Goal: Information Seeking & Learning: Compare options

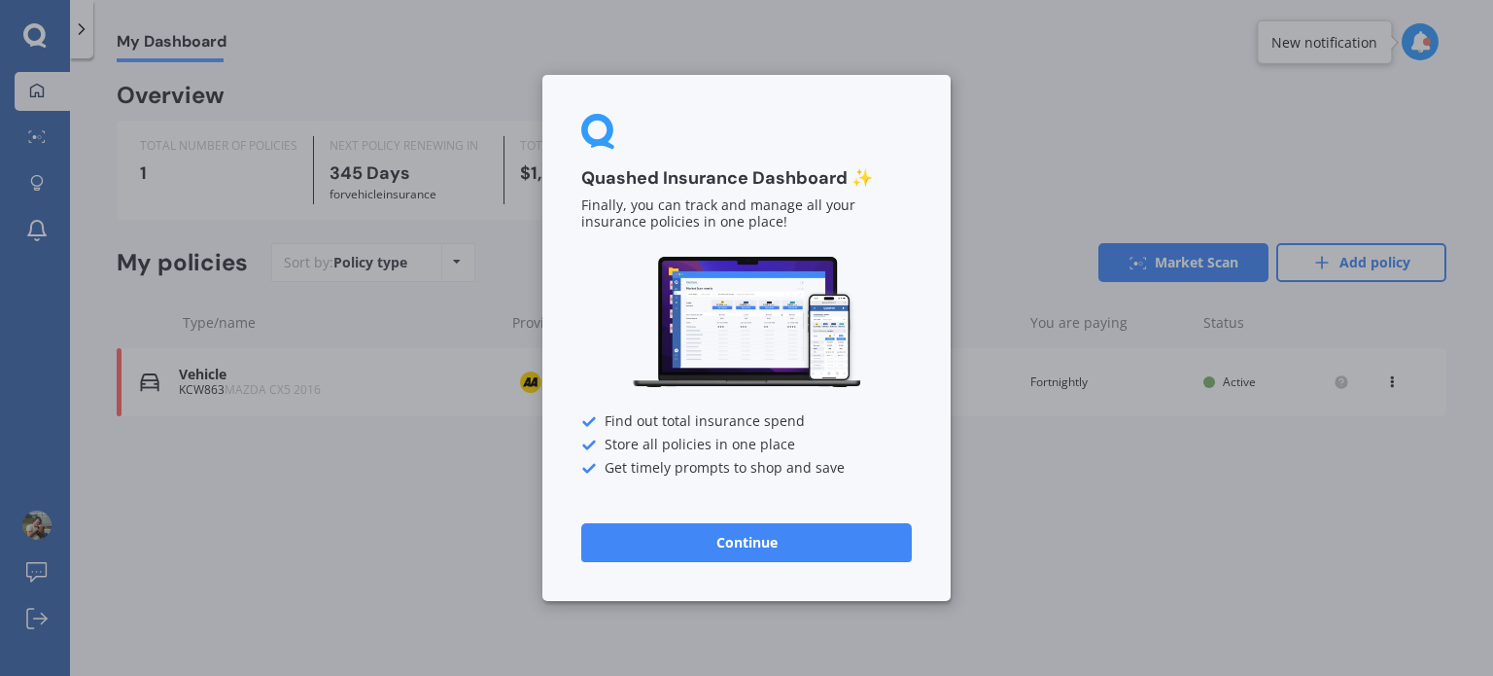
click at [630, 543] on button "Continue" at bounding box center [746, 542] width 331 height 39
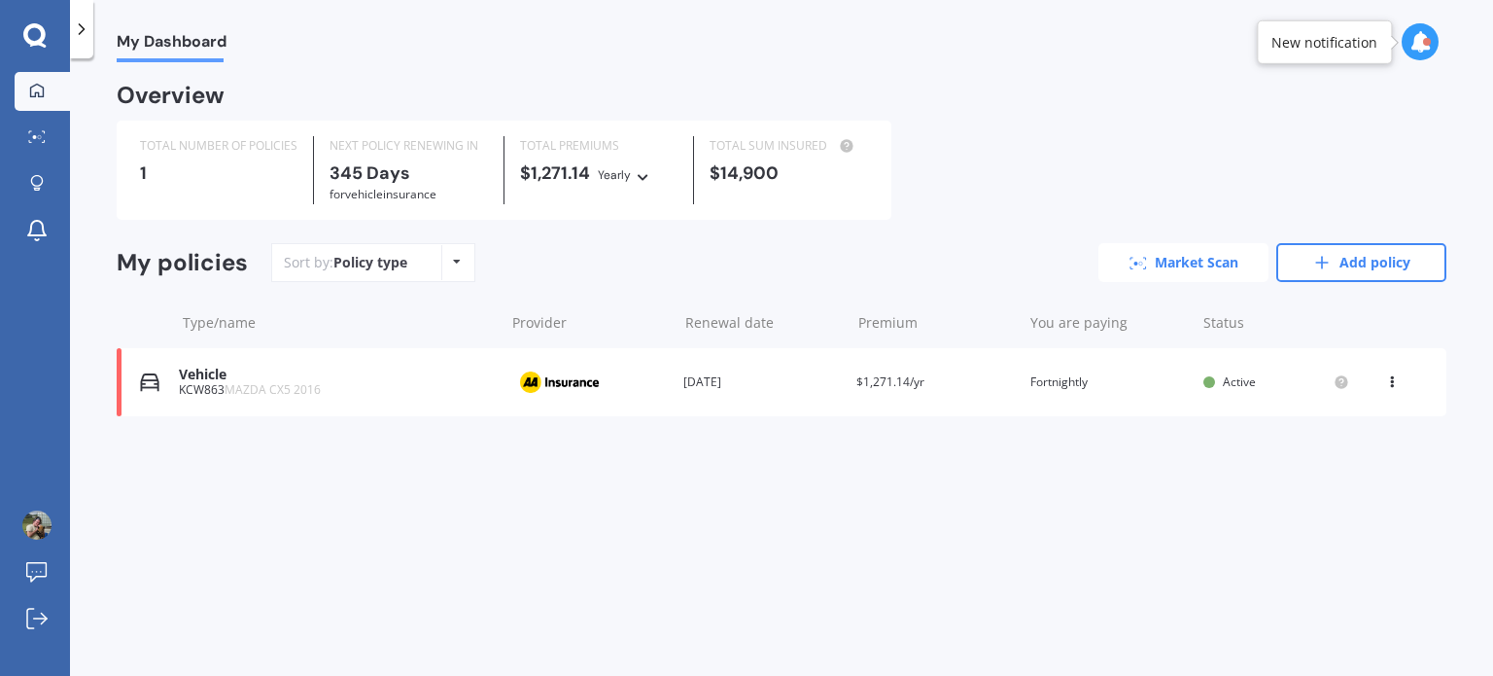
click at [1131, 278] on link "Market Scan" at bounding box center [1183, 262] width 170 height 39
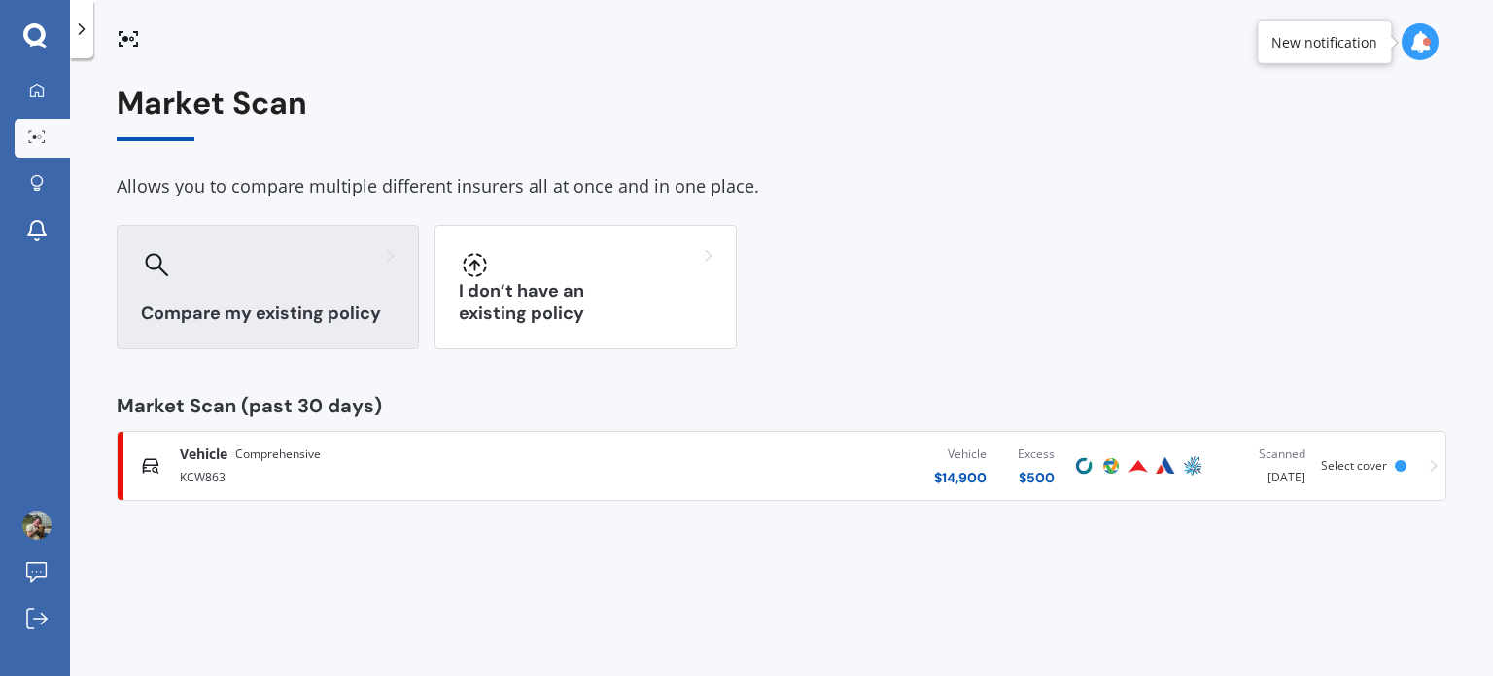
click at [339, 277] on div at bounding box center [268, 264] width 254 height 31
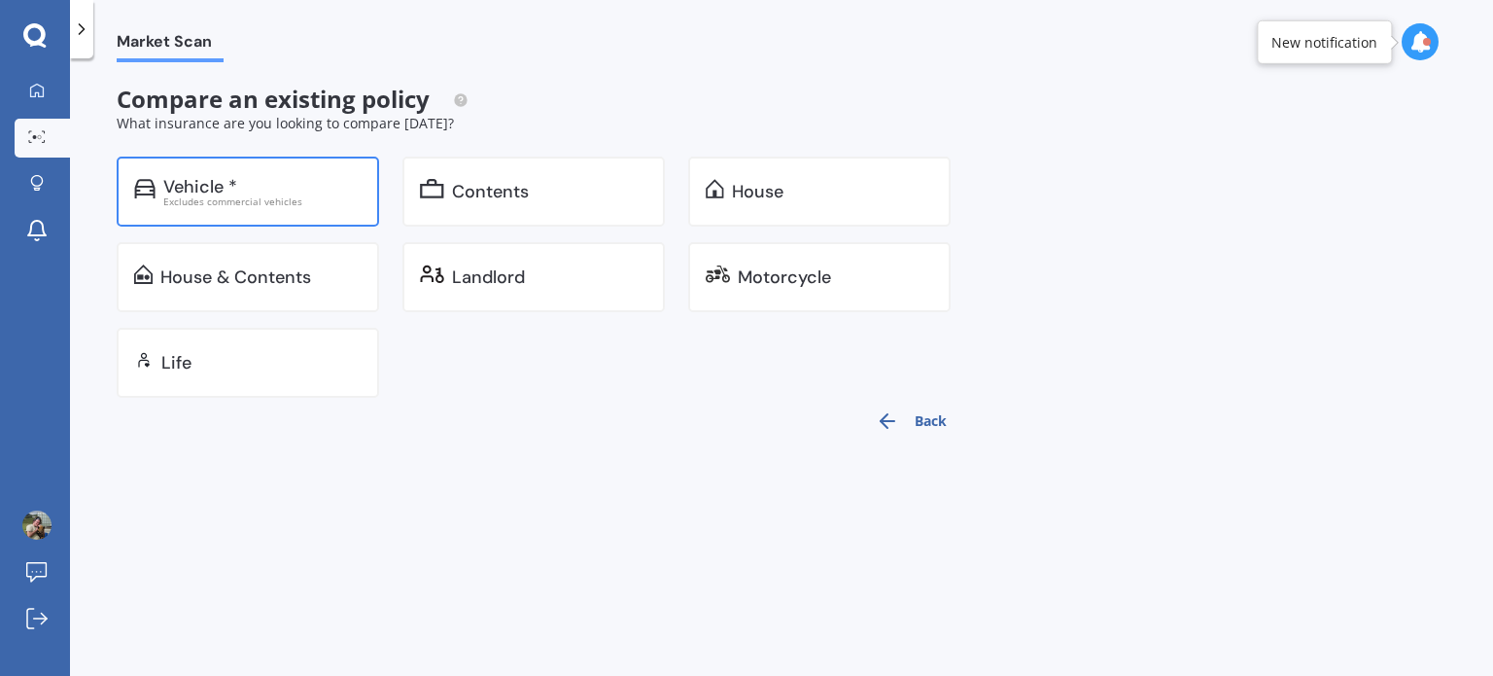
click at [310, 213] on div "Vehicle * Excludes commercial vehicles" at bounding box center [248, 192] width 262 height 70
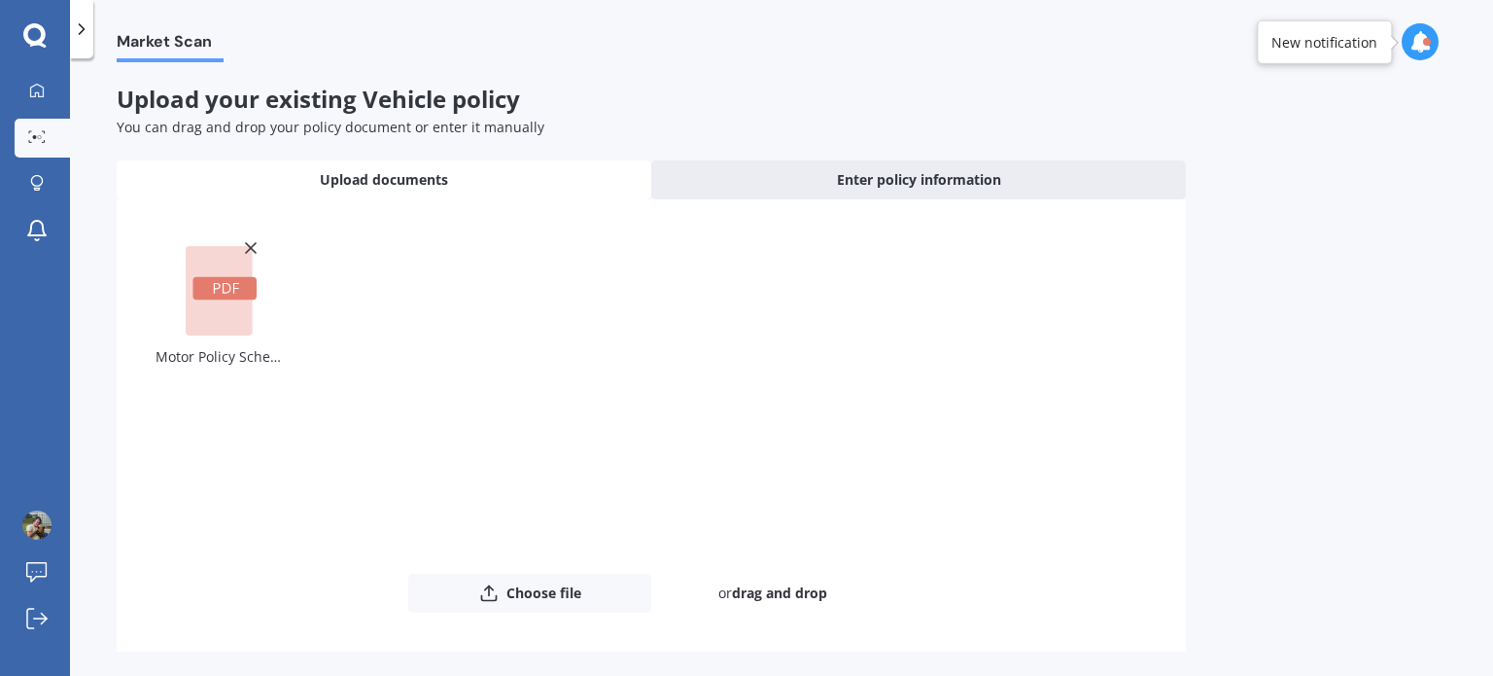
click at [366, 418] on div "Motor Policy Schedule AMV004251729.pdf" at bounding box center [652, 405] width 992 height 335
click at [222, 304] on rect at bounding box center [219, 290] width 67 height 89
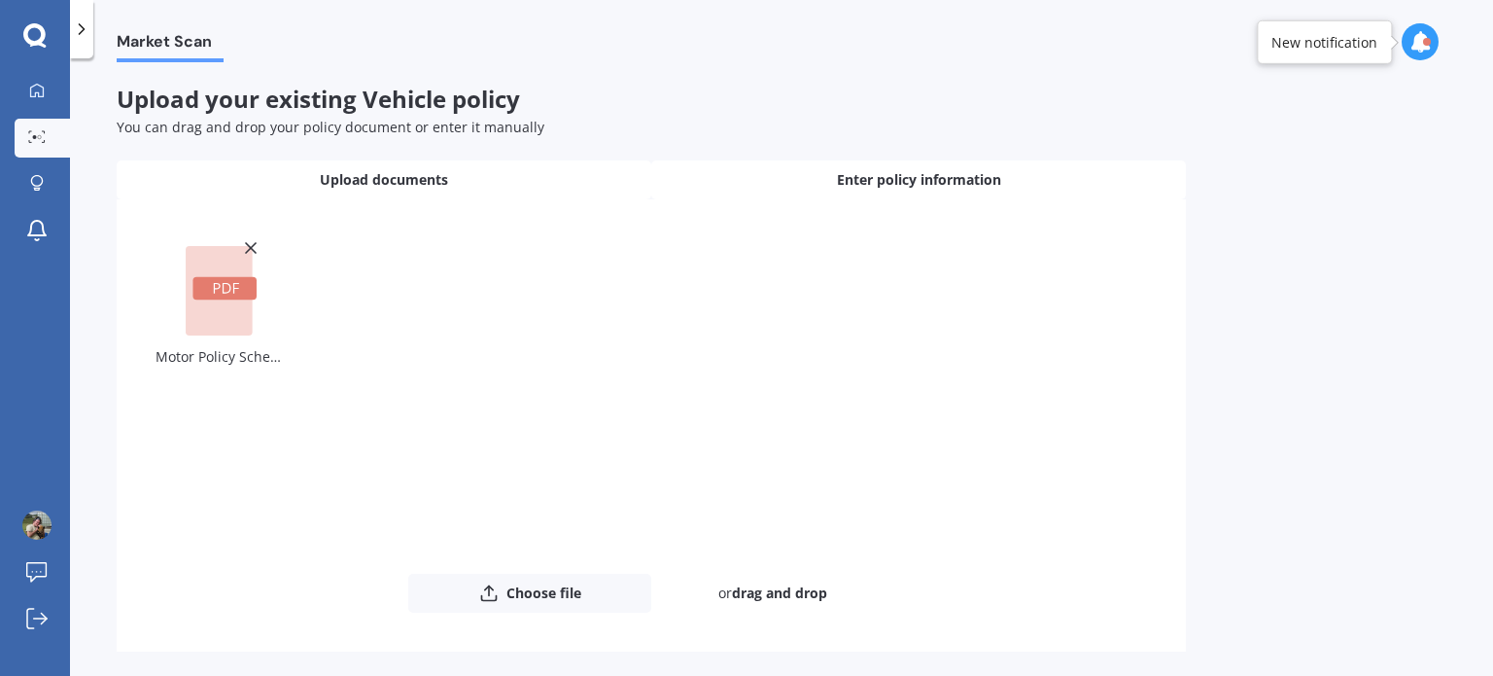
click at [862, 170] on span "Enter policy information" at bounding box center [919, 179] width 164 height 19
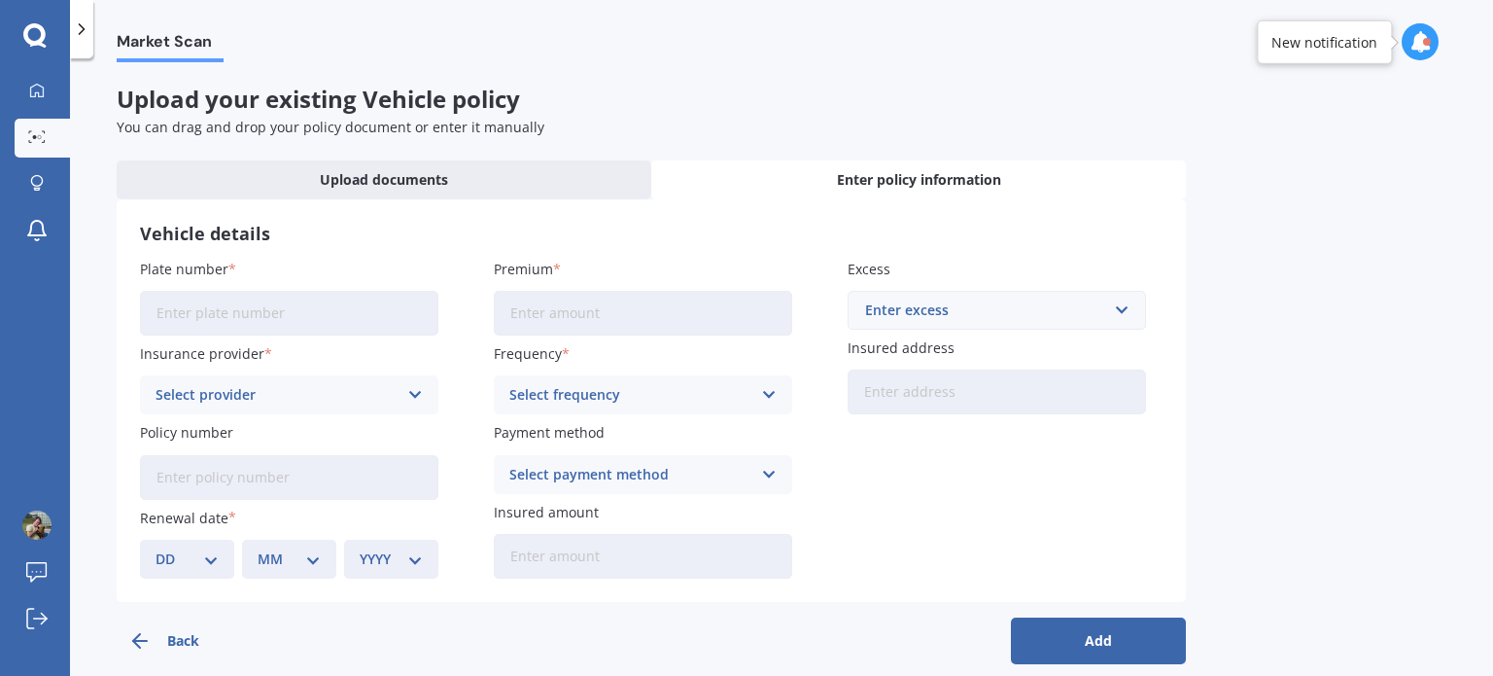
click at [336, 305] on input "Plate number" at bounding box center [289, 313] width 298 height 45
type input "KCW863"
click at [561, 310] on input "Premium" at bounding box center [643, 313] width 298 height 45
click at [952, 305] on div "Enter excess" at bounding box center [985, 309] width 240 height 21
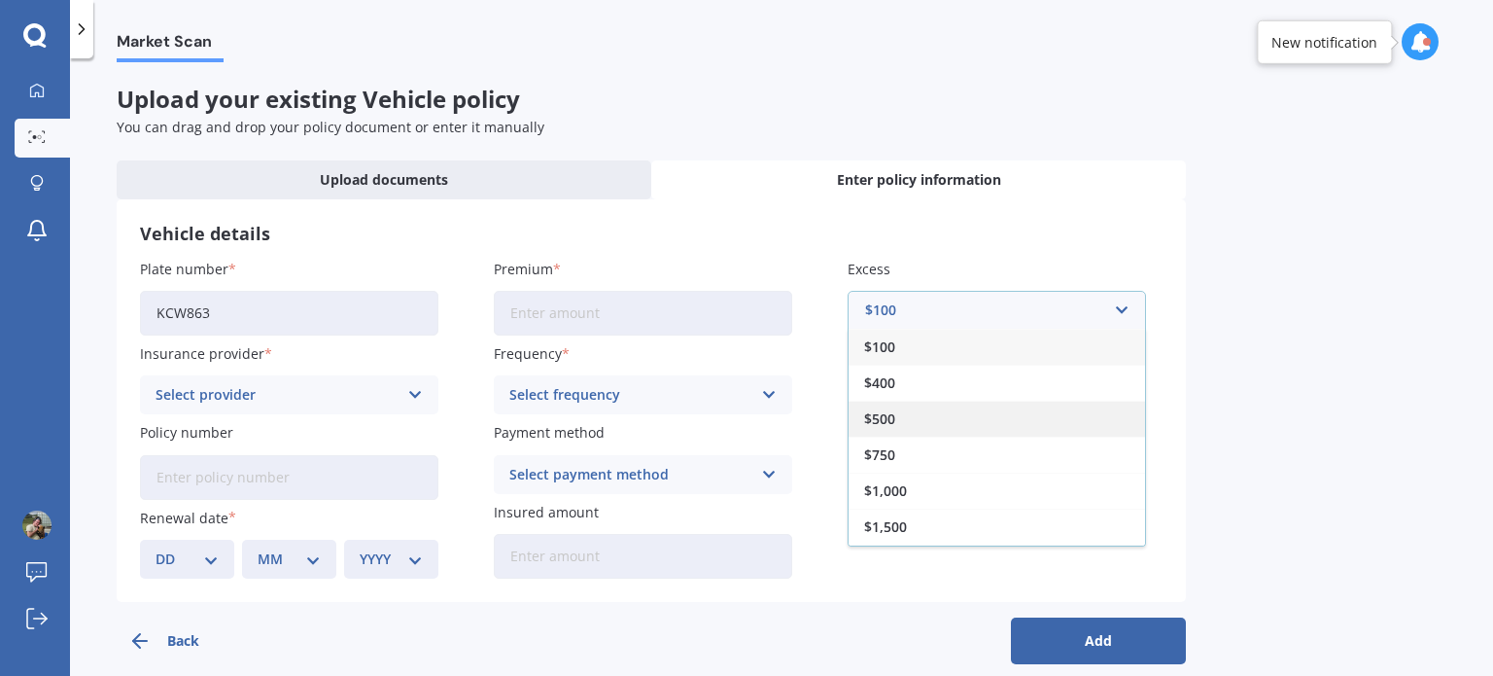
click at [887, 424] on span "$500" at bounding box center [879, 419] width 31 height 14
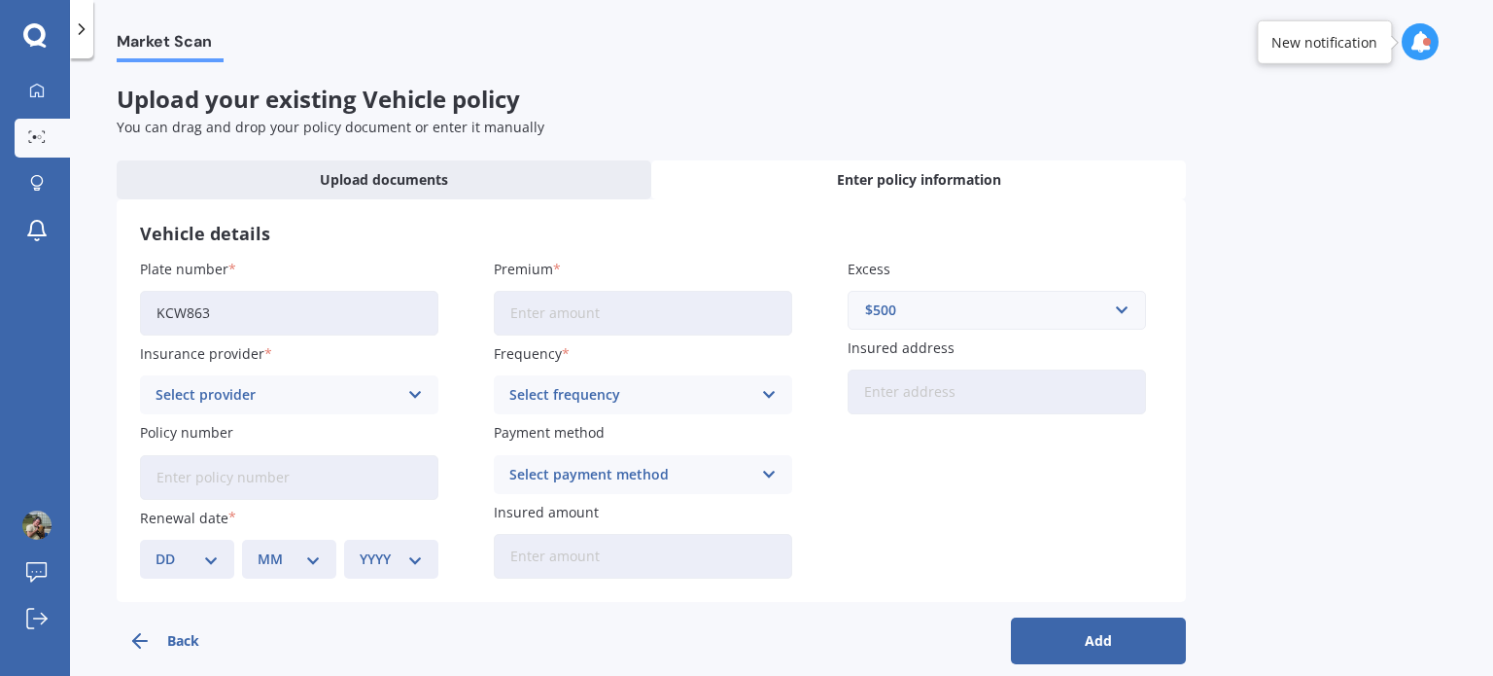
click at [897, 396] on input "Insured address" at bounding box center [997, 391] width 298 height 45
type input "[STREET_ADDRESS][PERSON_NAME]"
click at [621, 391] on div "Select frequency" at bounding box center [630, 394] width 242 height 21
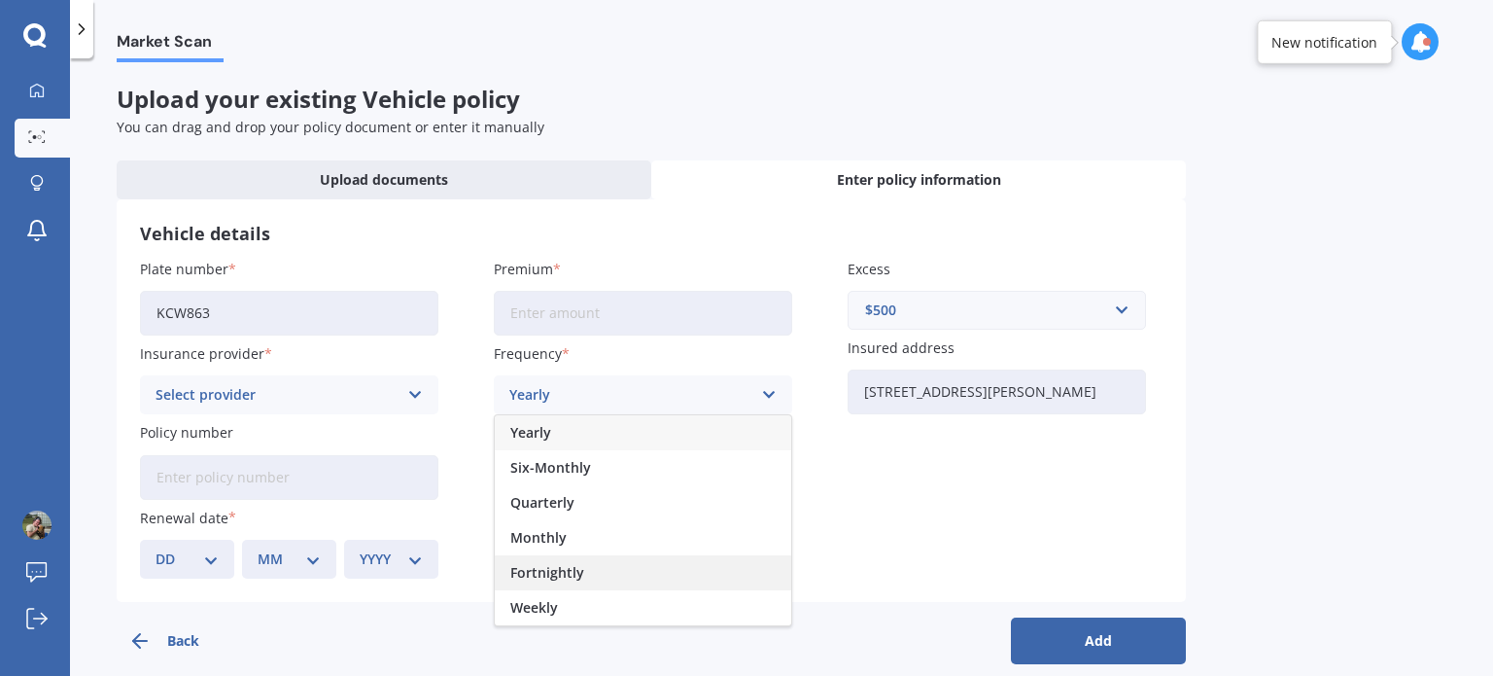
click at [576, 577] on span "Fortnightly" at bounding box center [547, 573] width 74 height 14
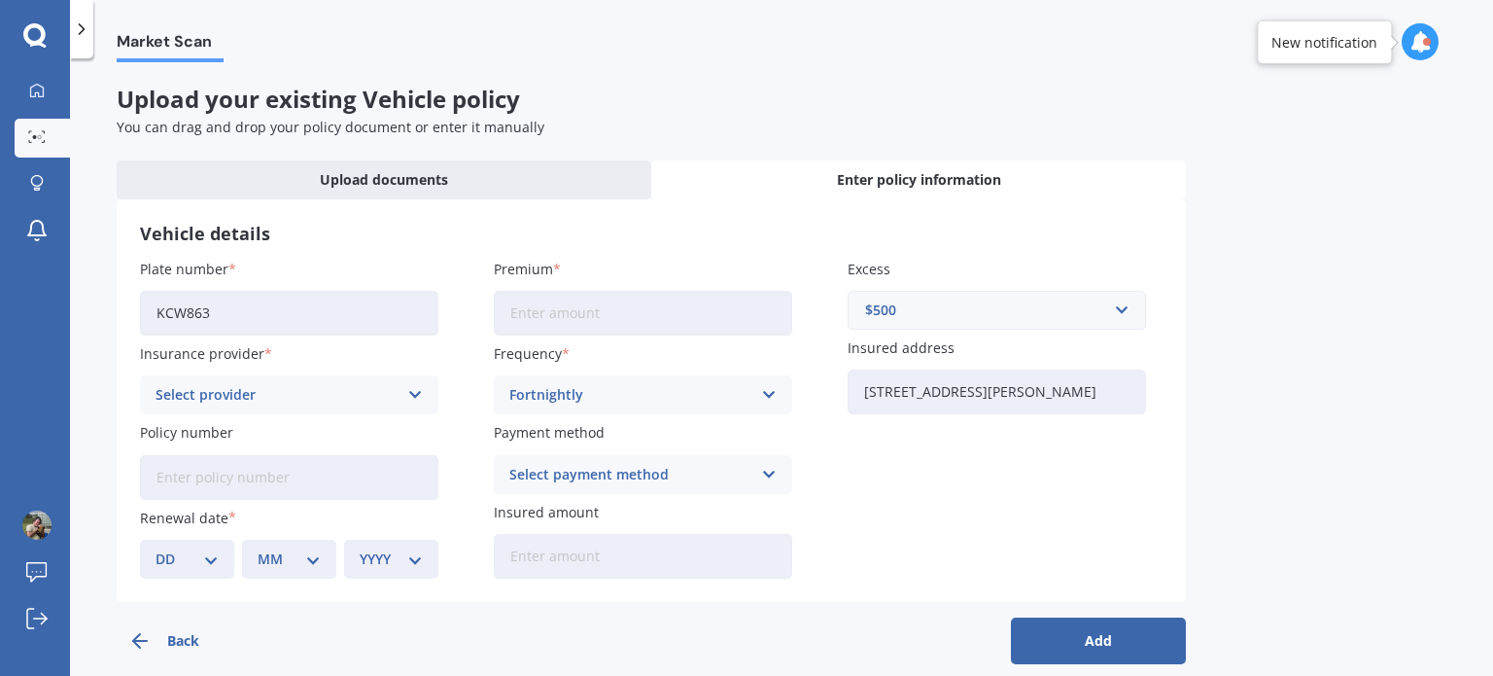
click at [607, 476] on div "Select payment method" at bounding box center [630, 474] width 242 height 21
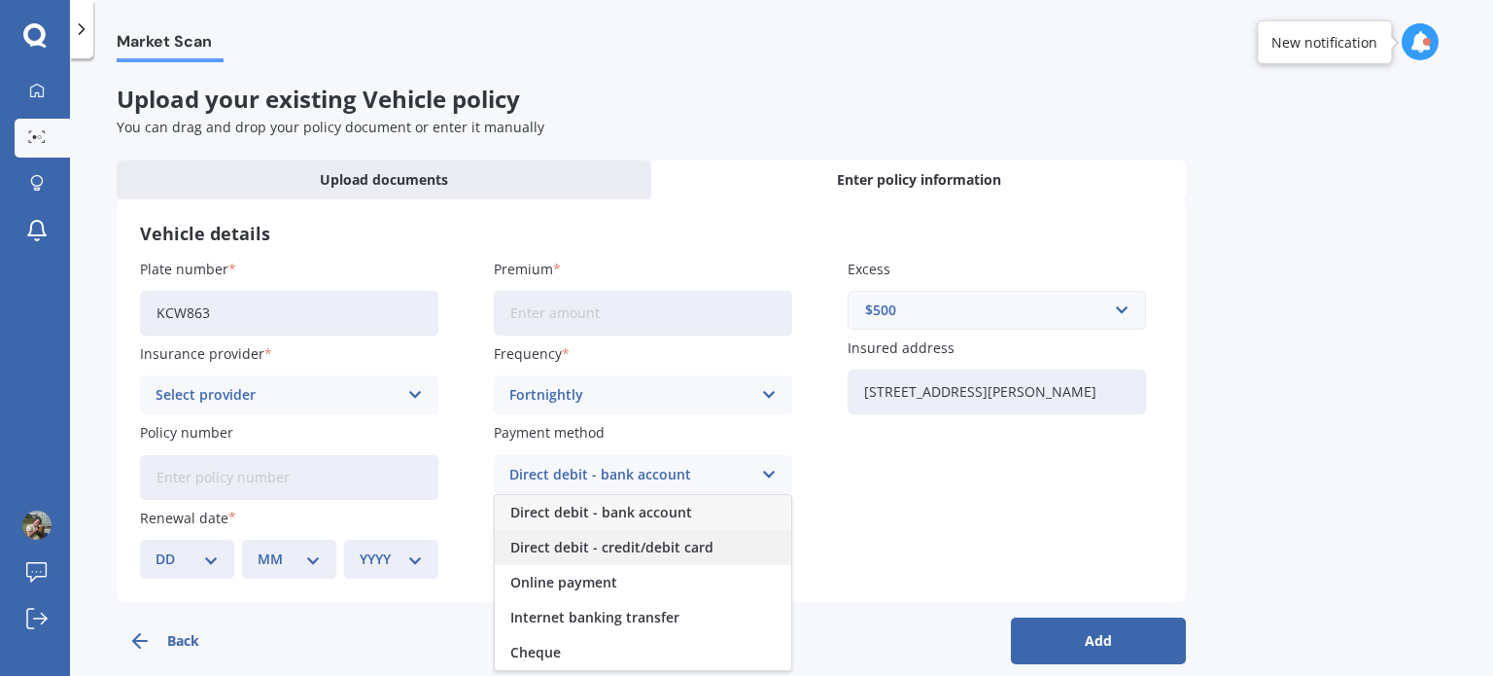
click at [653, 551] on span "Direct debit - credit/debit card" at bounding box center [611, 547] width 203 height 14
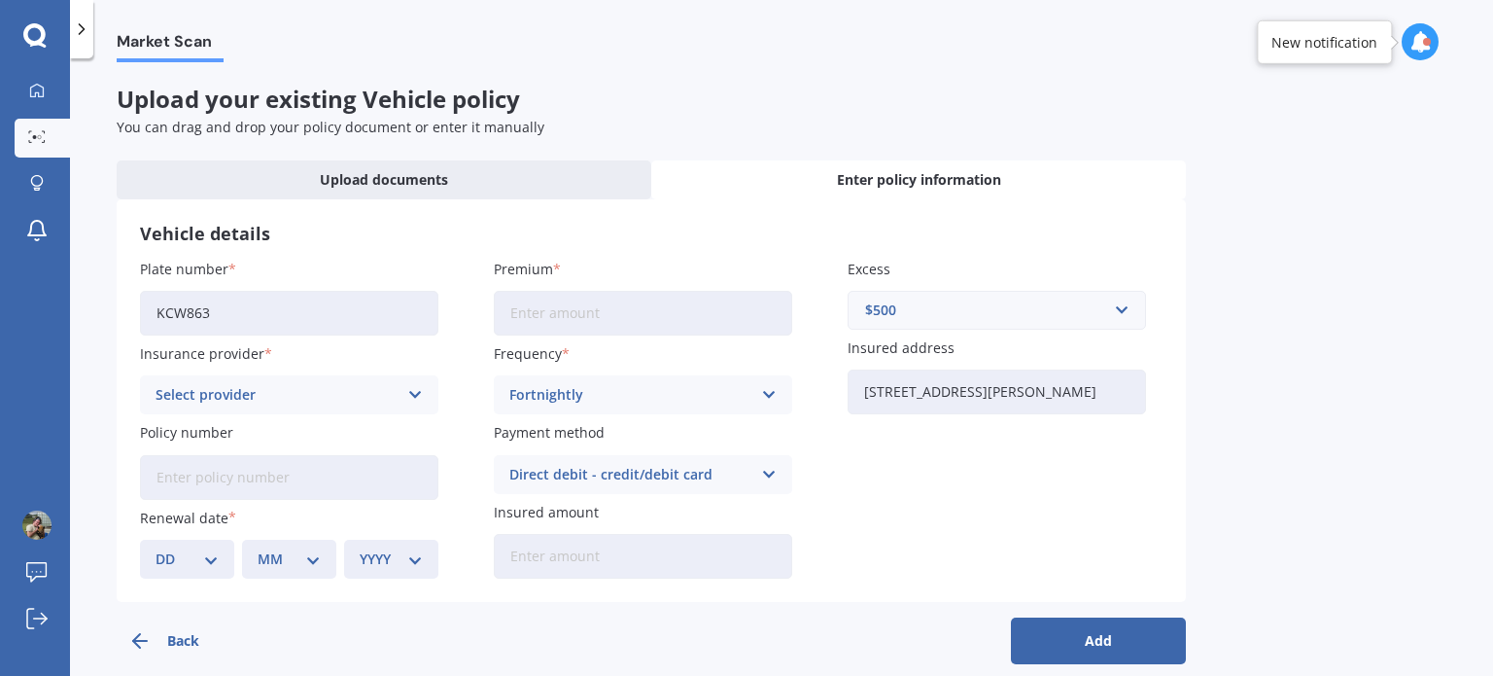
click at [635, 484] on div "Direct debit - credit/debit card" at bounding box center [630, 474] width 242 height 21
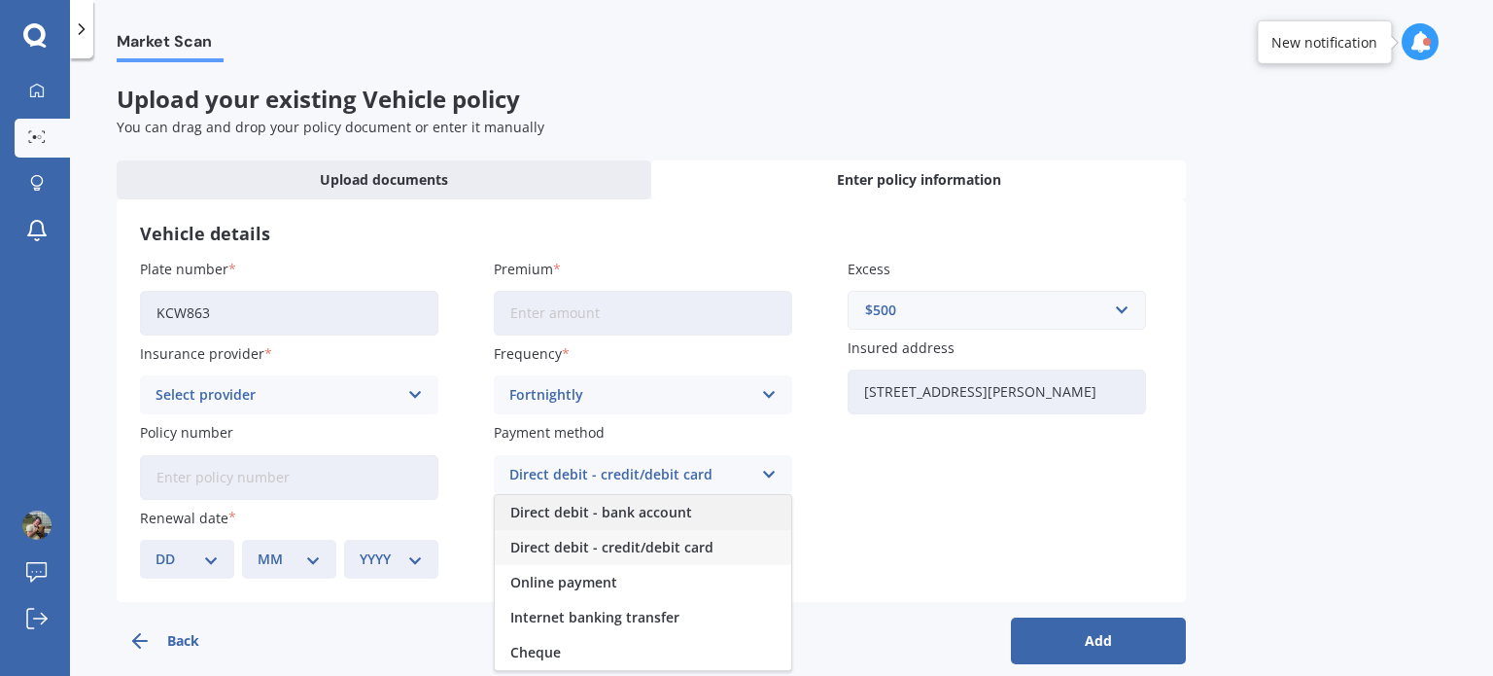
click at [636, 508] on span "Direct debit - bank account" at bounding box center [601, 512] width 182 height 14
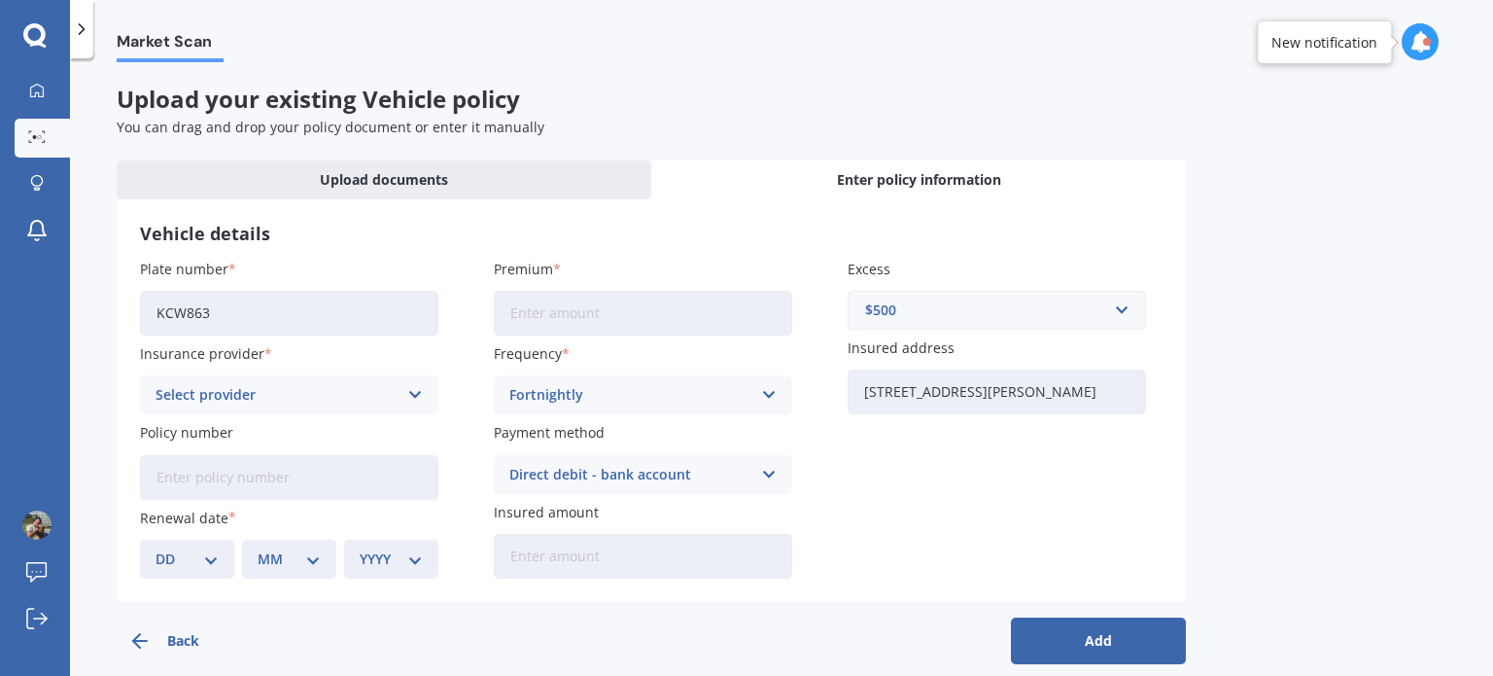
click at [583, 555] on input "Insured amount" at bounding box center [643, 556] width 298 height 45
type input "$14,900"
click at [221, 564] on div "DD 01 02 03 04 05 06 07 08 09 10 11 12 13 14 15 16 17 18 19 20 21 22 23 24 25 2…" at bounding box center [187, 559] width 94 height 39
click at [214, 487] on input "Policy number" at bounding box center [289, 477] width 298 height 45
paste input "AMV004251729"
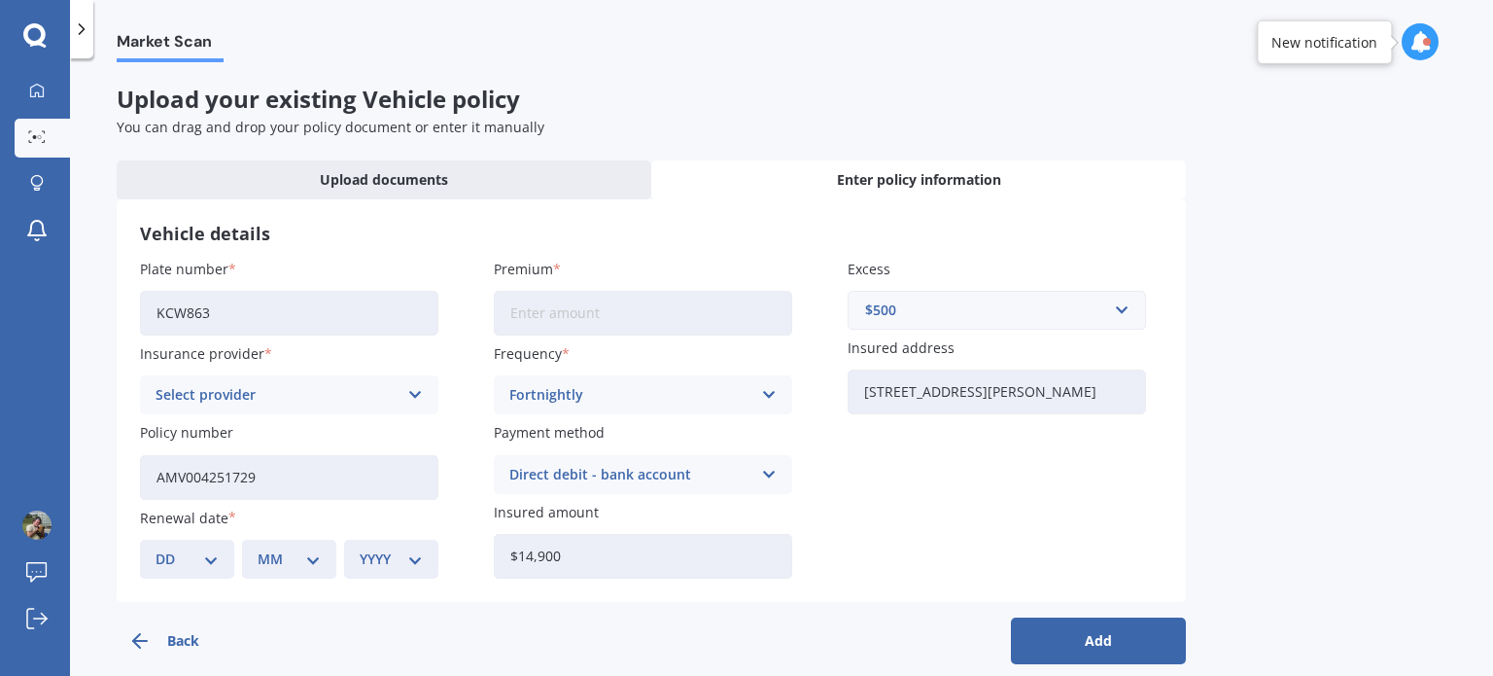
type input "AMV004251729"
click at [212, 407] on div "Select provider AA AMI AMP ANZ ASB Aioi Nissay Dowa Ando Assurant Autosure BNZ …" at bounding box center [289, 394] width 298 height 39
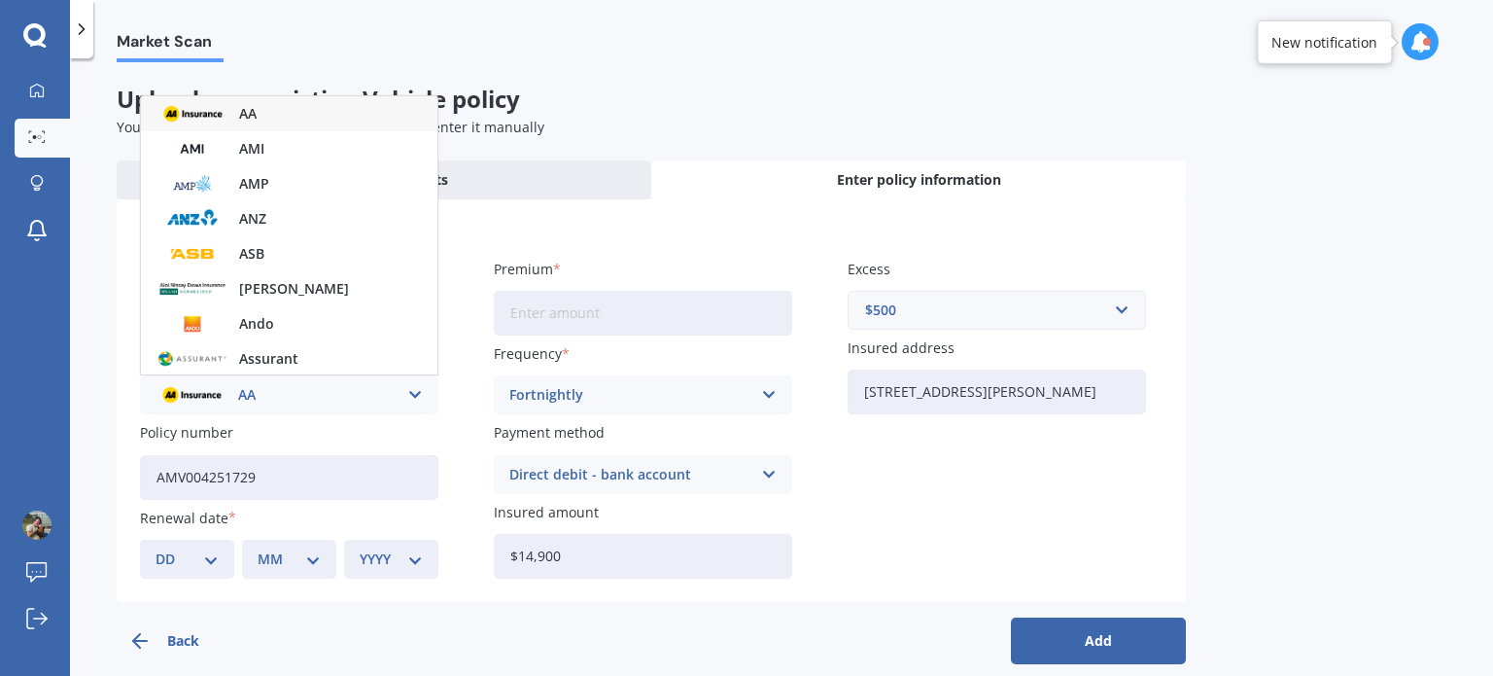
drag, startPoint x: 293, startPoint y: 119, endPoint x: 312, endPoint y: 143, distance: 31.1
click at [293, 120] on div "AA" at bounding box center [289, 113] width 296 height 35
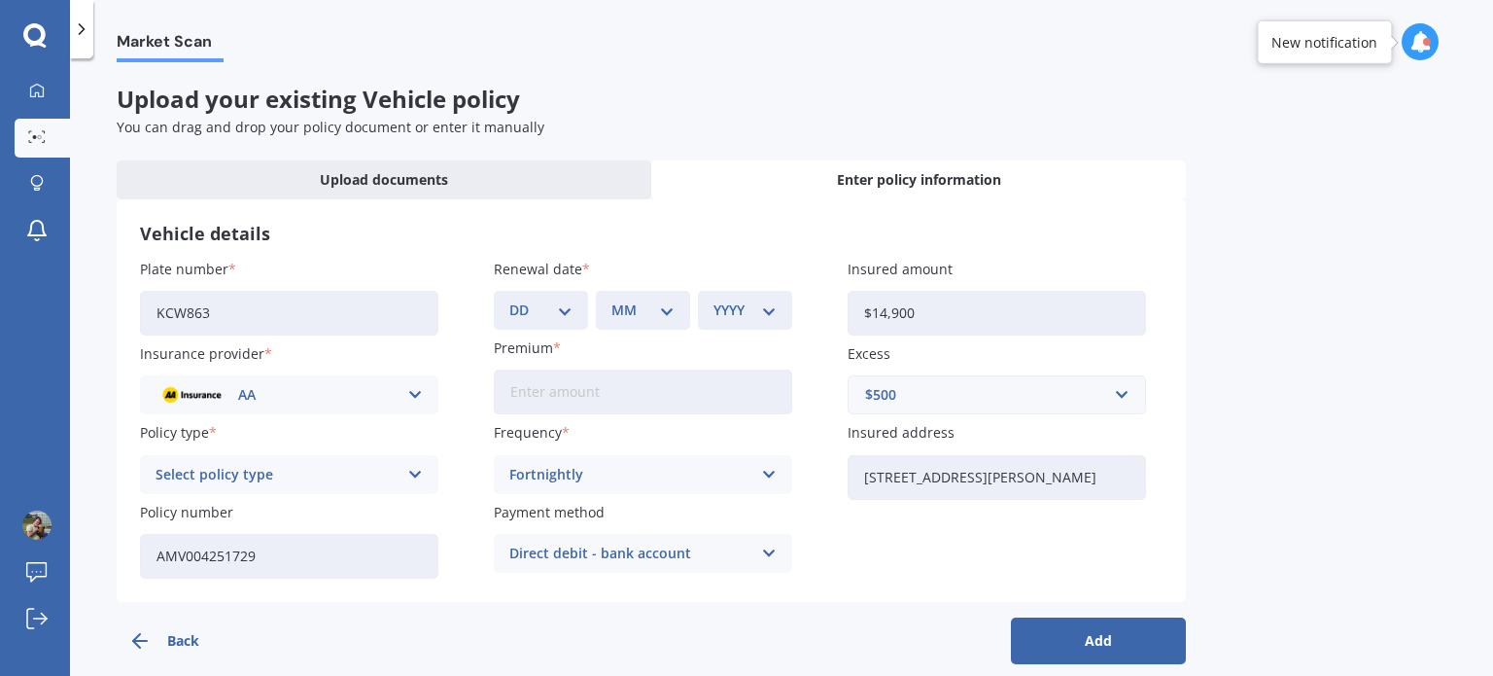
click at [365, 477] on div "Select policy type" at bounding box center [277, 474] width 242 height 21
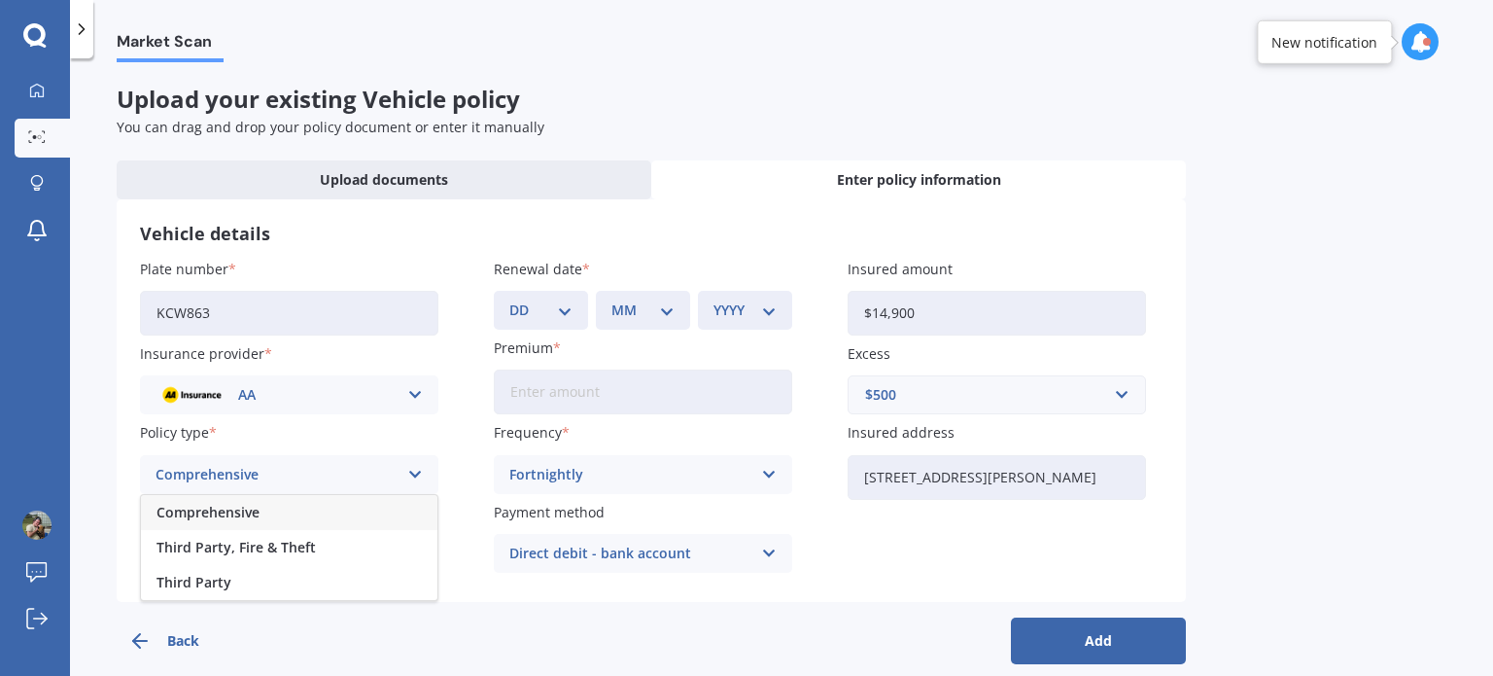
click at [223, 513] on span "Comprehensive" at bounding box center [208, 512] width 103 height 14
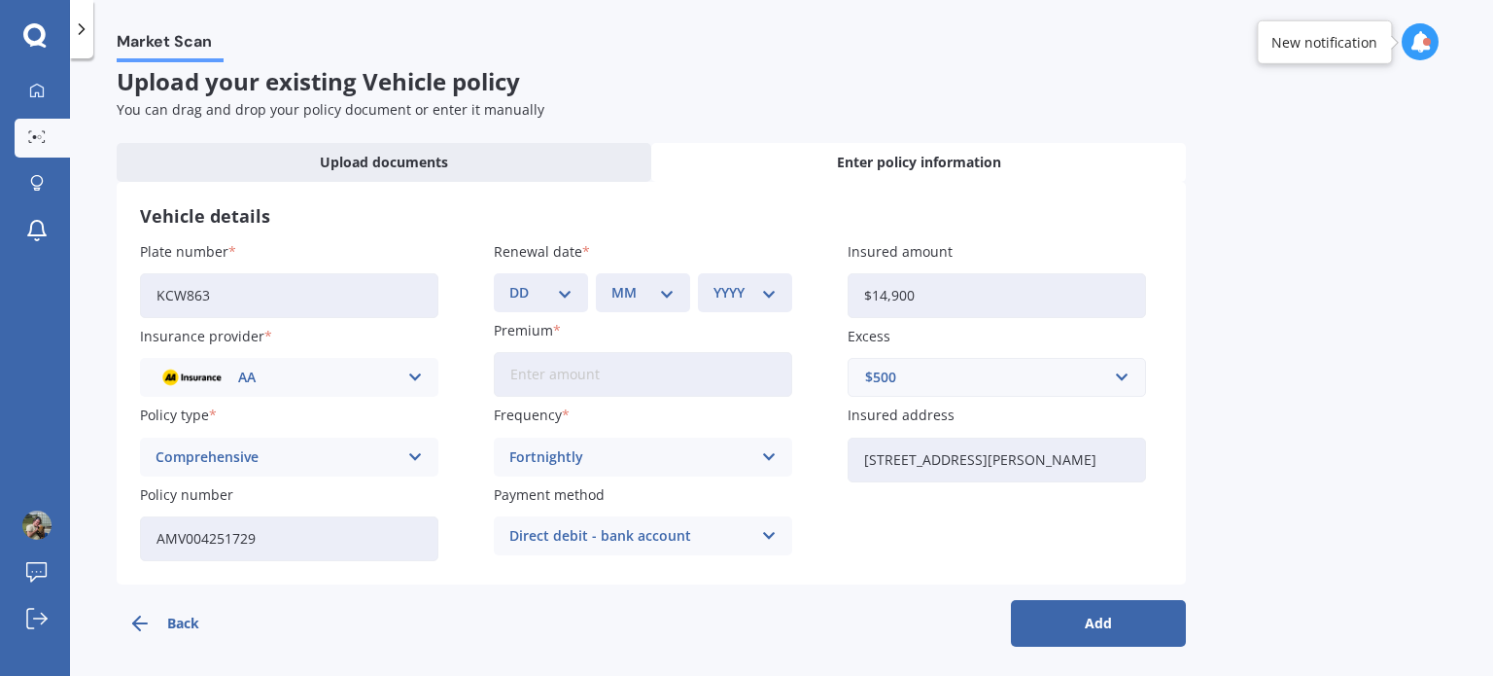
scroll to position [23, 0]
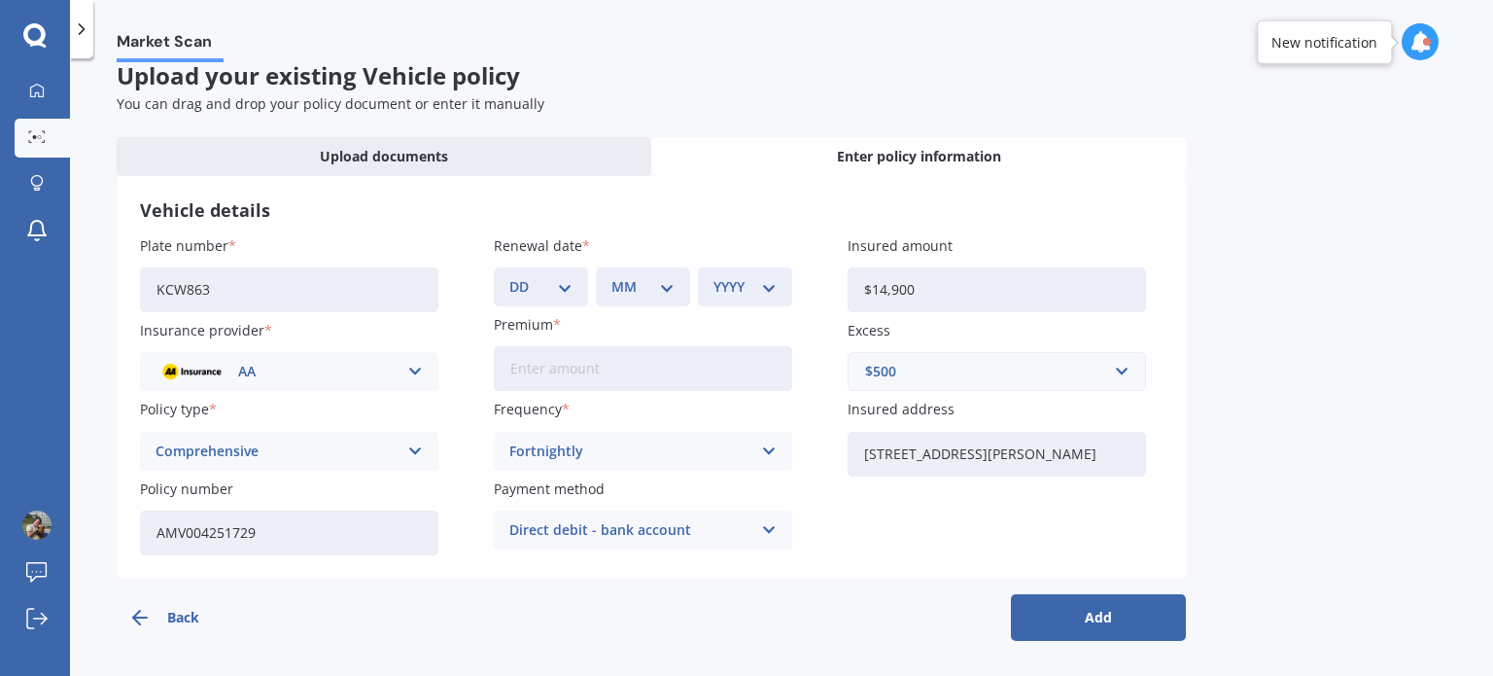
click at [576, 368] on input "Premium" at bounding box center [643, 368] width 298 height 45
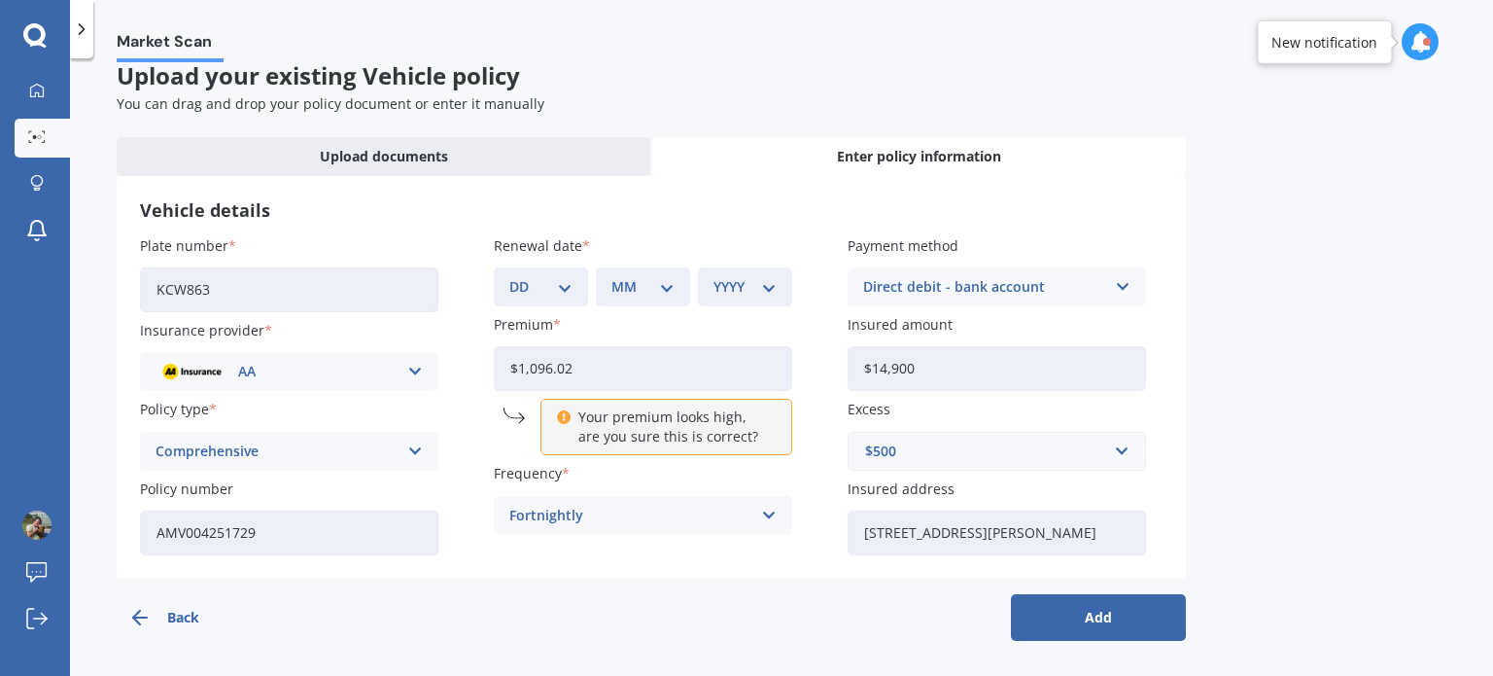
type input "$1,096.02"
click at [459, 376] on div "Plate number KCW863 Insurance provider AA AA AMI AMP ANZ ASB Aioi Nissay Dowa A…" at bounding box center [651, 395] width 1023 height 320
click at [754, 179] on div "Vehicle details Plate number KCW863 Insurance provider AA AA AMI AMP ANZ ASB Ai…" at bounding box center [651, 377] width 1069 height 402
click at [545, 294] on select "DD 01 02 03 04 05 06 07 08 09 10 11 12 13 14 15 16 17 18 19 20 21 22 23 24 25 2…" at bounding box center [540, 286] width 63 height 21
select select "06"
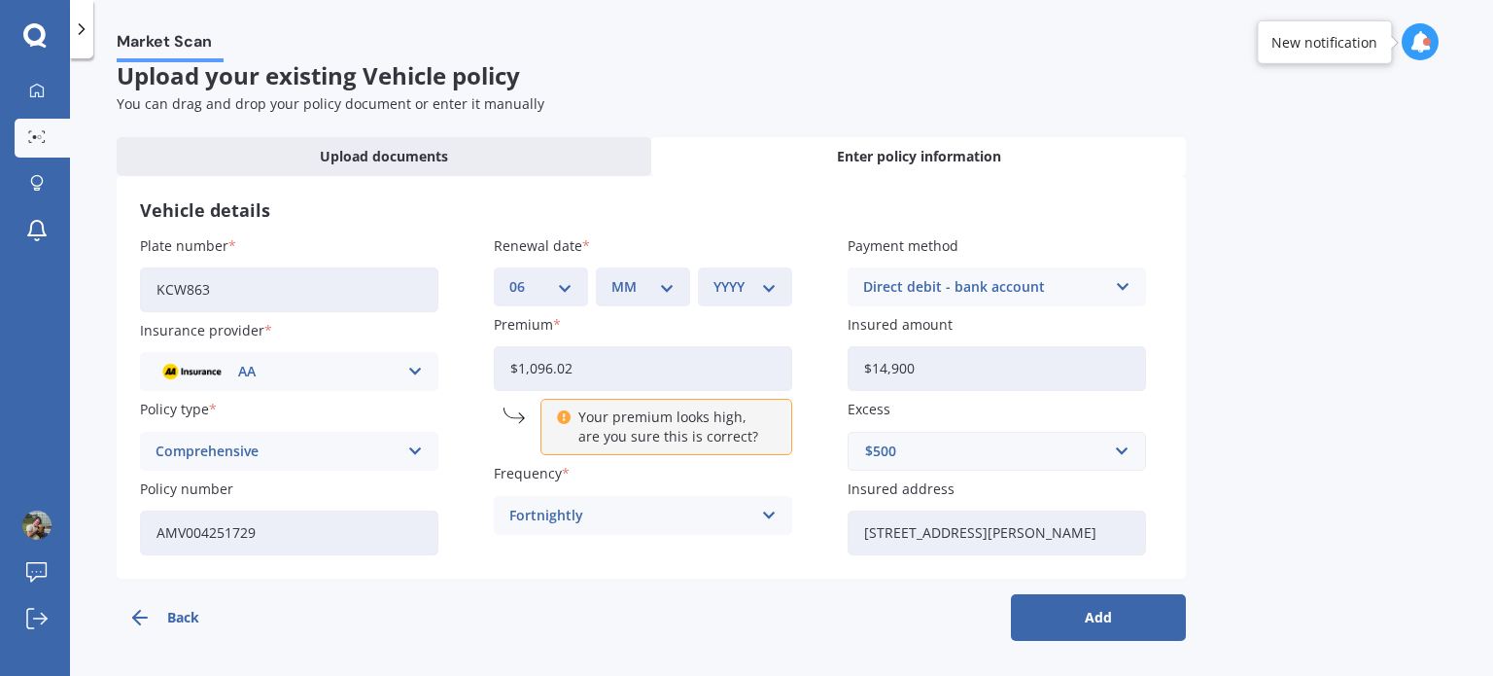
click at [509, 276] on select "DD 01 02 03 04 05 06 07 08 09 10 11 12 13 14 15 16 17 18 19 20 21 22 23 24 25 2…" at bounding box center [540, 286] width 63 height 21
click at [631, 283] on select "MM 01 02 03 04 05 06 07 08 09 10 11 12" at bounding box center [642, 286] width 63 height 21
select select "08"
click at [611, 276] on select "MM 01 02 03 04 05 06 07 08 09 10 11 12" at bounding box center [642, 286] width 63 height 21
click at [744, 289] on select "YYYY 2027 2026 2025 2024 2023 2022 2021 2020 2019 2018 2017 2016 2015 2014 2013…" at bounding box center [745, 286] width 63 height 21
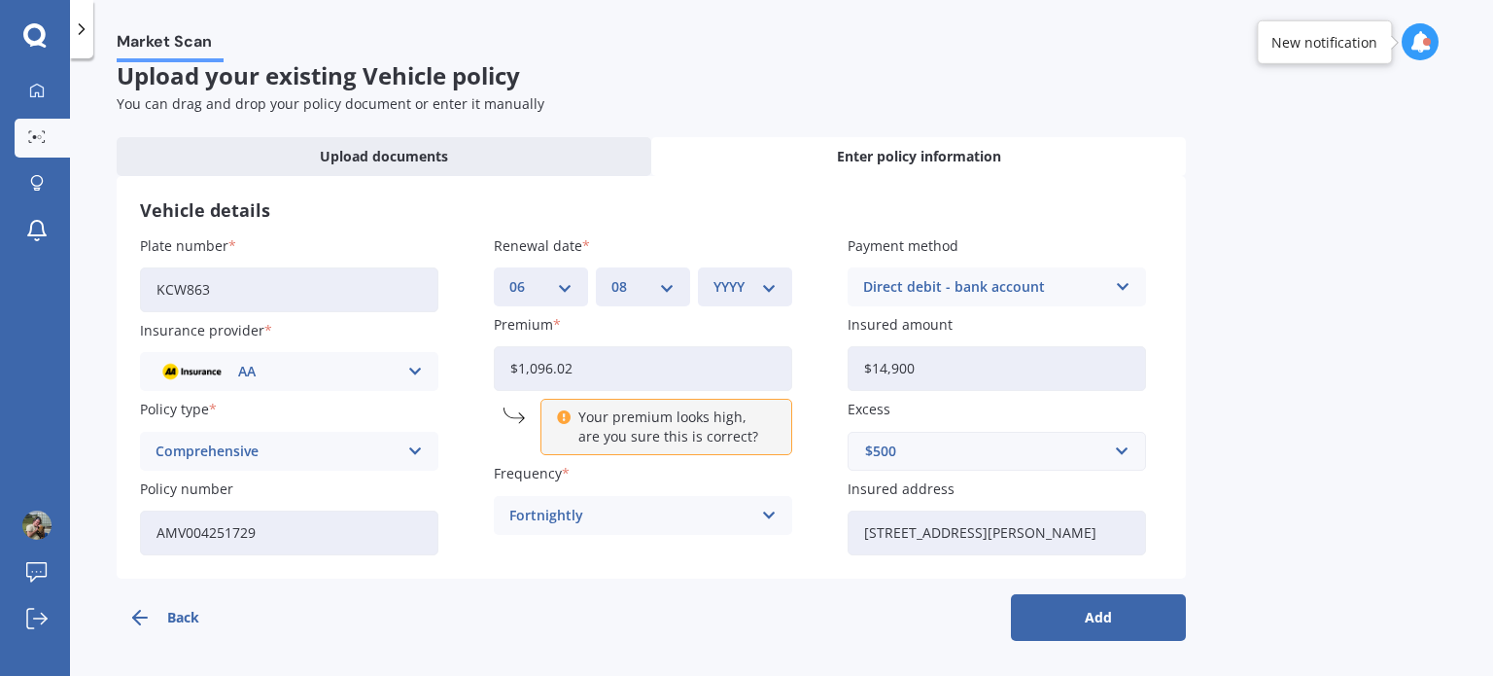
select select "2026"
click at [714, 276] on select "YYYY 2027 2026 2025 2024 2023 2022 2021 2020 2019 2018 2017 2016 2015 2014 2013…" at bounding box center [745, 286] width 63 height 21
click at [602, 426] on p "Your premium looks high, are you sure this is correct?" at bounding box center [673, 426] width 190 height 39
click at [529, 407] on div "$1,096.02 Your premium looks high, are you sure this is correct?" at bounding box center [643, 400] width 298 height 109
click at [589, 371] on input "$1,096.02" at bounding box center [643, 368] width 298 height 45
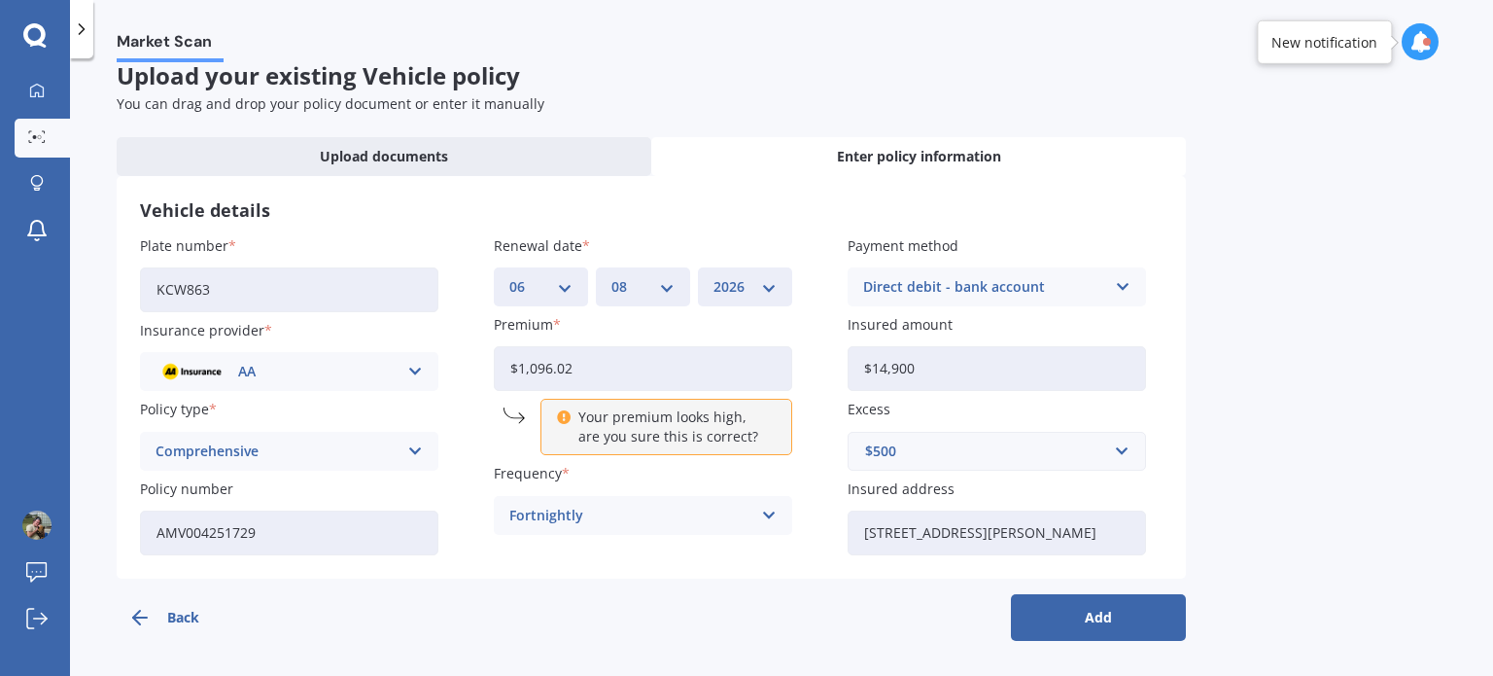
drag, startPoint x: 669, startPoint y: 439, endPoint x: 575, endPoint y: 441, distance: 93.3
click at [662, 438] on p "Your premium looks high, are you sure this is correct?" at bounding box center [673, 426] width 190 height 39
click at [560, 415] on icon at bounding box center [564, 414] width 14 height 14
click at [1081, 614] on button "Add" at bounding box center [1098, 617] width 175 height 47
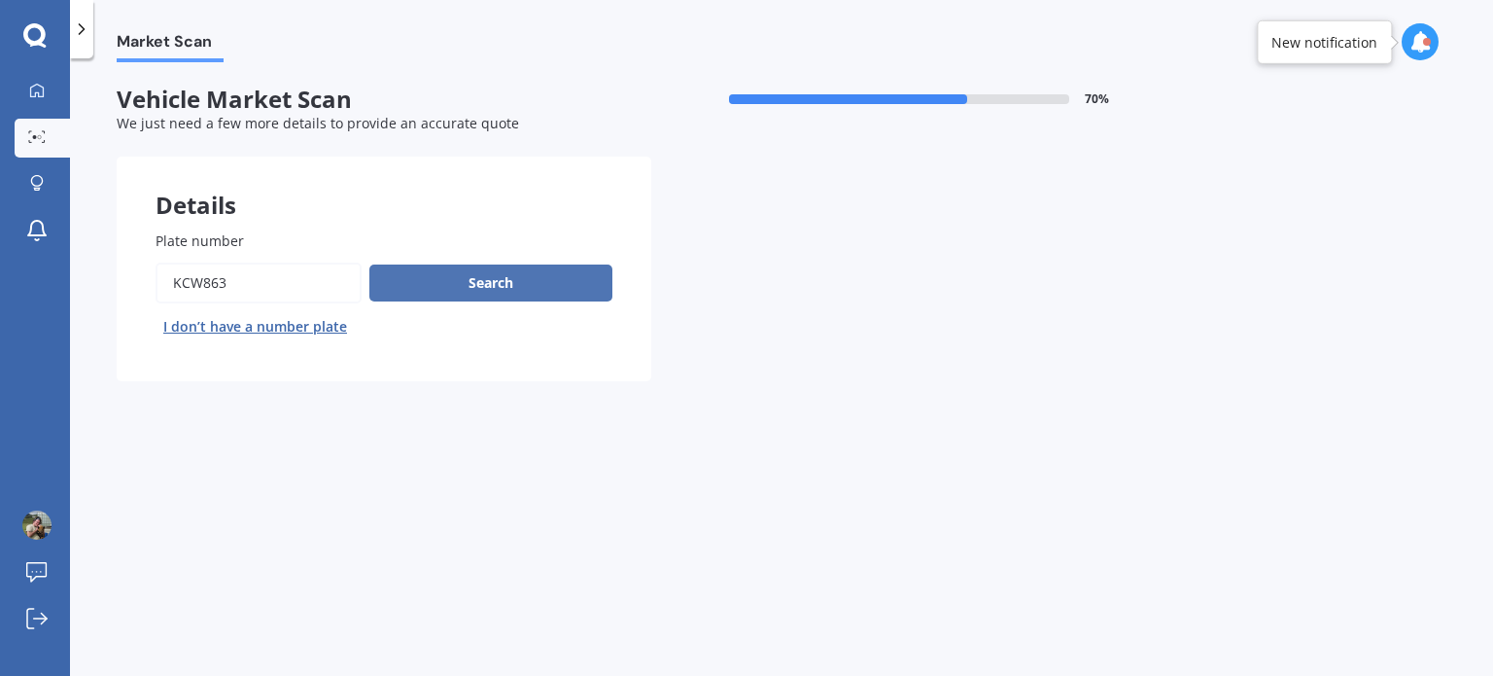
click at [482, 282] on button "Search" at bounding box center [490, 282] width 243 height 37
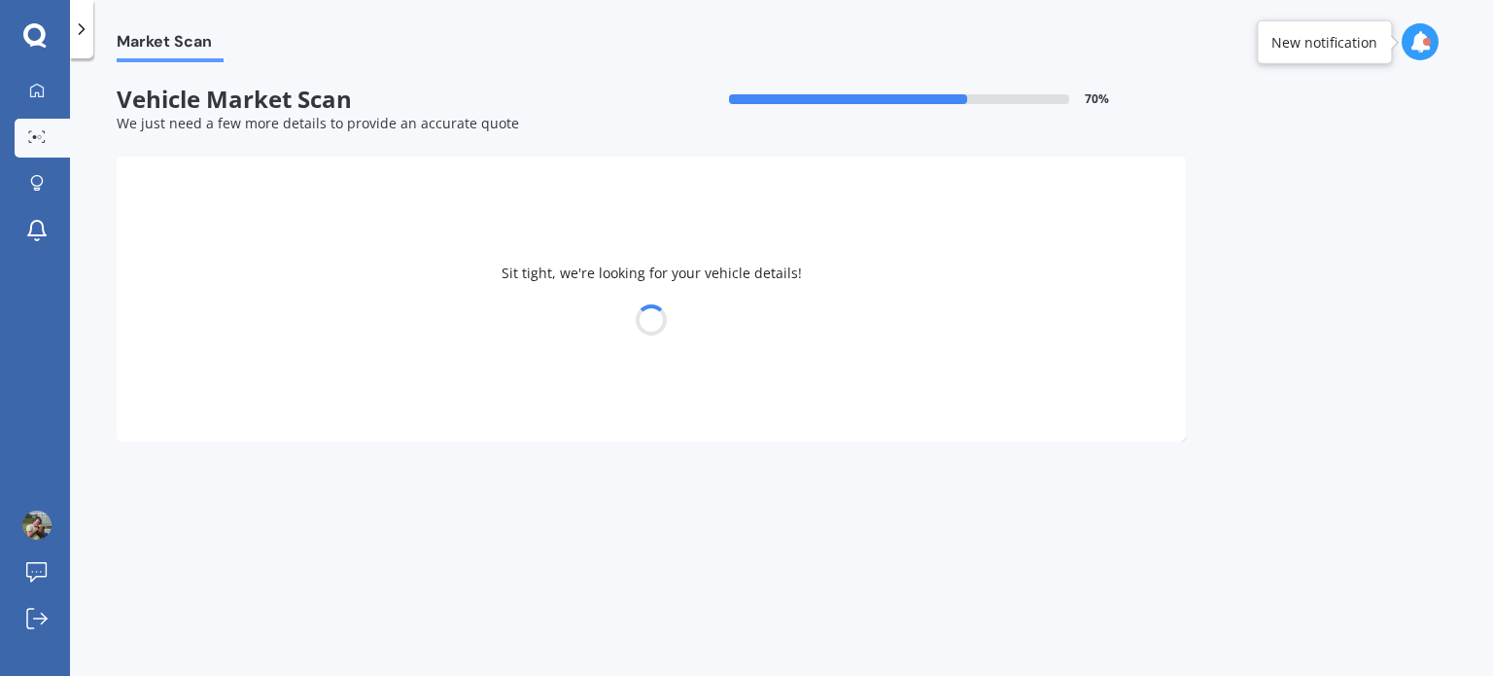
select select "MAZDA"
select select "10"
select select "06"
select select "1991"
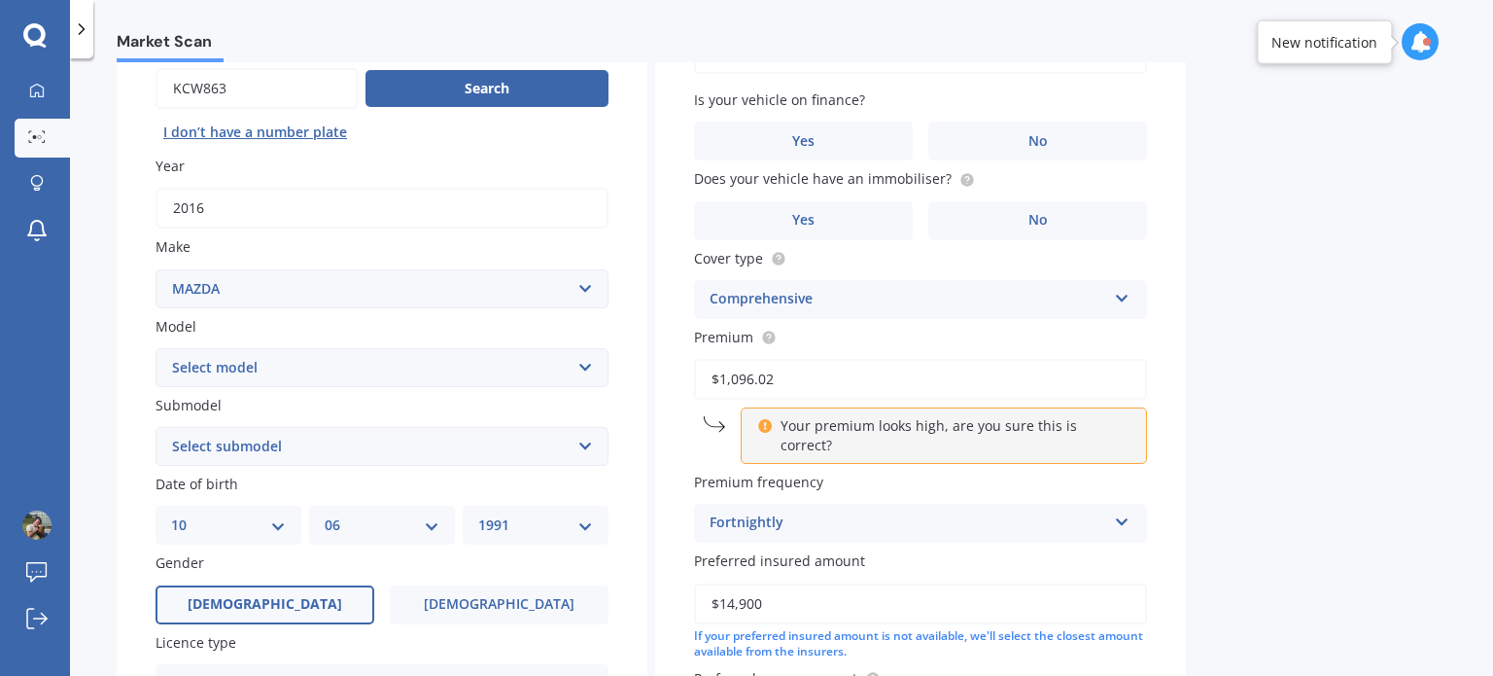
click at [971, 424] on div "Vehicle is parked at [STREET_ADDRESS][PERSON_NAME] Enter address manually Is yo…" at bounding box center [920, 381] width 531 height 838
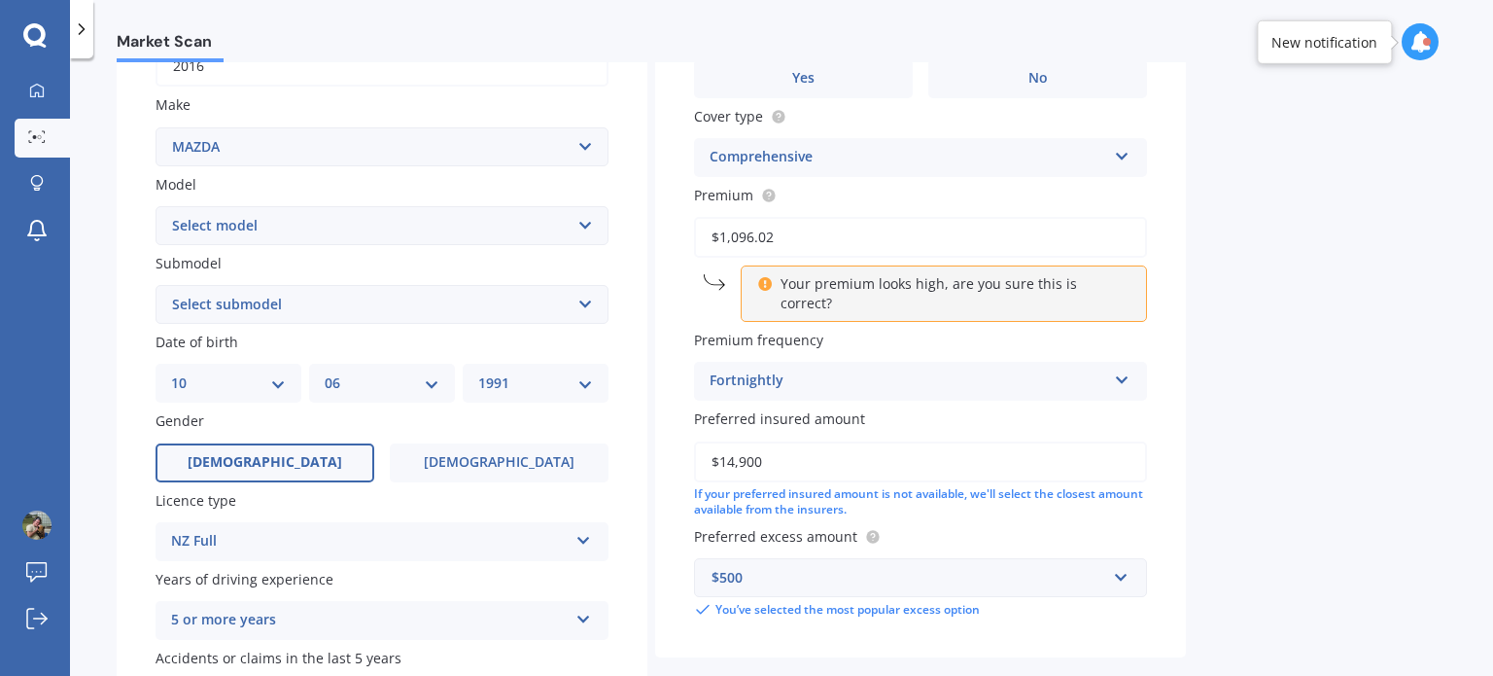
scroll to position [177, 0]
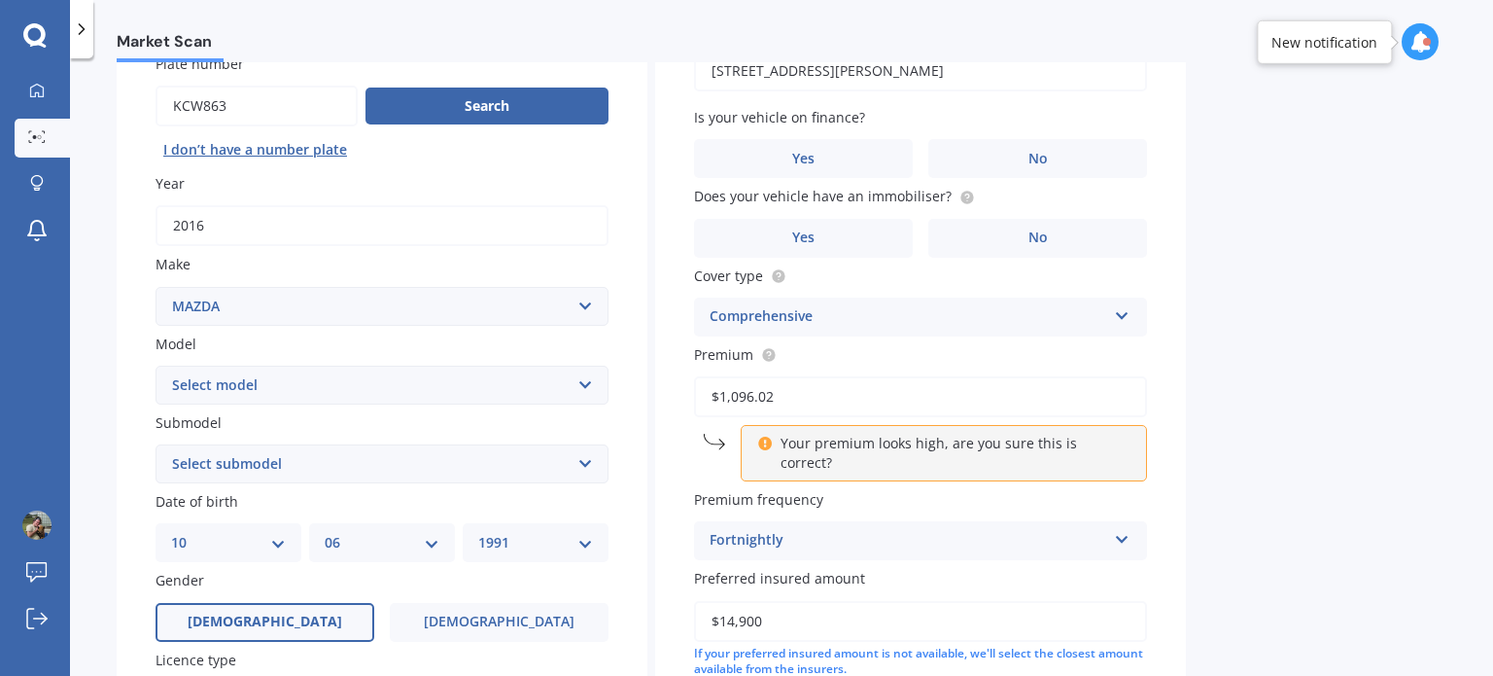
click at [233, 384] on select "Select model 121 2 3 323 323 / Familia 6 626 929 Atenza Autozam Axela AZ3 B2000…" at bounding box center [382, 385] width 453 height 39
select select "CX5"
click at [156, 366] on select "Select model 121 2 3 323 323 / Familia 6 626 929 Atenza Autozam Axela AZ3 B2000…" at bounding box center [382, 385] width 453 height 39
click at [99, 408] on div "Market Scan Vehicle Market Scan 70 % We just need a few more details to provide…" at bounding box center [781, 370] width 1423 height 617
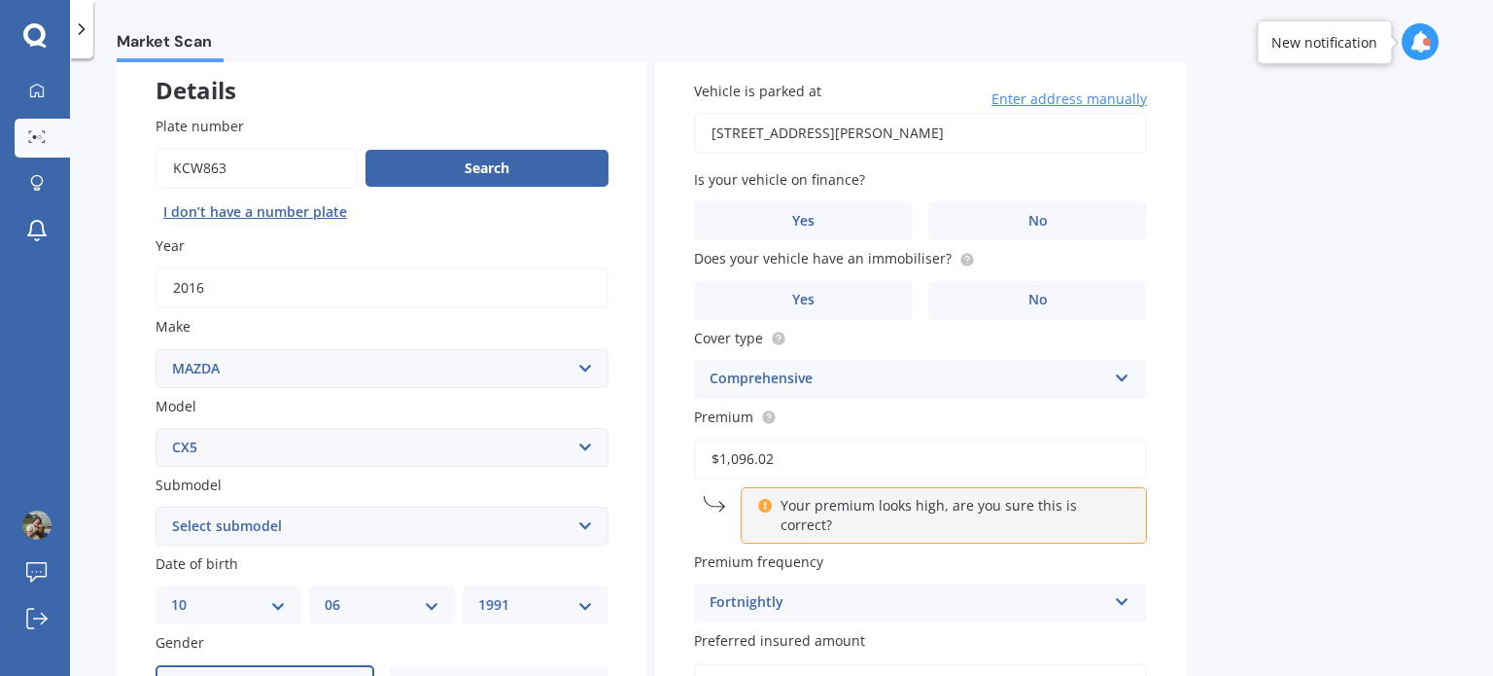
scroll to position [0, 0]
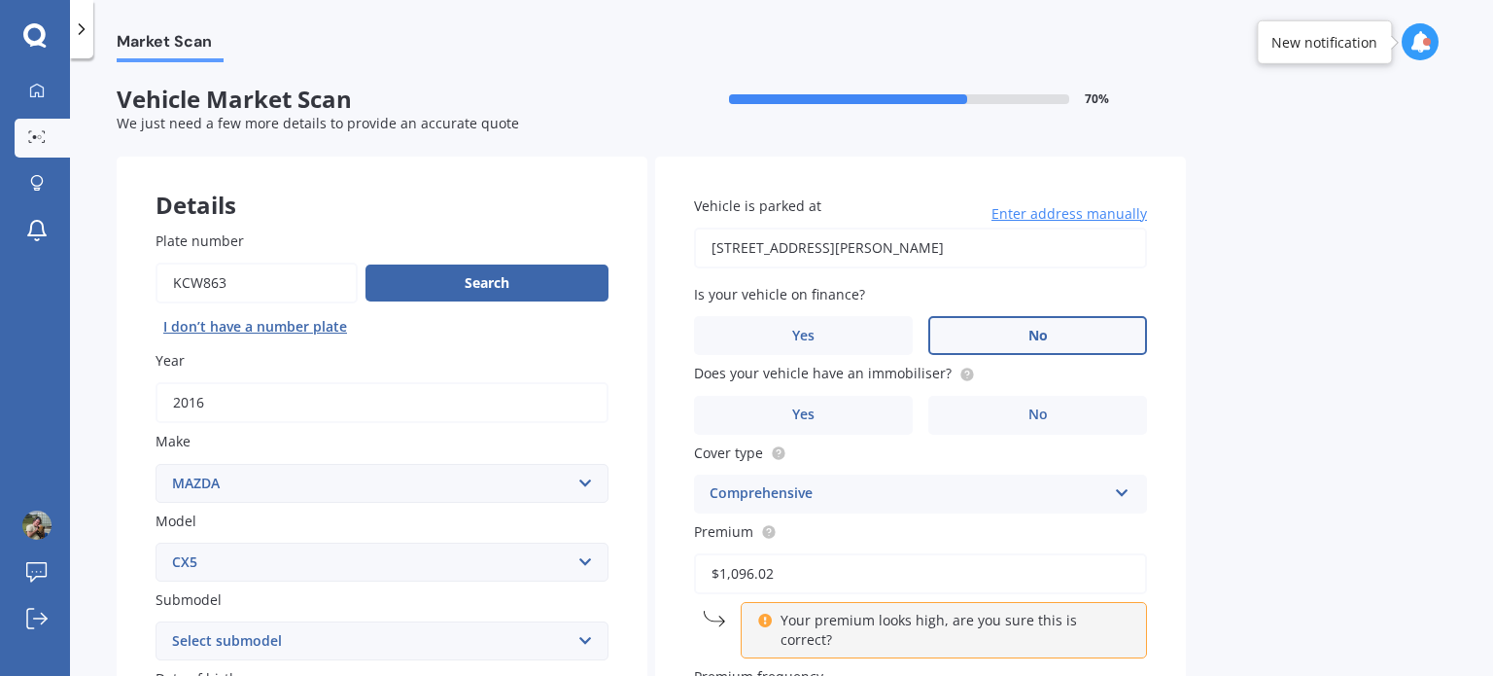
click at [1033, 347] on label "No" at bounding box center [1037, 335] width 219 height 39
click at [0, 0] on input "No" at bounding box center [0, 0] width 0 height 0
click at [960, 373] on circle at bounding box center [966, 373] width 13 height 13
click at [812, 411] on span "Yes" at bounding box center [803, 414] width 23 height 17
click at [0, 0] on input "Yes" at bounding box center [0, 0] width 0 height 0
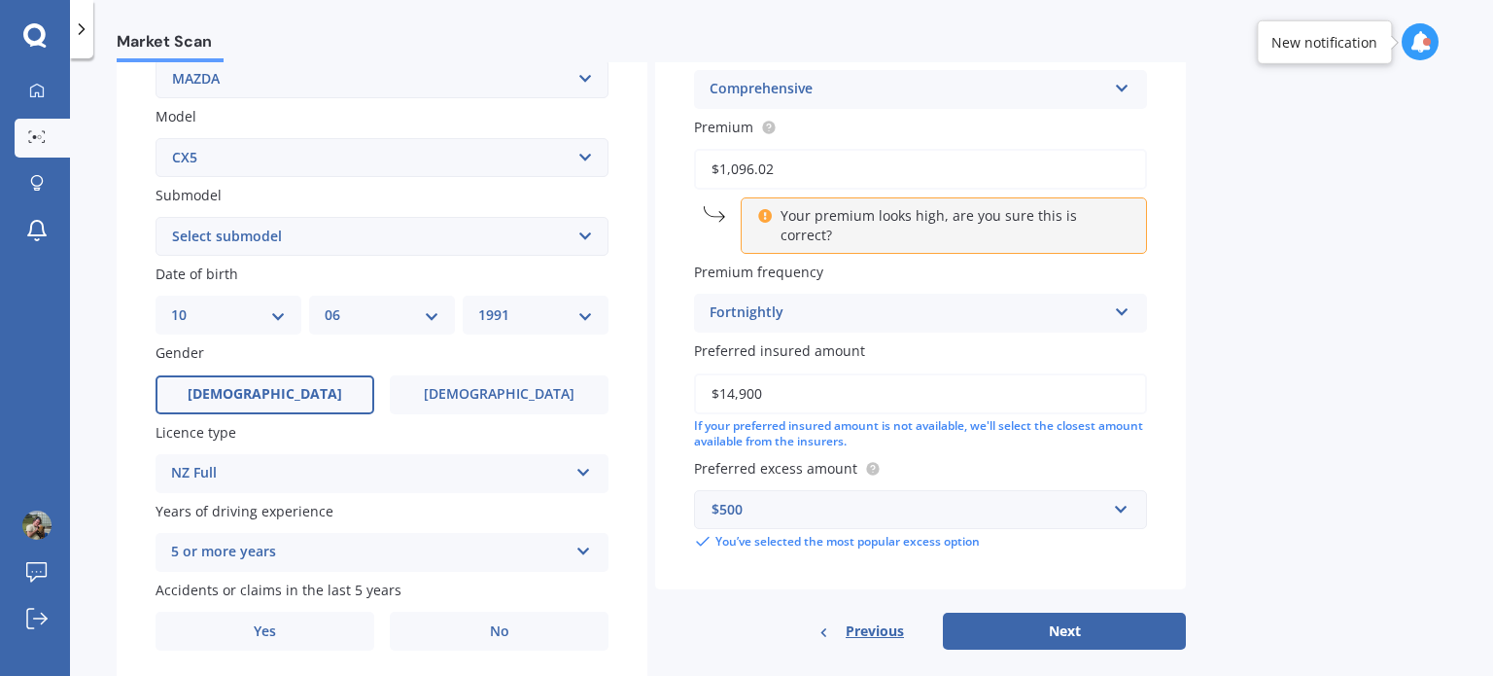
scroll to position [371, 0]
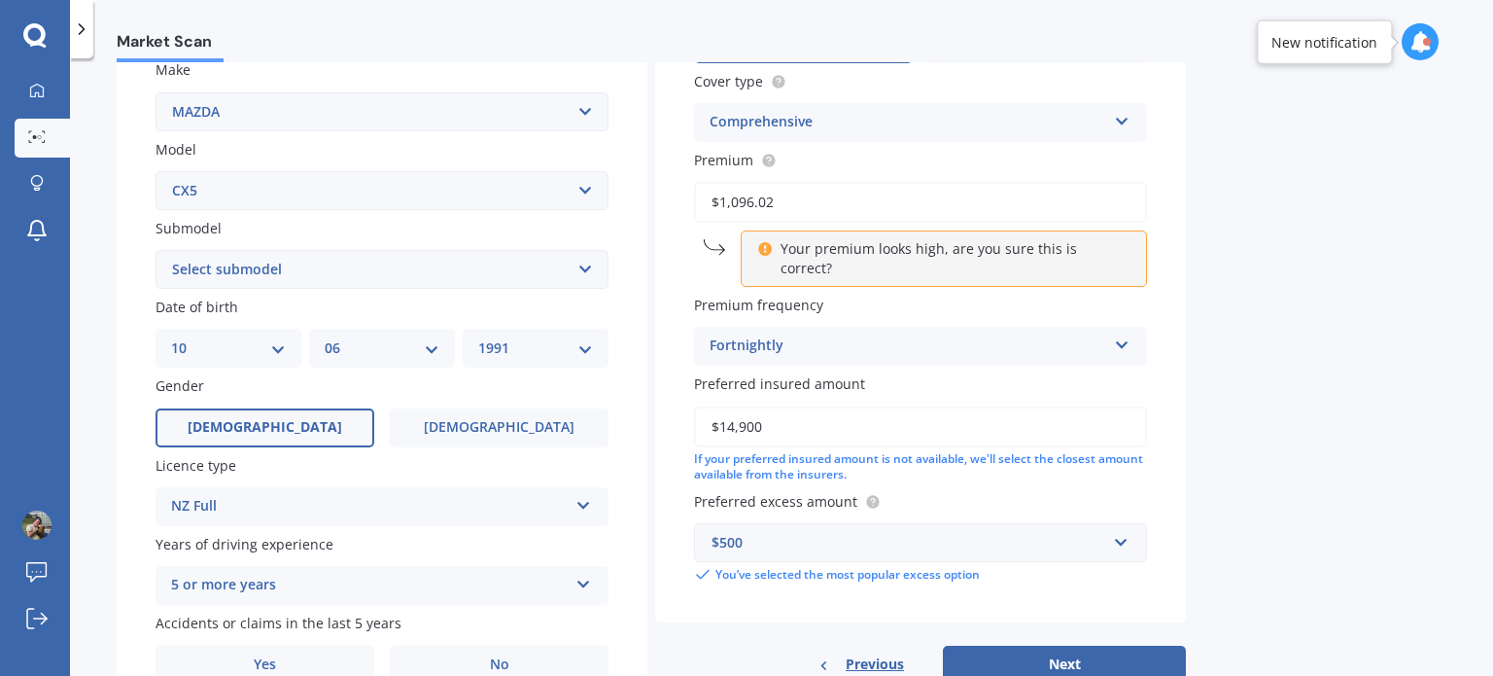
click at [789, 203] on input "$1,096.02" at bounding box center [920, 202] width 453 height 41
drag, startPoint x: 804, startPoint y: 203, endPoint x: 627, endPoint y: 191, distance: 177.4
click at [627, 191] on div "Details Plate number Search I don’t have a number plate Year [DATE] Make Select…" at bounding box center [651, 254] width 1069 height 938
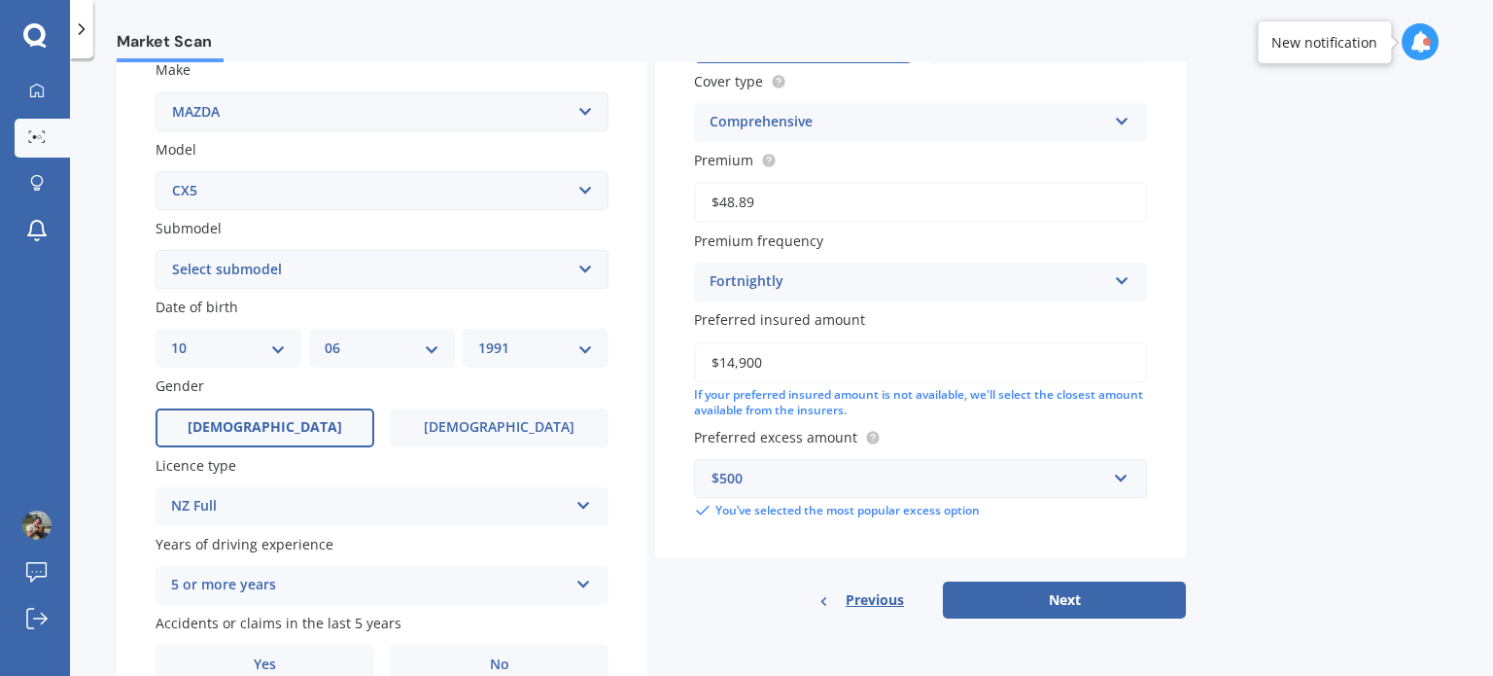
type input "$48.89"
click at [699, 617] on div "Details Plate number Search I don’t have a number plate Year [DATE] Make Select…" at bounding box center [651, 254] width 1069 height 938
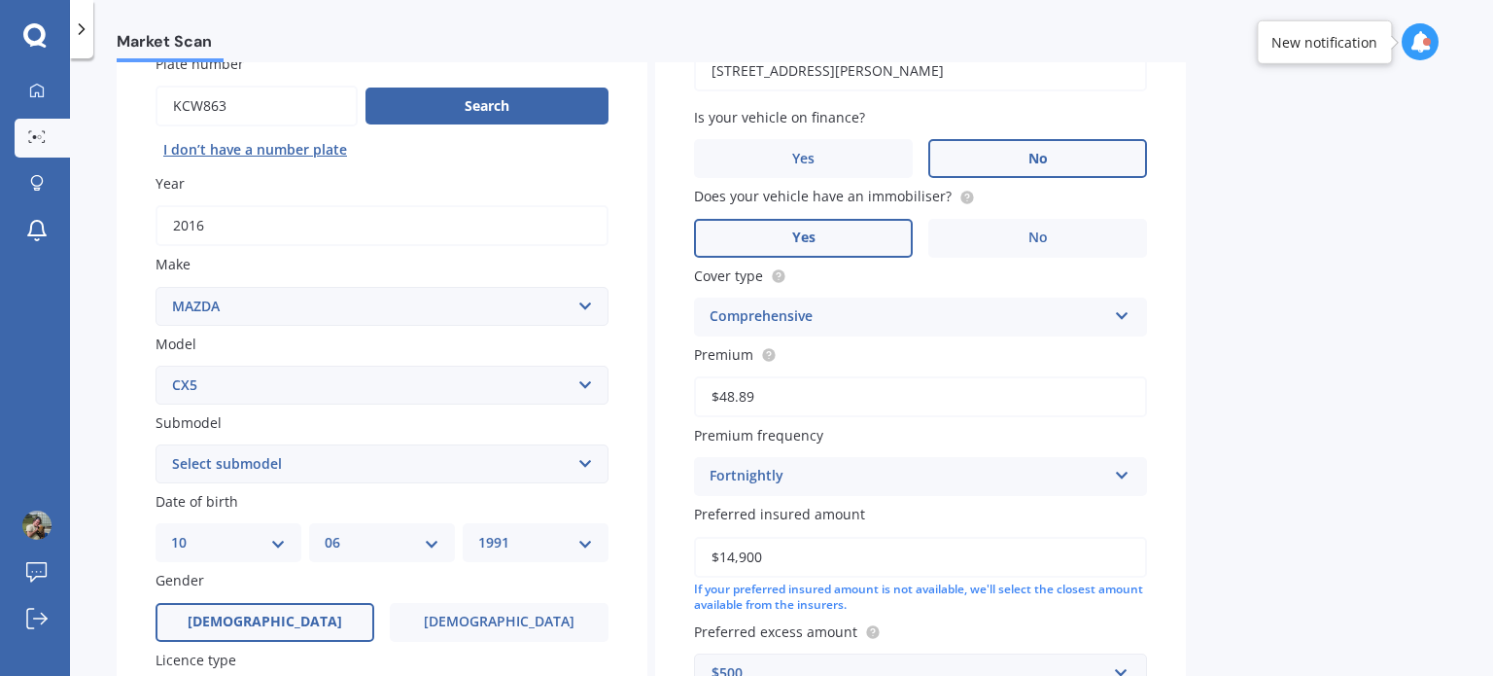
scroll to position [469, 0]
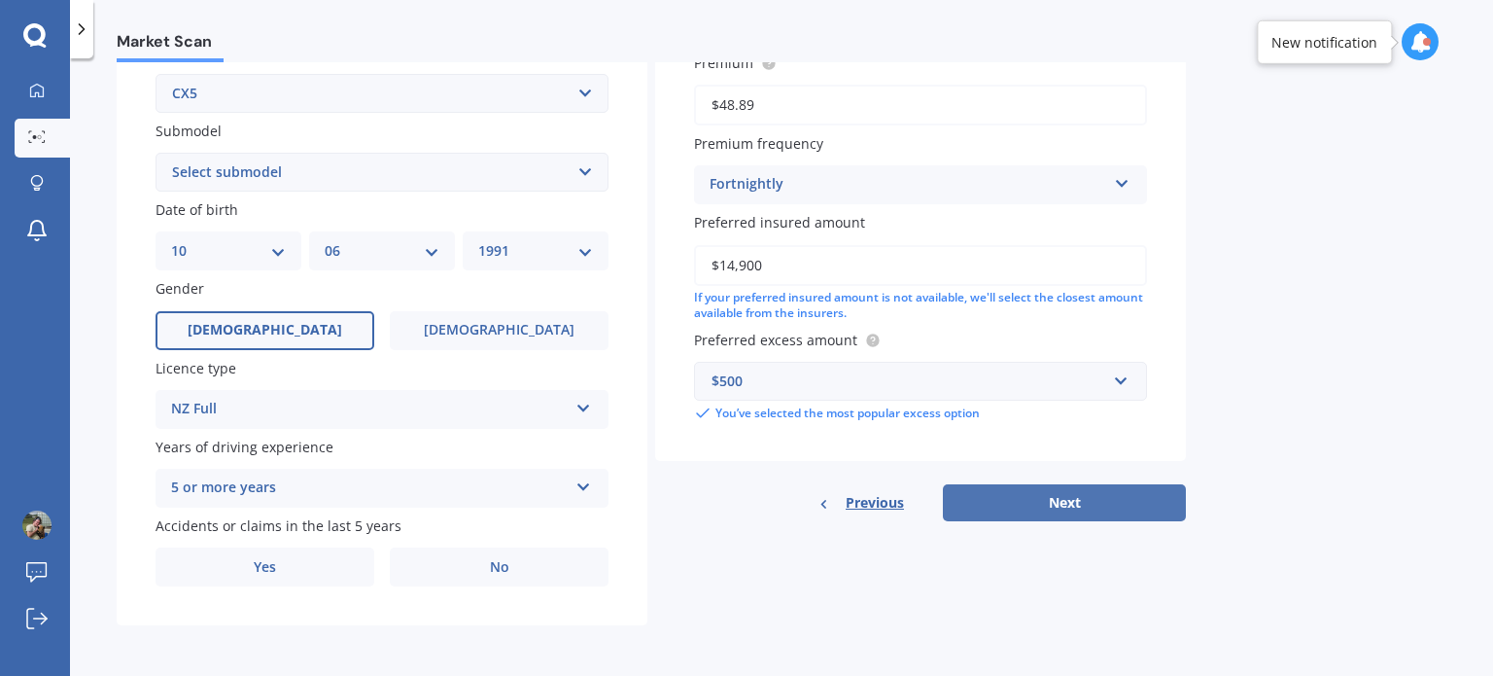
click at [1110, 498] on button "Next" at bounding box center [1064, 502] width 243 height 37
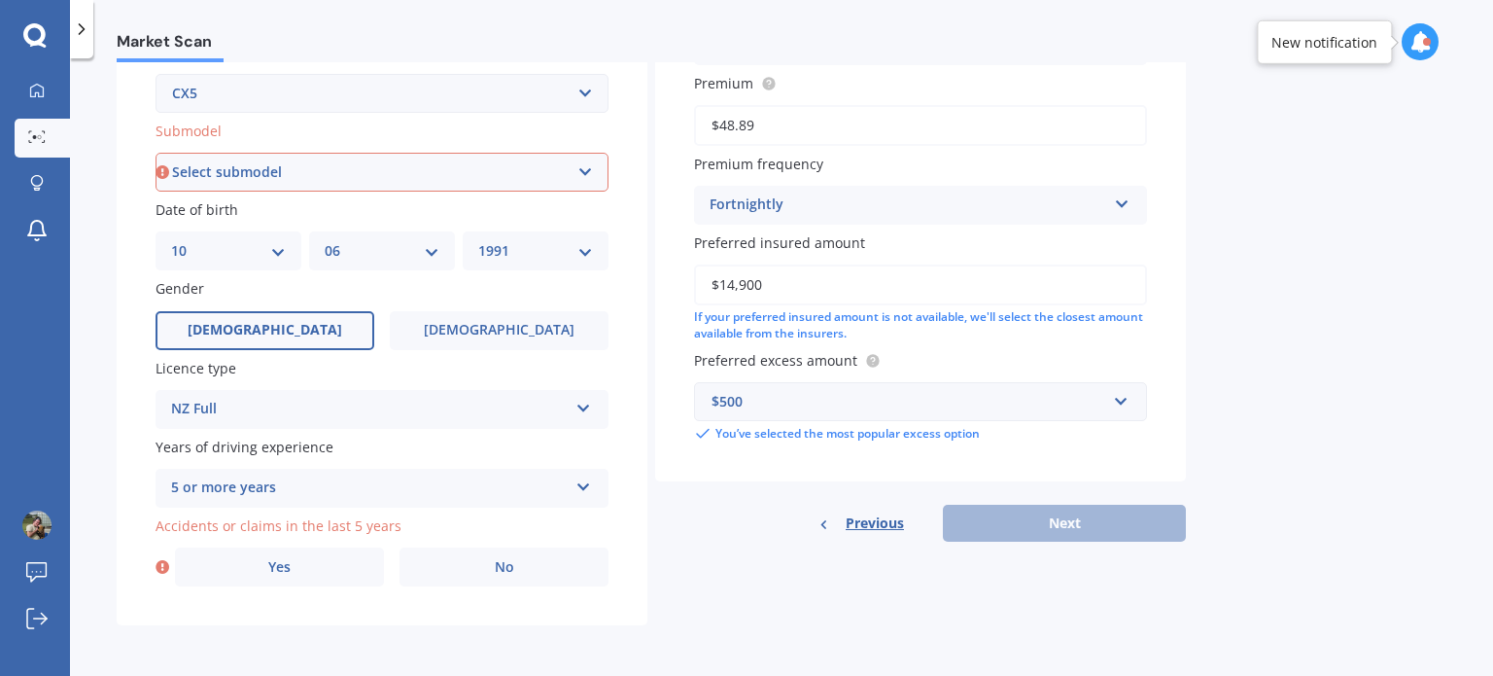
click at [246, 170] on select "Select submodel 2.2 Diesel 2WD XD 2.5S 4WD Diesel Limited 4WD GSX 2.2 Diesel St…" at bounding box center [382, 172] width 453 height 39
select select "FWD GSX"
click at [156, 153] on select "Select submodel 2.2 Diesel 2WD XD 2.5S 4WD Diesel Limited 4WD GSX 2.2 Diesel St…" at bounding box center [382, 172] width 453 height 39
click at [1043, 526] on div "Previous Next" at bounding box center [920, 523] width 531 height 37
drag, startPoint x: 506, startPoint y: 567, endPoint x: 663, endPoint y: 567, distance: 156.5
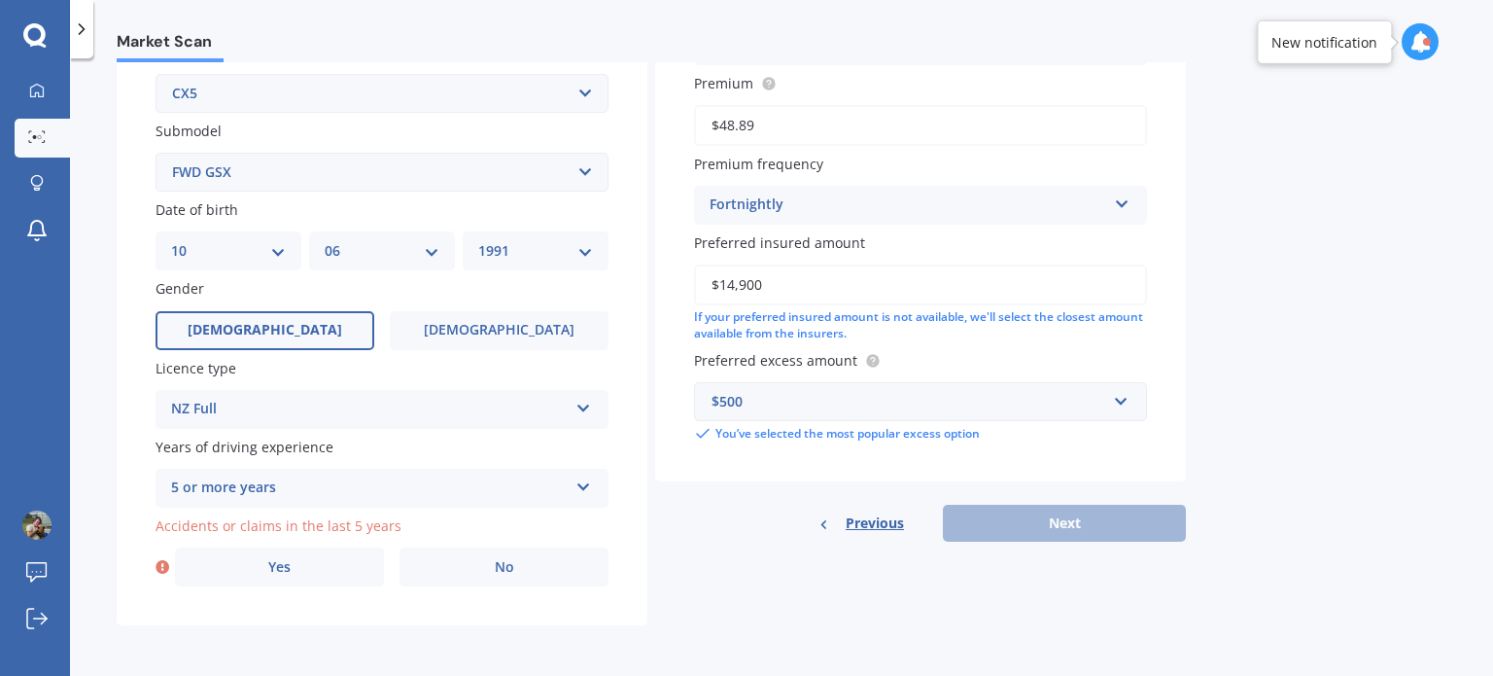
click at [509, 568] on span "No" at bounding box center [504, 567] width 19 height 17
click at [740, 606] on div "Details Plate number Search I don’t have a number plate Year [DATE] Make Select…" at bounding box center [651, 157] width 1069 height 938
click at [520, 569] on label "No" at bounding box center [504, 566] width 209 height 39
click at [0, 0] on input "No" at bounding box center [0, 0] width 0 height 0
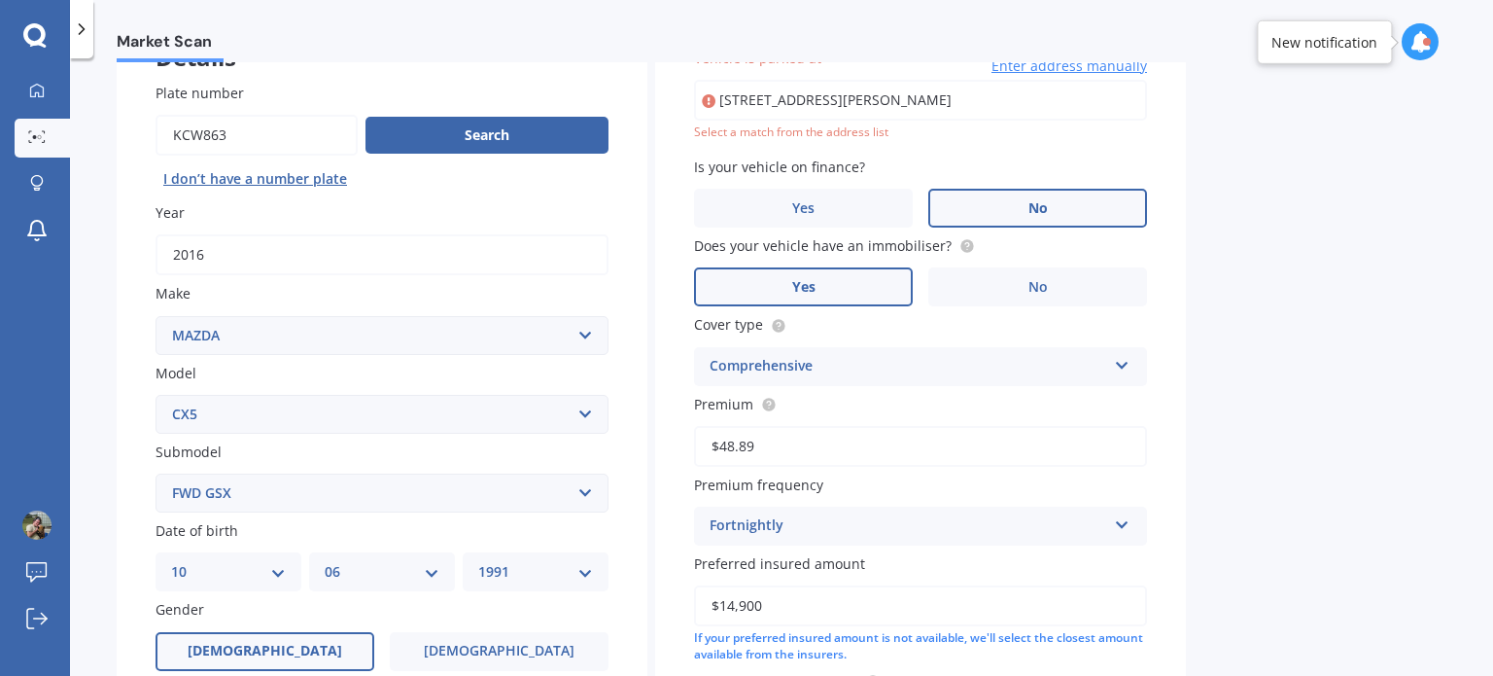
scroll to position [132, 0]
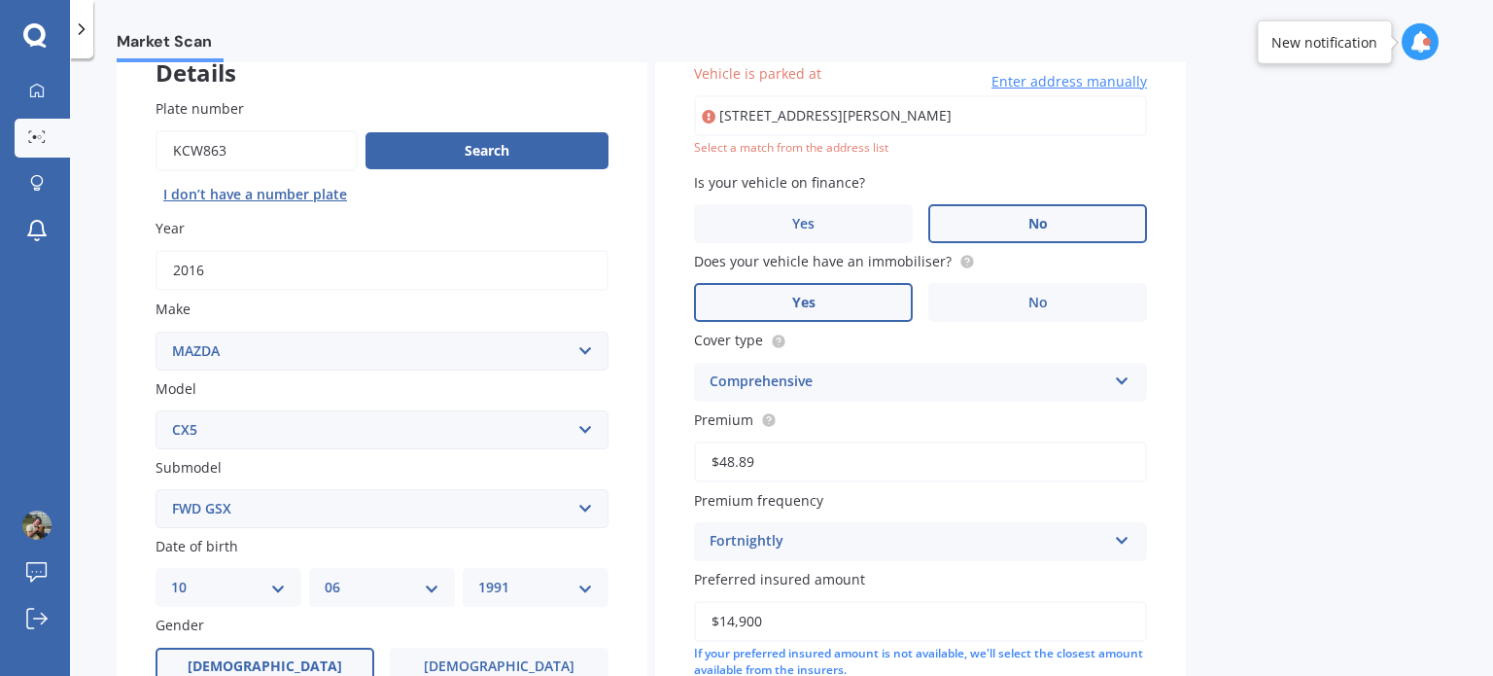
click at [1024, 120] on input "[STREET_ADDRESS][PERSON_NAME]" at bounding box center [920, 115] width 453 height 41
type input "[STREET_ADDRESS][PERSON_NAME]"
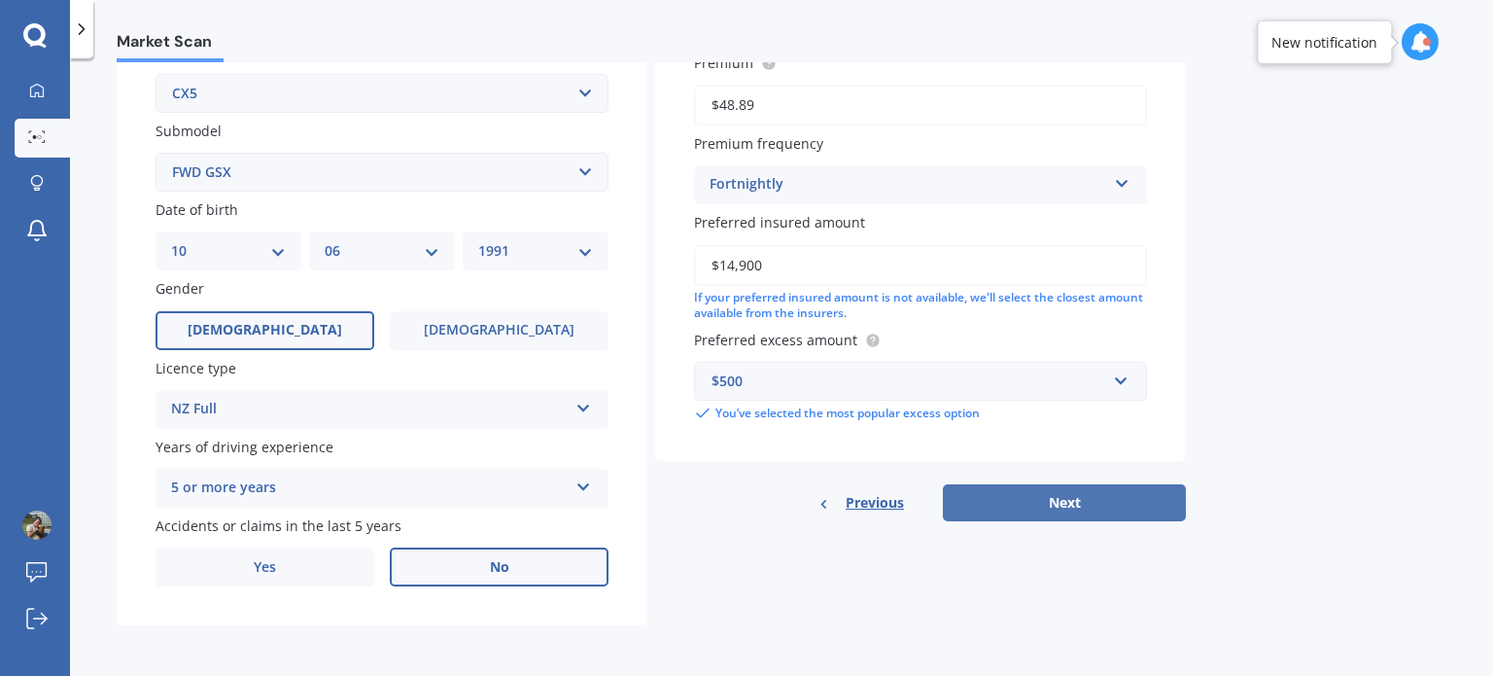
click at [1025, 509] on button "Next" at bounding box center [1064, 502] width 243 height 37
select select "10"
select select "06"
select select "1991"
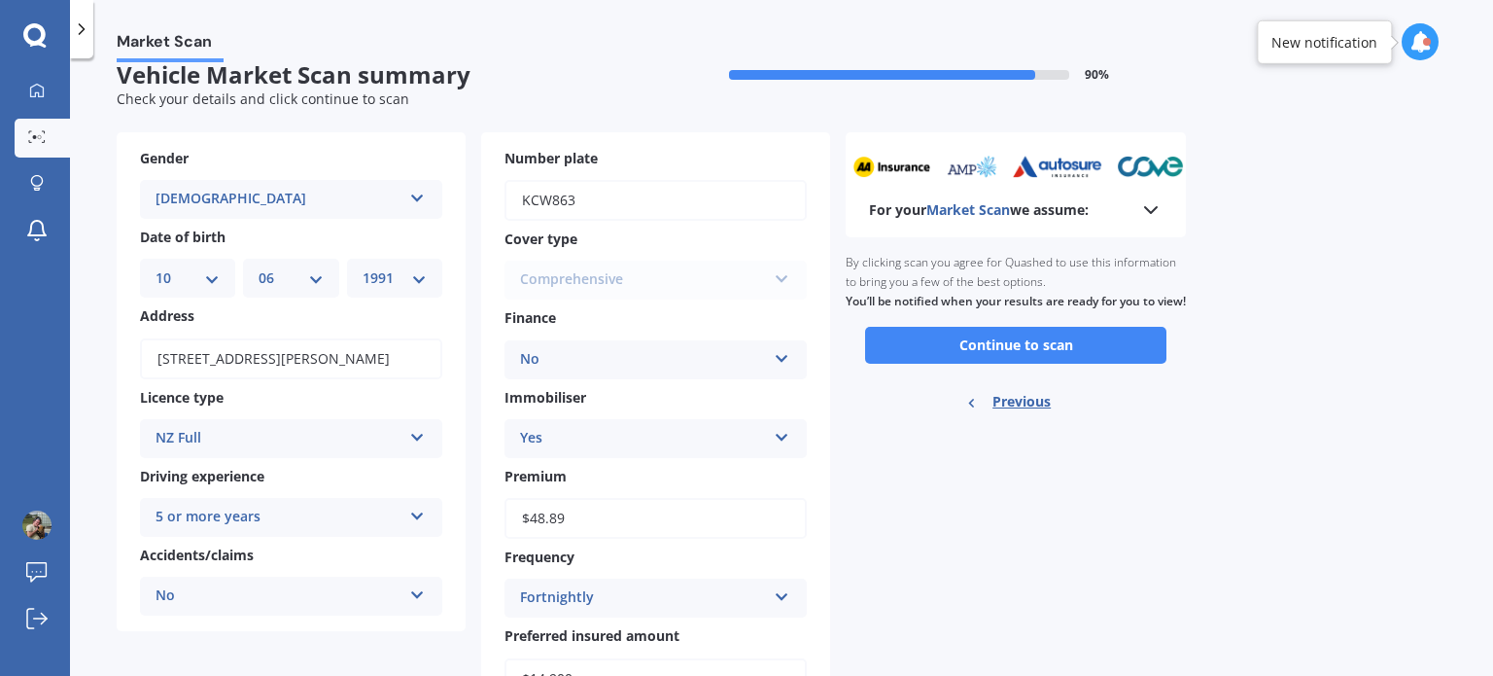
scroll to position [0, 0]
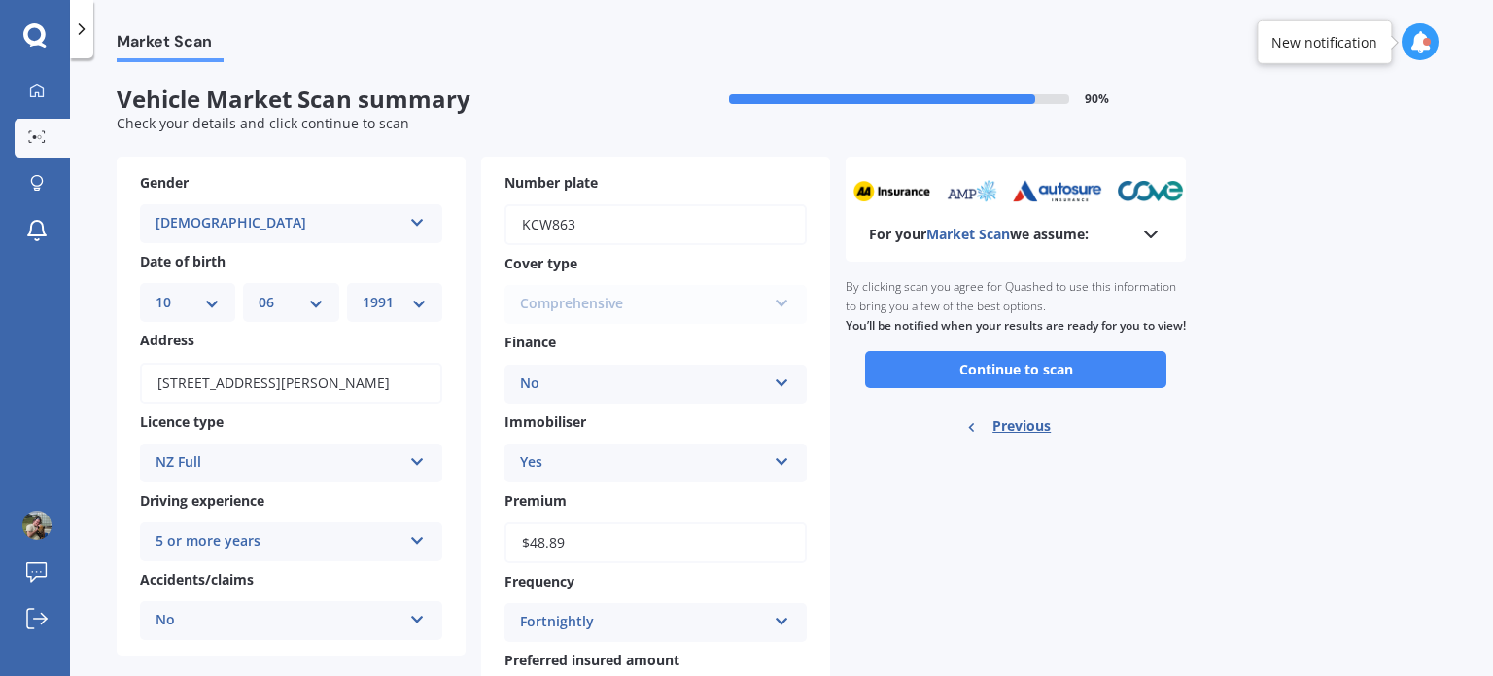
click at [1146, 238] on icon at bounding box center [1150, 234] width 23 height 23
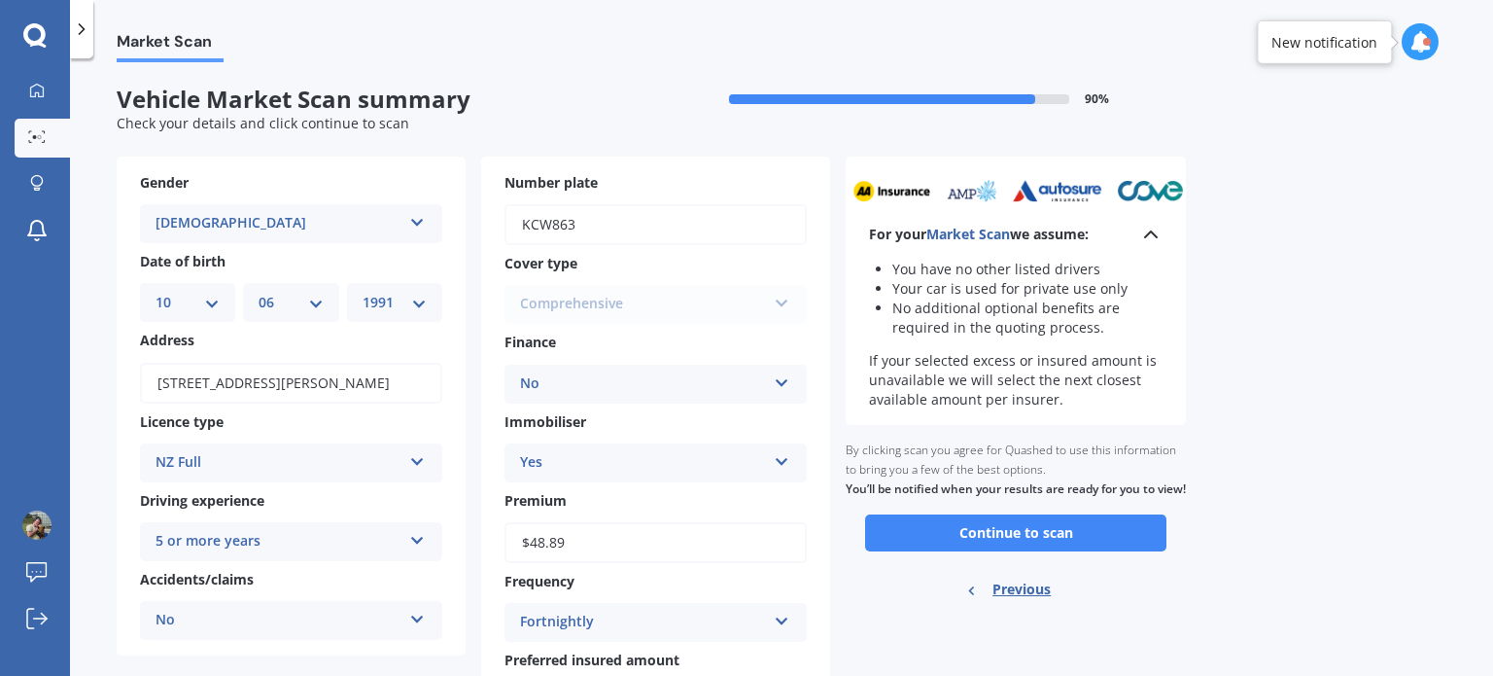
click at [1018, 101] on div at bounding box center [882, 99] width 306 height 10
click at [1011, 551] on button "Continue to scan" at bounding box center [1015, 532] width 301 height 37
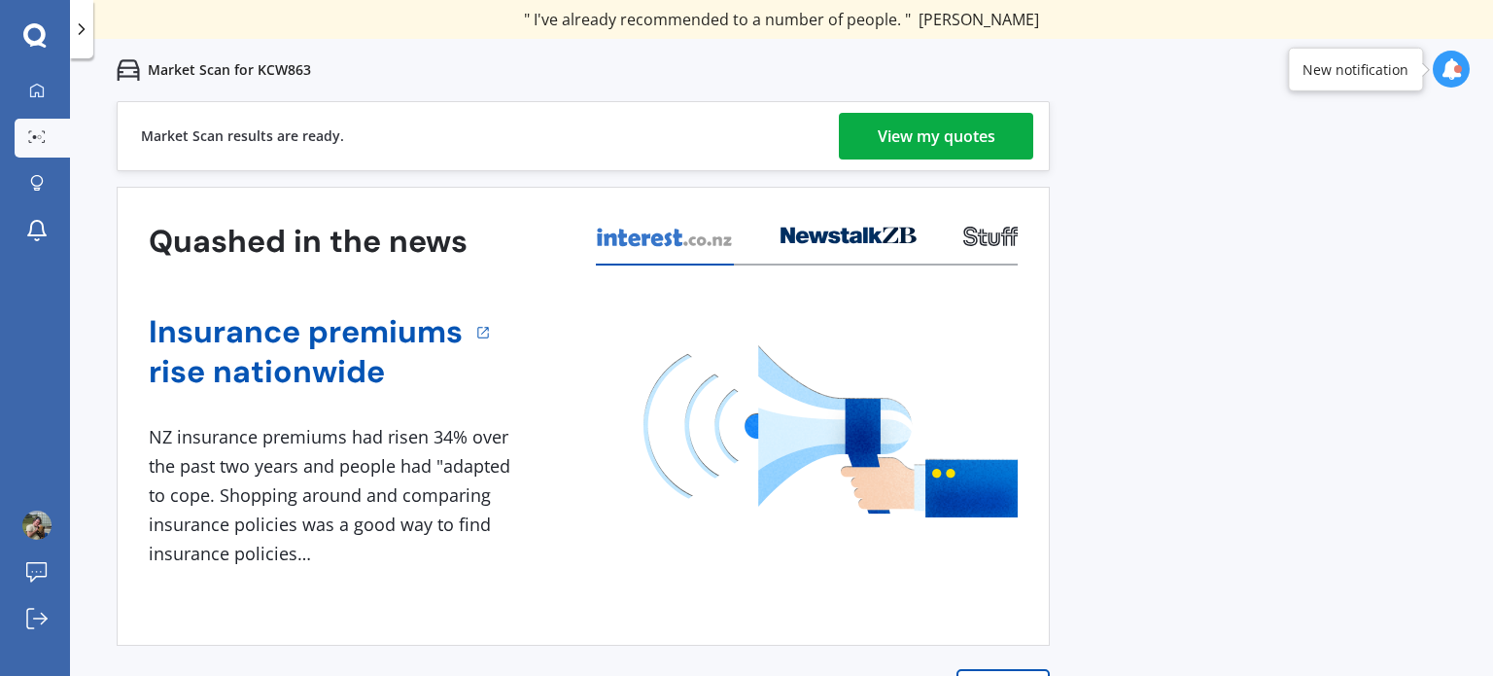
click at [873, 129] on link "View my quotes" at bounding box center [936, 136] width 194 height 47
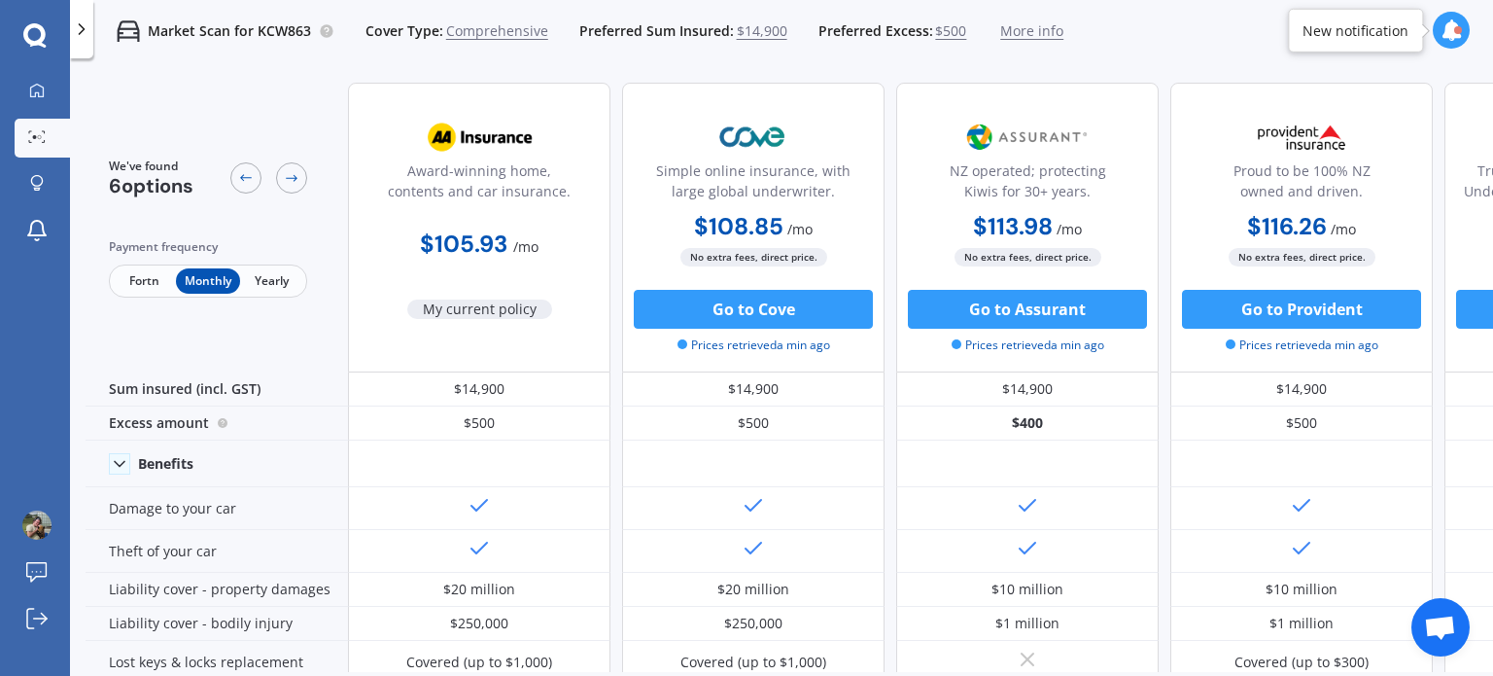
click at [130, 283] on span "Fortn" at bounding box center [144, 280] width 63 height 25
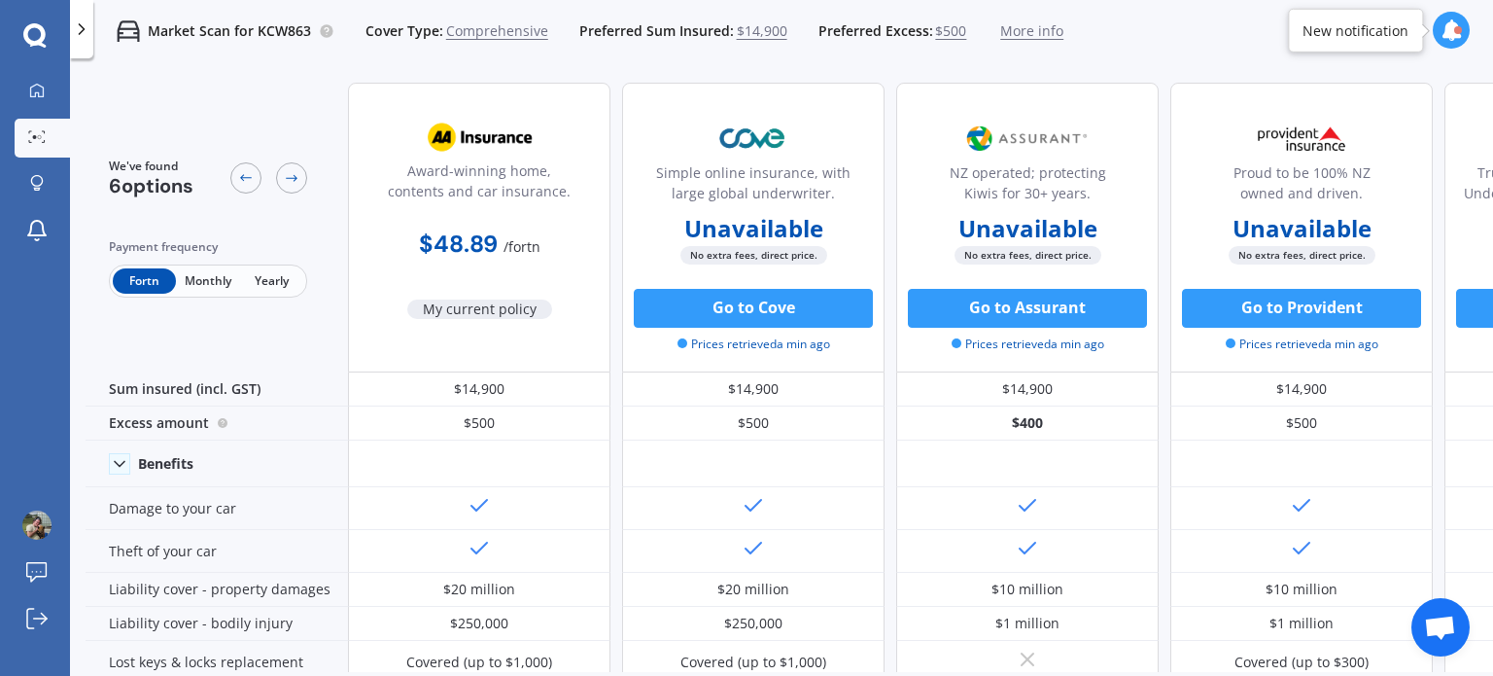
click at [222, 281] on span "Monthly" at bounding box center [207, 280] width 63 height 25
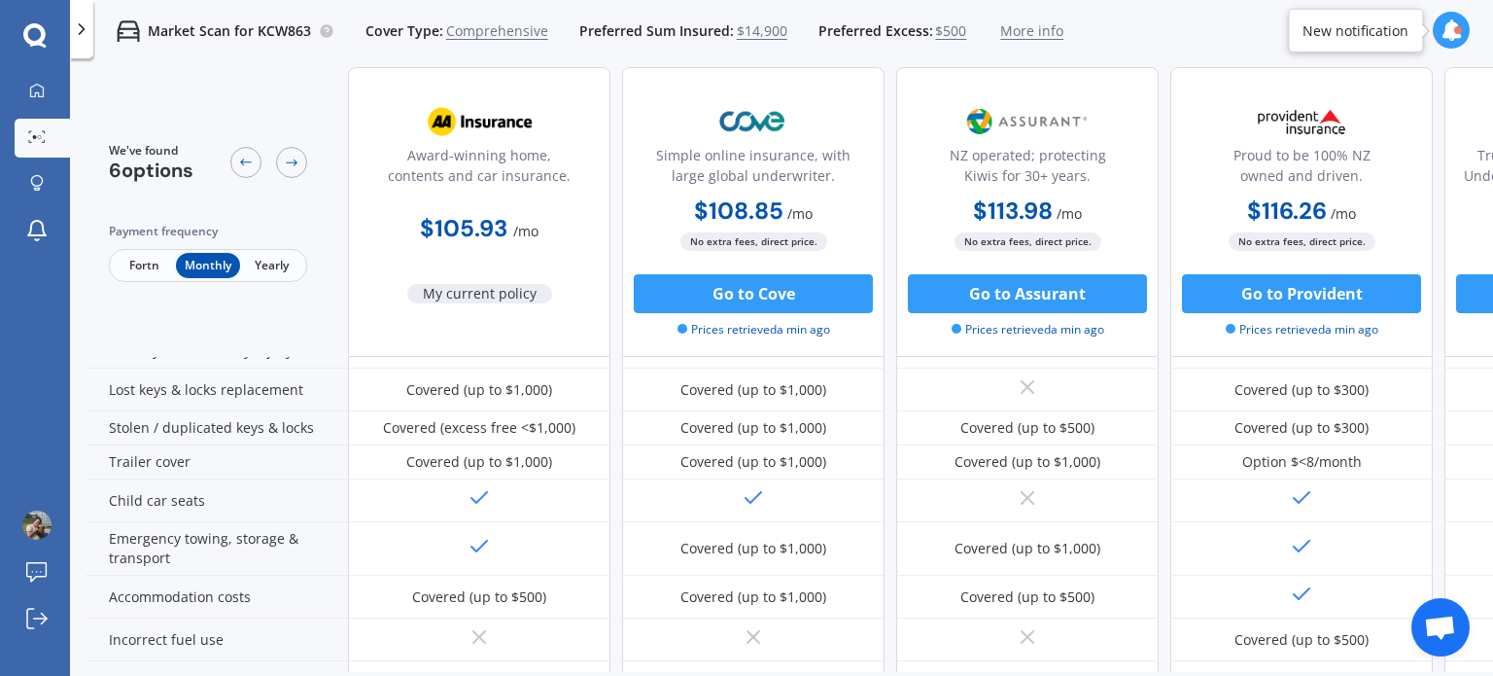
scroll to position [583, 0]
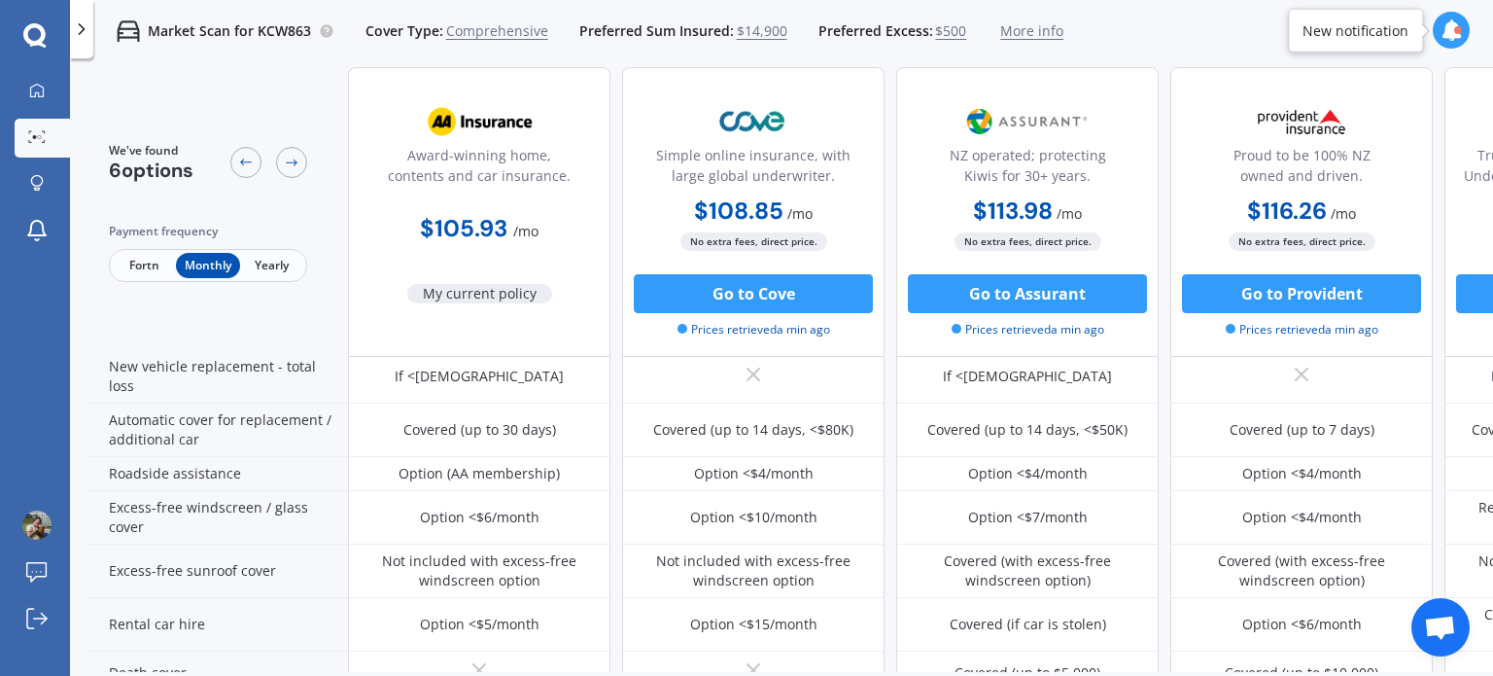
click at [140, 274] on span "Fortn" at bounding box center [144, 265] width 63 height 25
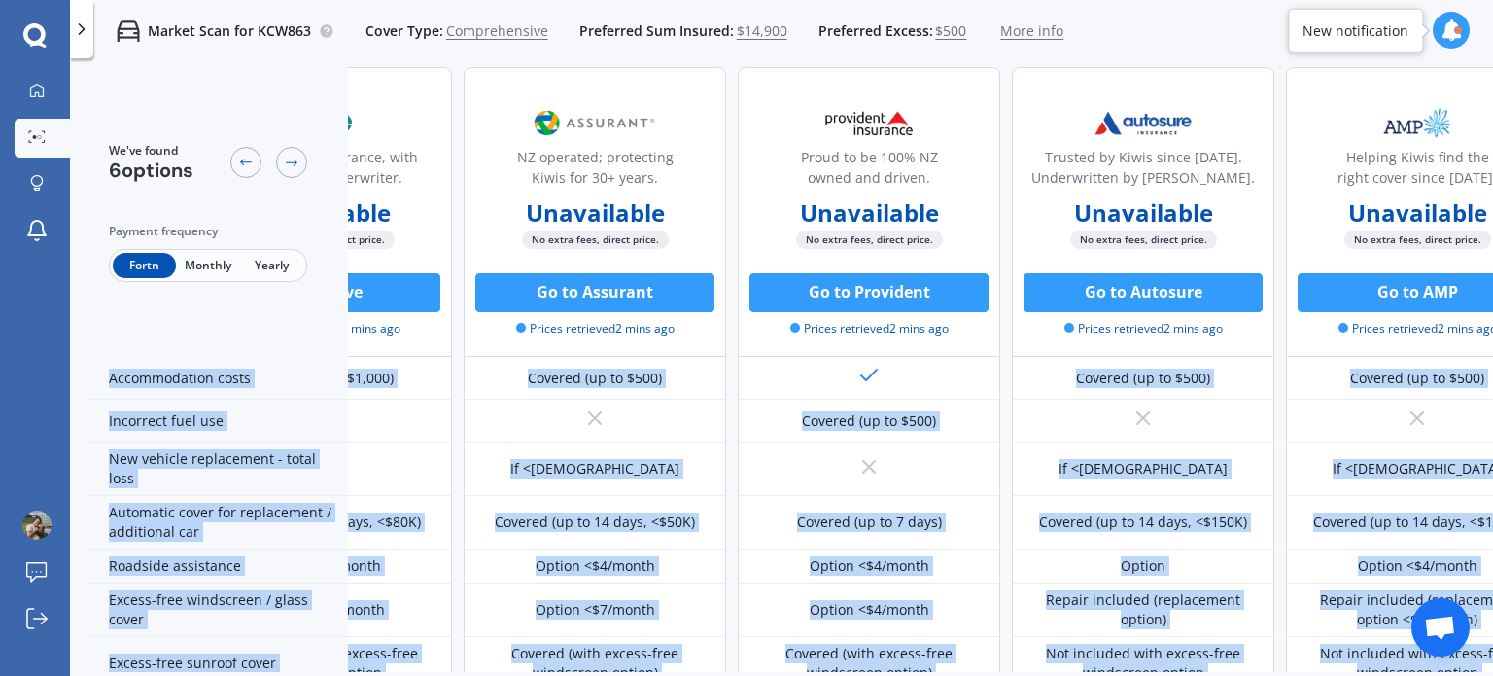
scroll to position [677, 367]
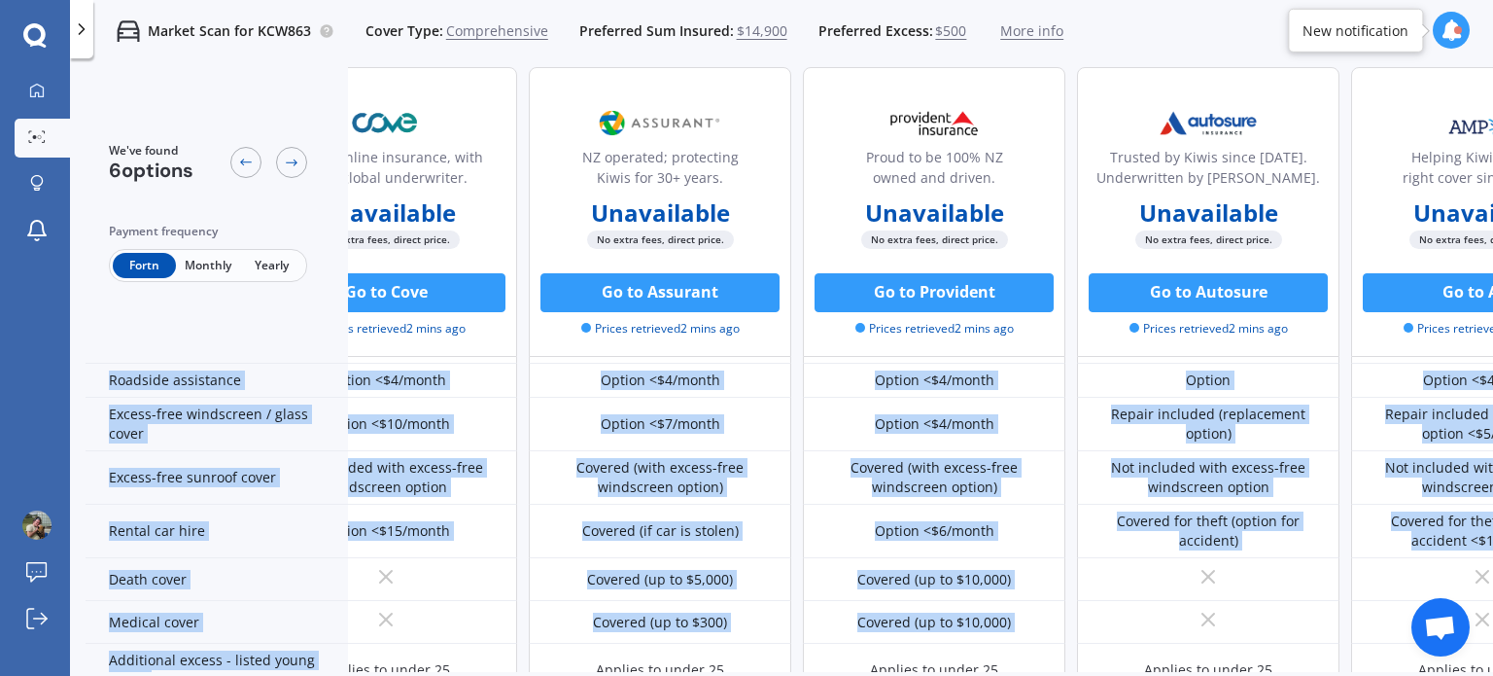
drag, startPoint x: 567, startPoint y: 672, endPoint x: 91, endPoint y: 669, distance: 475.4
click at [91, 669] on div "We've found 6 options Payment frequency Fortn Monthly Yearly Award-winning home…" at bounding box center [790, 402] width 1408 height 671
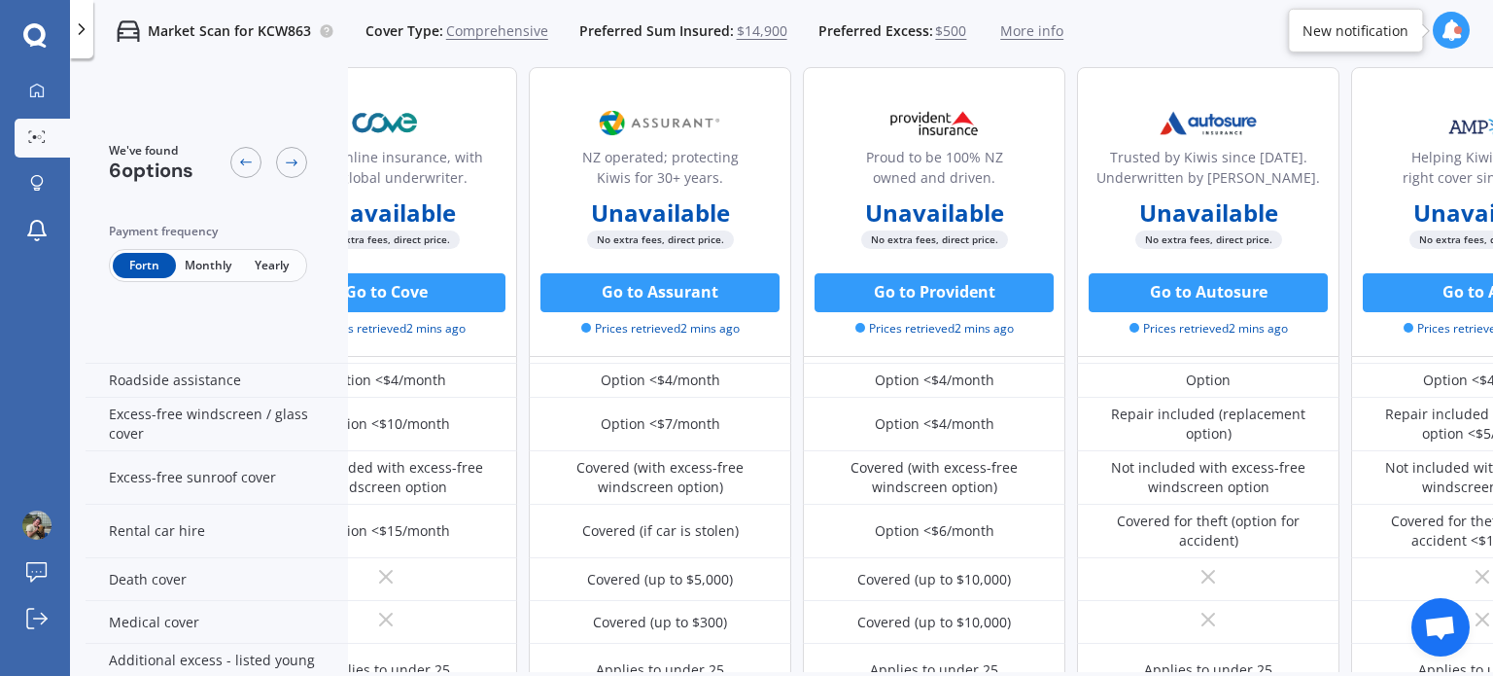
click at [213, 277] on span "Monthly" at bounding box center [207, 265] width 63 height 25
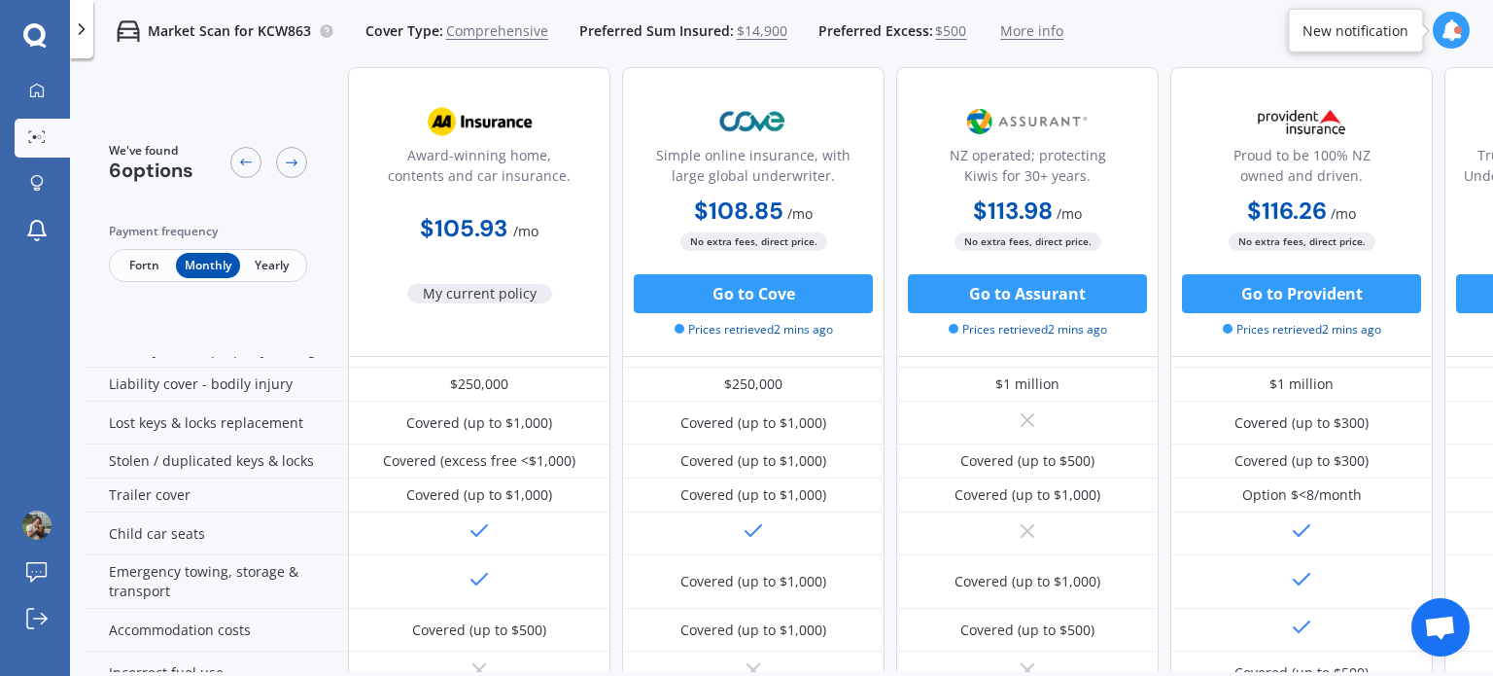
scroll to position [19, 0]
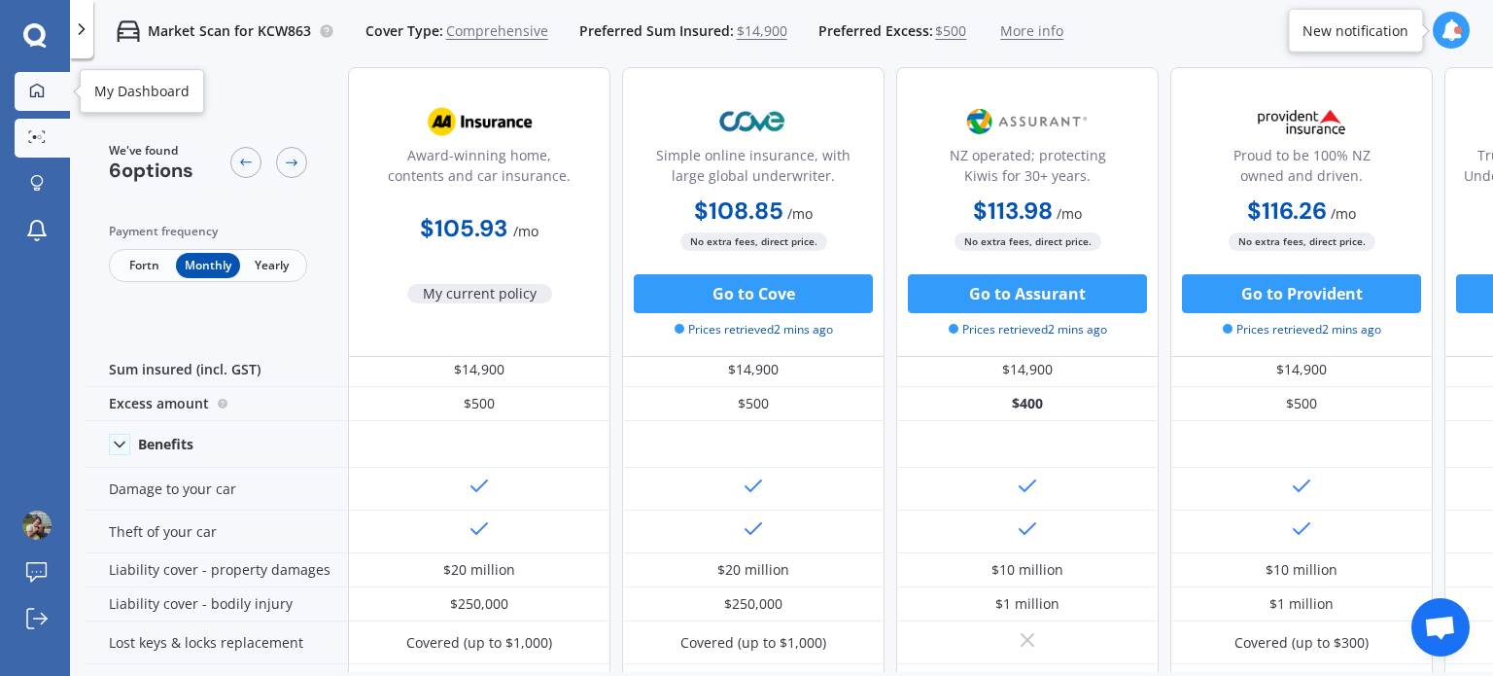
click at [47, 91] on div at bounding box center [36, 91] width 29 height 17
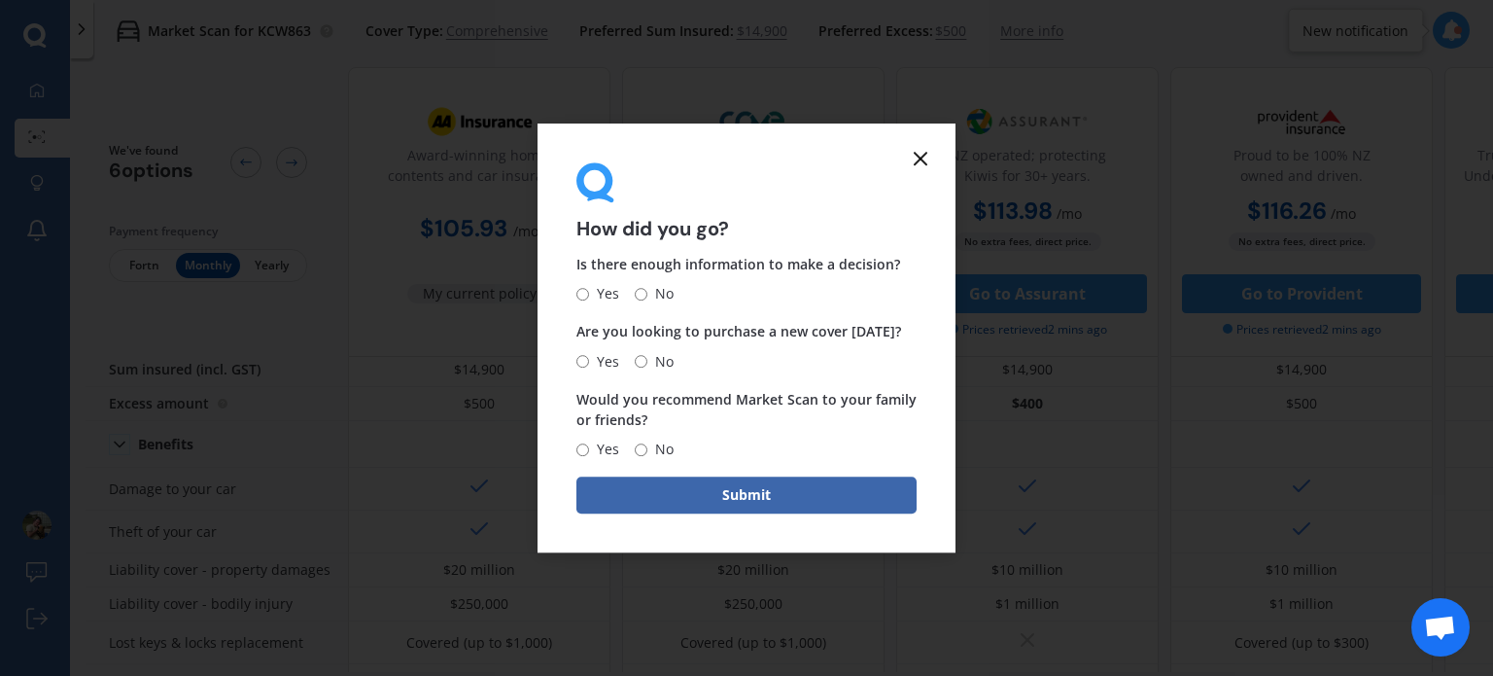
drag, startPoint x: 585, startPoint y: 291, endPoint x: 587, endPoint y: 319, distance: 28.3
click at [585, 293] on input "Yes" at bounding box center [582, 294] width 13 height 13
radio input "true"
click at [589, 358] on span "Yes" at bounding box center [604, 361] width 30 height 23
click at [589, 358] on input "Yes" at bounding box center [582, 361] width 13 height 13
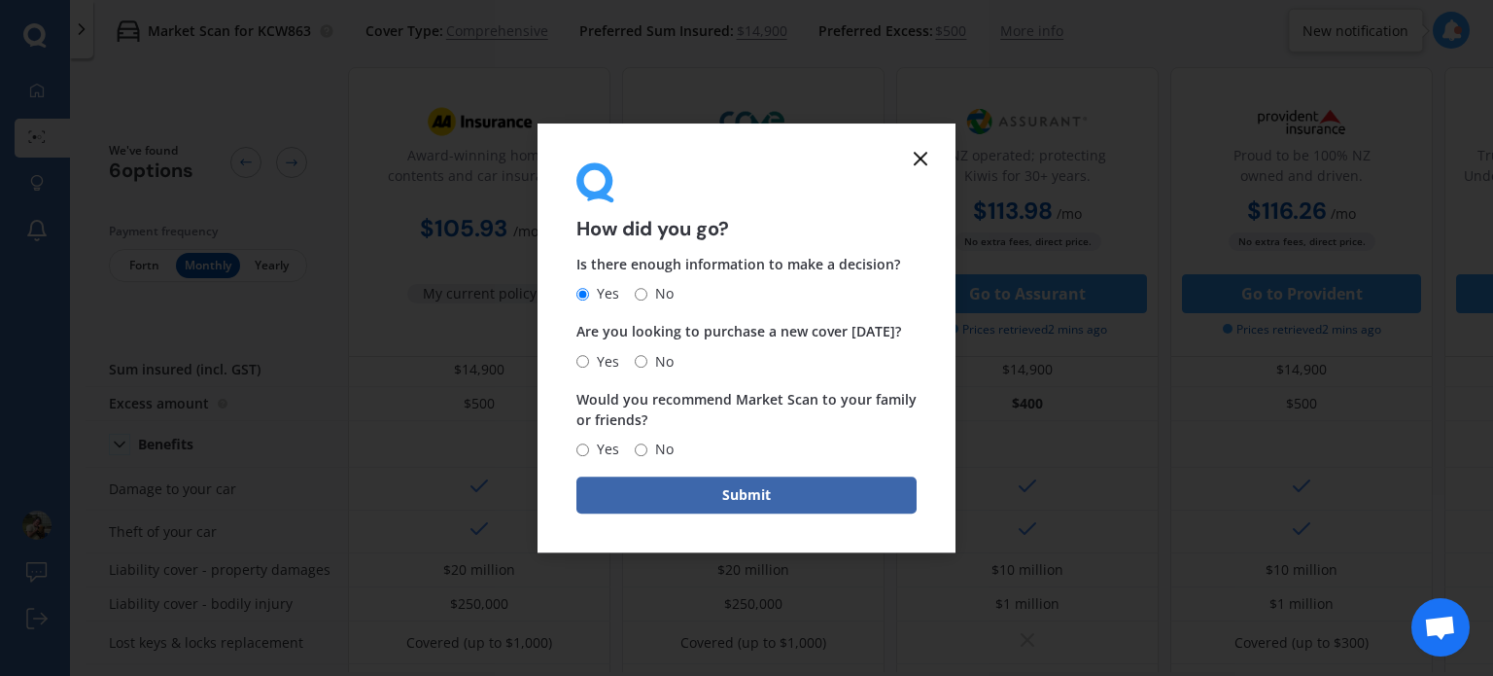
radio input "true"
click at [581, 456] on label "Yes" at bounding box center [597, 448] width 43 height 23
click at [581, 456] on input "Yes" at bounding box center [582, 449] width 13 height 13
radio input "true"
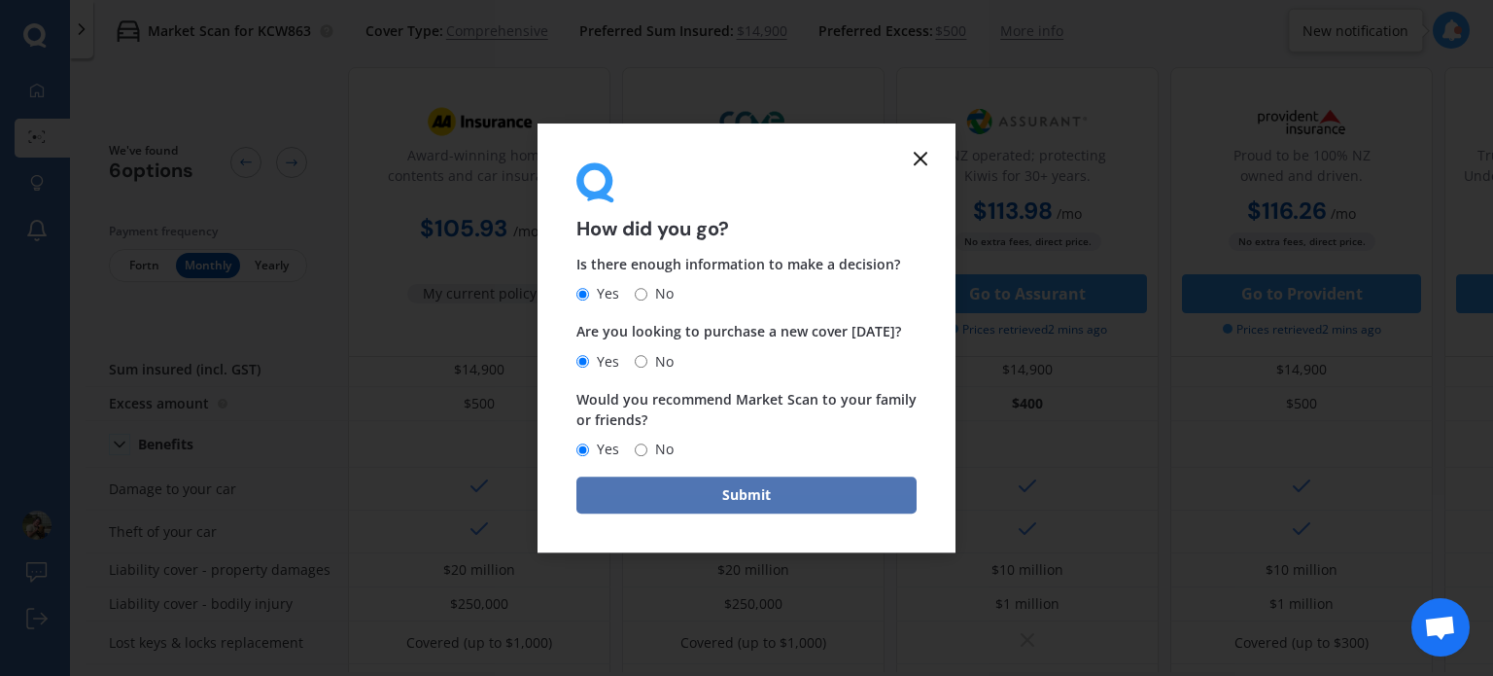
click at [617, 499] on button "Submit" at bounding box center [746, 494] width 340 height 37
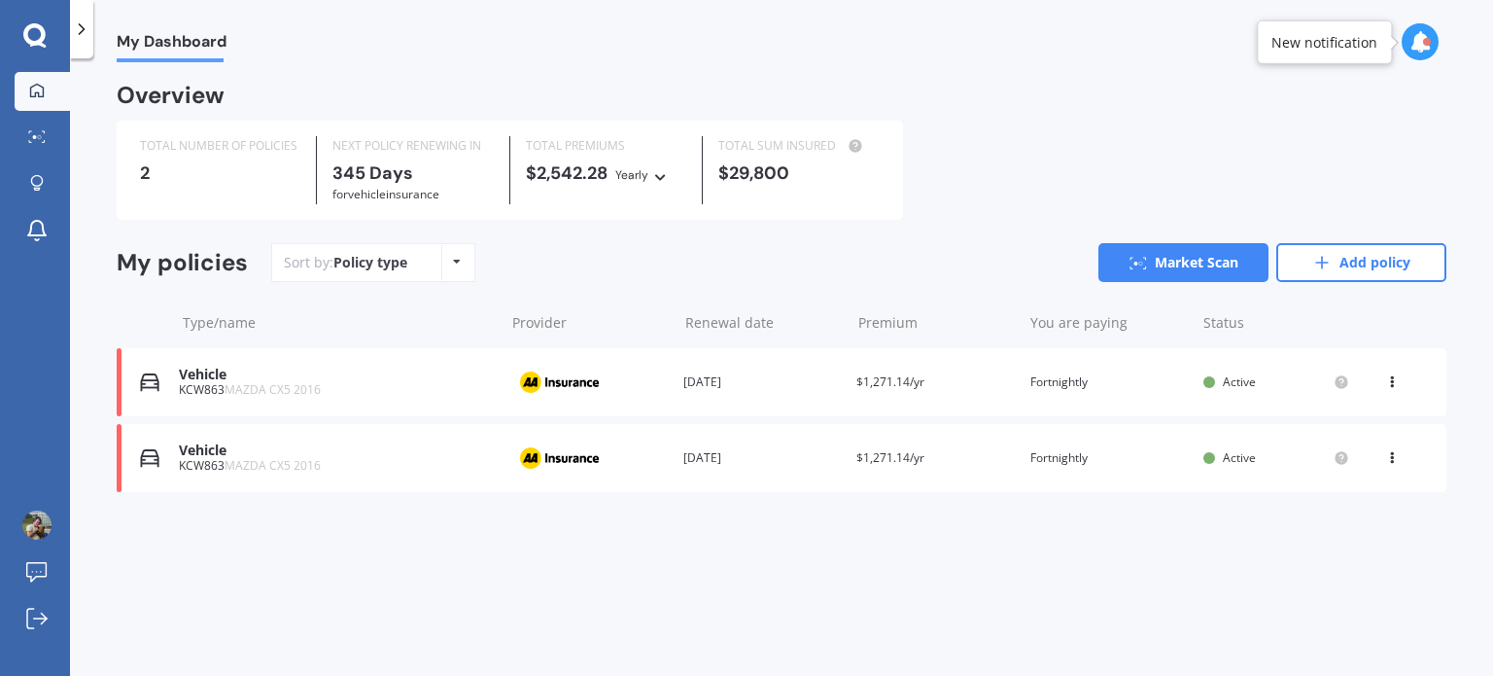
click at [1396, 384] on icon at bounding box center [1392, 378] width 14 height 12
click at [1365, 456] on div "Delete" at bounding box center [1349, 457] width 192 height 39
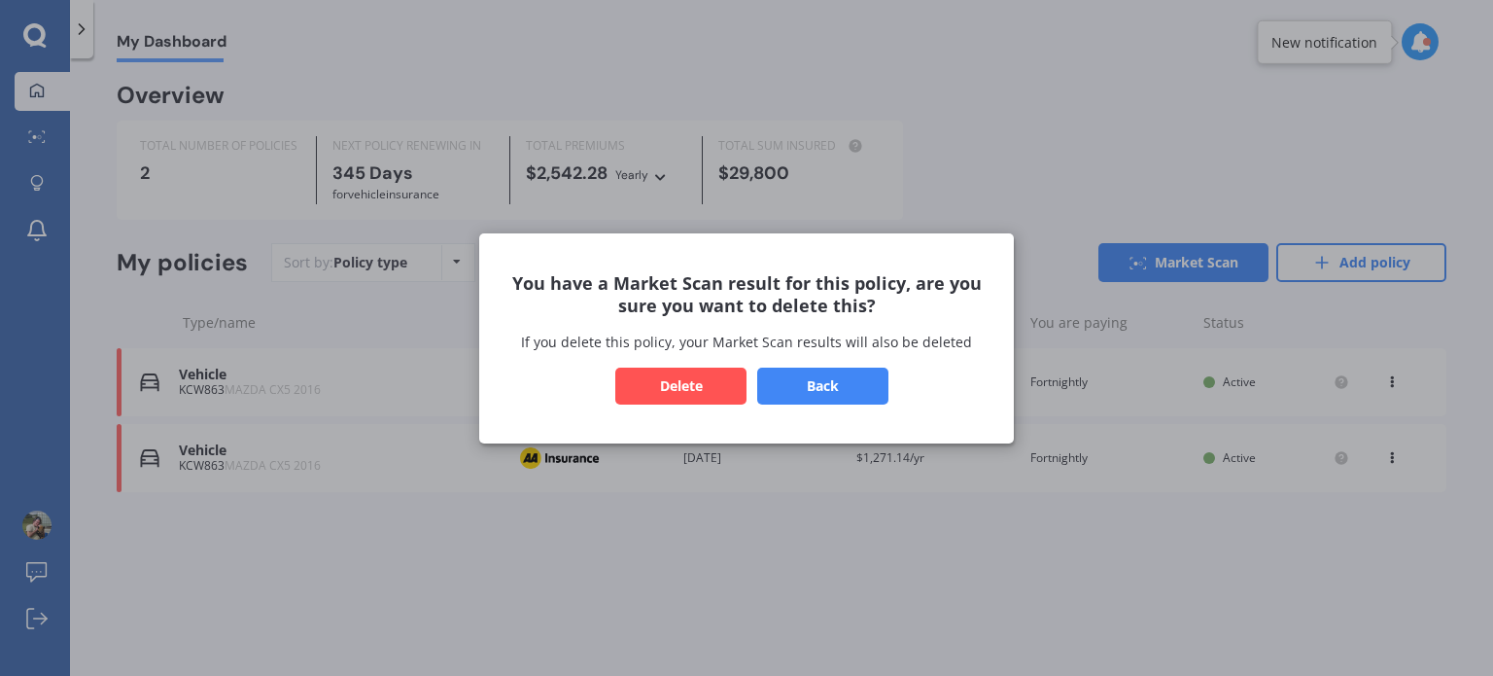
click at [819, 391] on button "Back" at bounding box center [822, 384] width 131 height 37
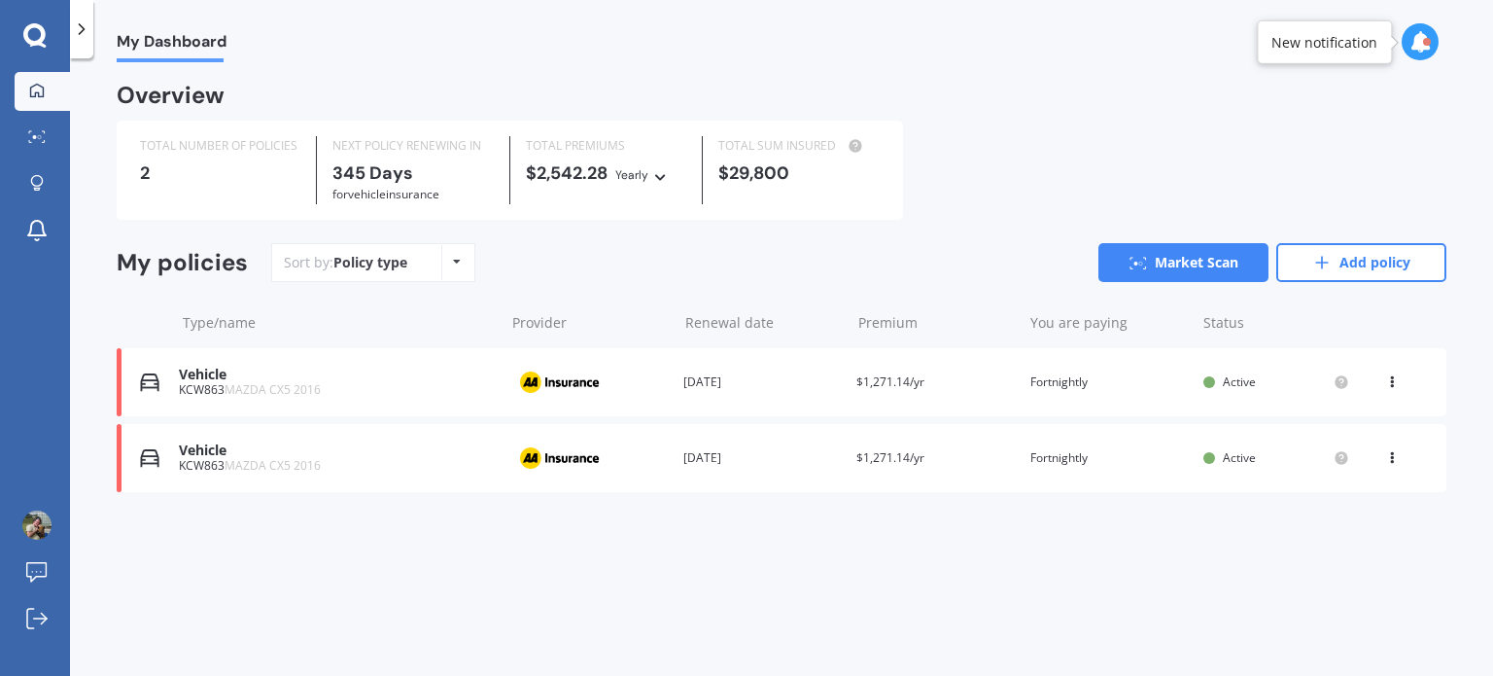
click at [455, 263] on icon at bounding box center [457, 262] width 8 height 12
click at [435, 382] on span "Date added" at bounding box center [423, 375] width 76 height 18
drag, startPoint x: 1089, startPoint y: 643, endPoint x: 439, endPoint y: 360, distance: 708.3
click at [1086, 642] on div "My Dashboard Overview TOTAL NUMBER OF POLICIES 2 NEXT POLICY RENEWING [DATE] fo…" at bounding box center [781, 370] width 1423 height 617
click at [441, 279] on div "Policy type Alphabetical Date added Renewing next" at bounding box center [456, 262] width 30 height 35
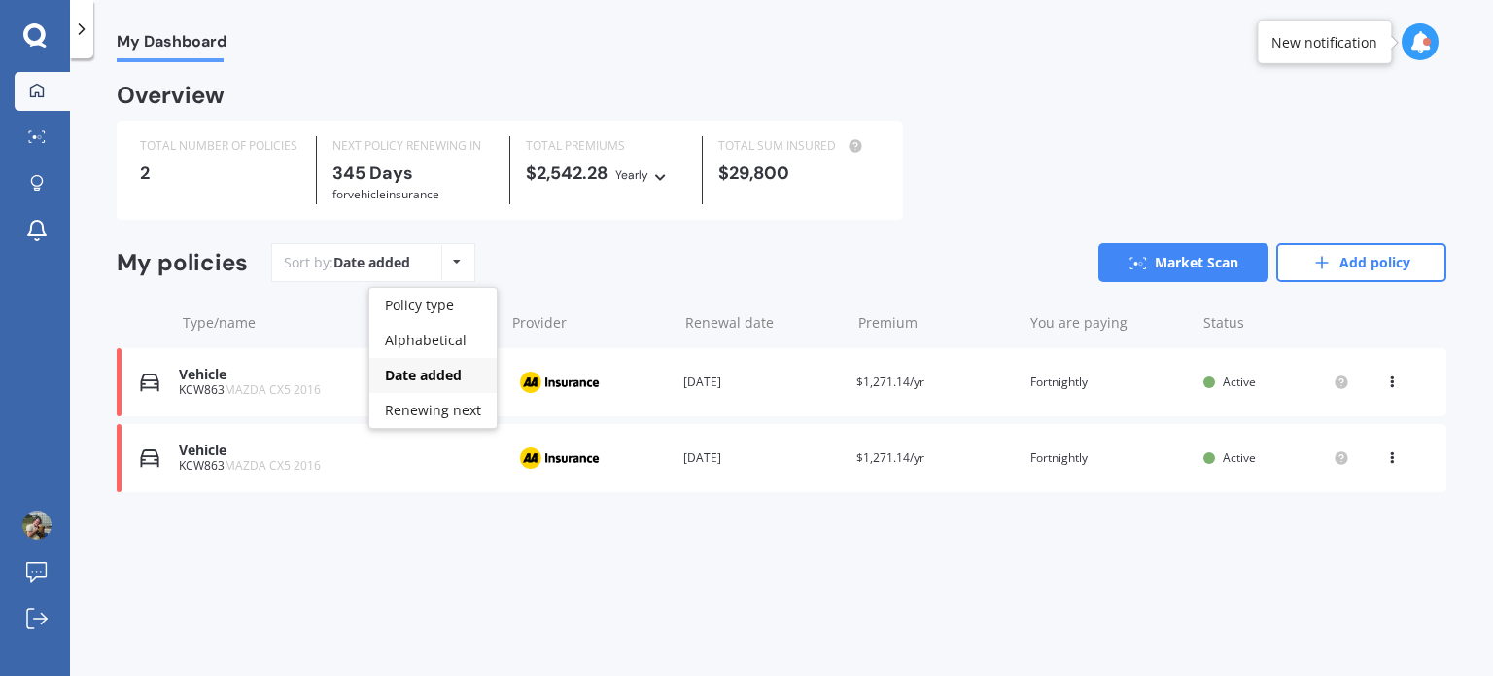
click at [465, 522] on div "Overview TOTAL NUMBER OF POLICIES 2 NEXT POLICY RENEWING [DATE] for Vehicle ins…" at bounding box center [782, 312] width 1330 height 453
click at [1395, 454] on icon at bounding box center [1392, 454] width 14 height 12
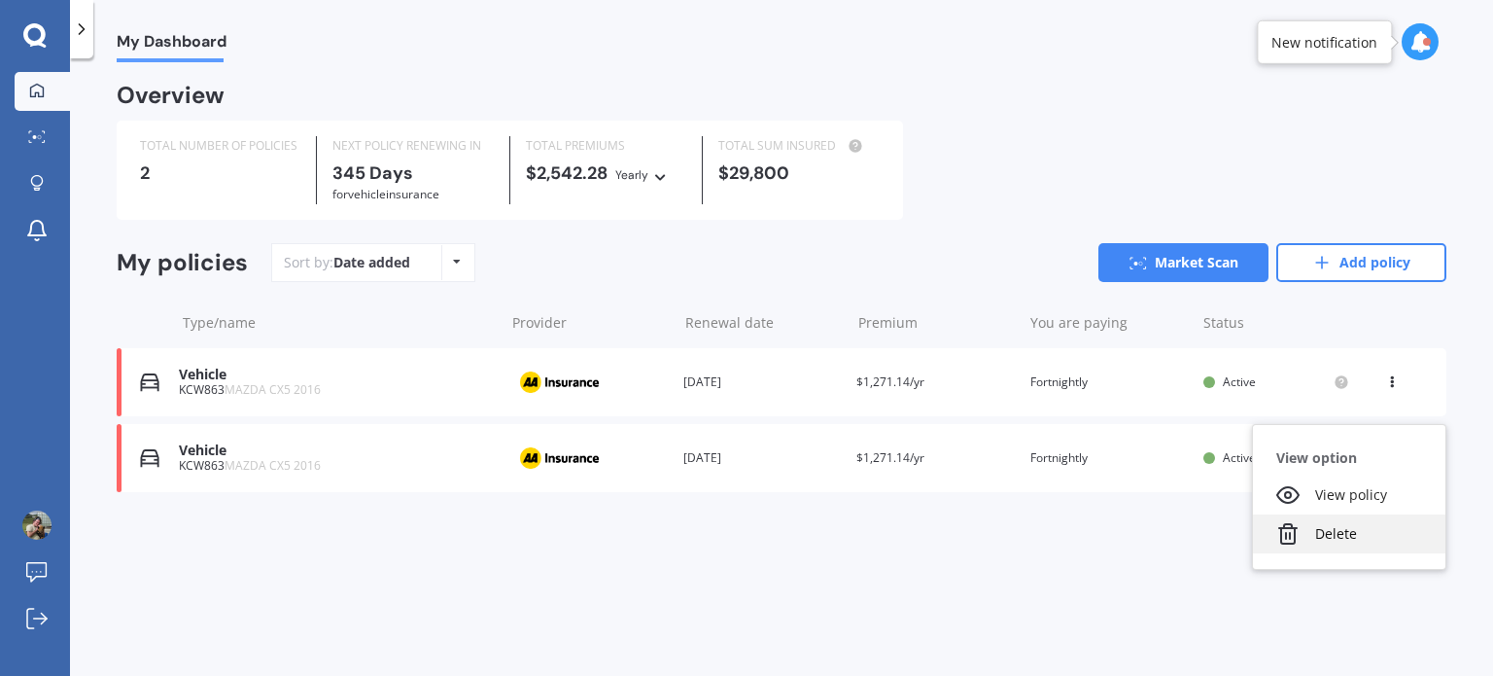
click at [1343, 542] on div "Delete" at bounding box center [1349, 533] width 192 height 39
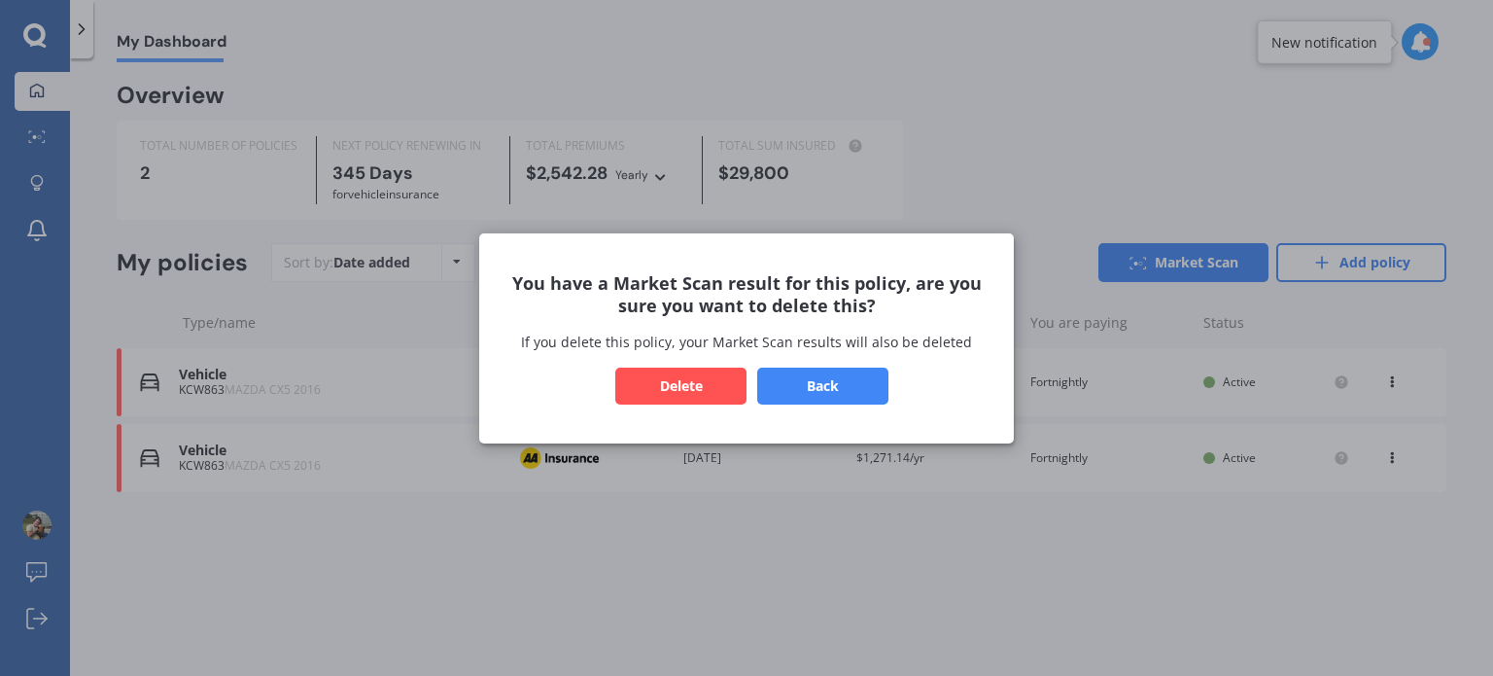
drag, startPoint x: 780, startPoint y: 399, endPoint x: 667, endPoint y: 399, distance: 112.8
click at [715, 453] on div "You have a Market Scan result for this policy, are you sure you want to delete …" at bounding box center [746, 338] width 1493 height 676
click at [669, 375] on button "Delete" at bounding box center [680, 384] width 131 height 37
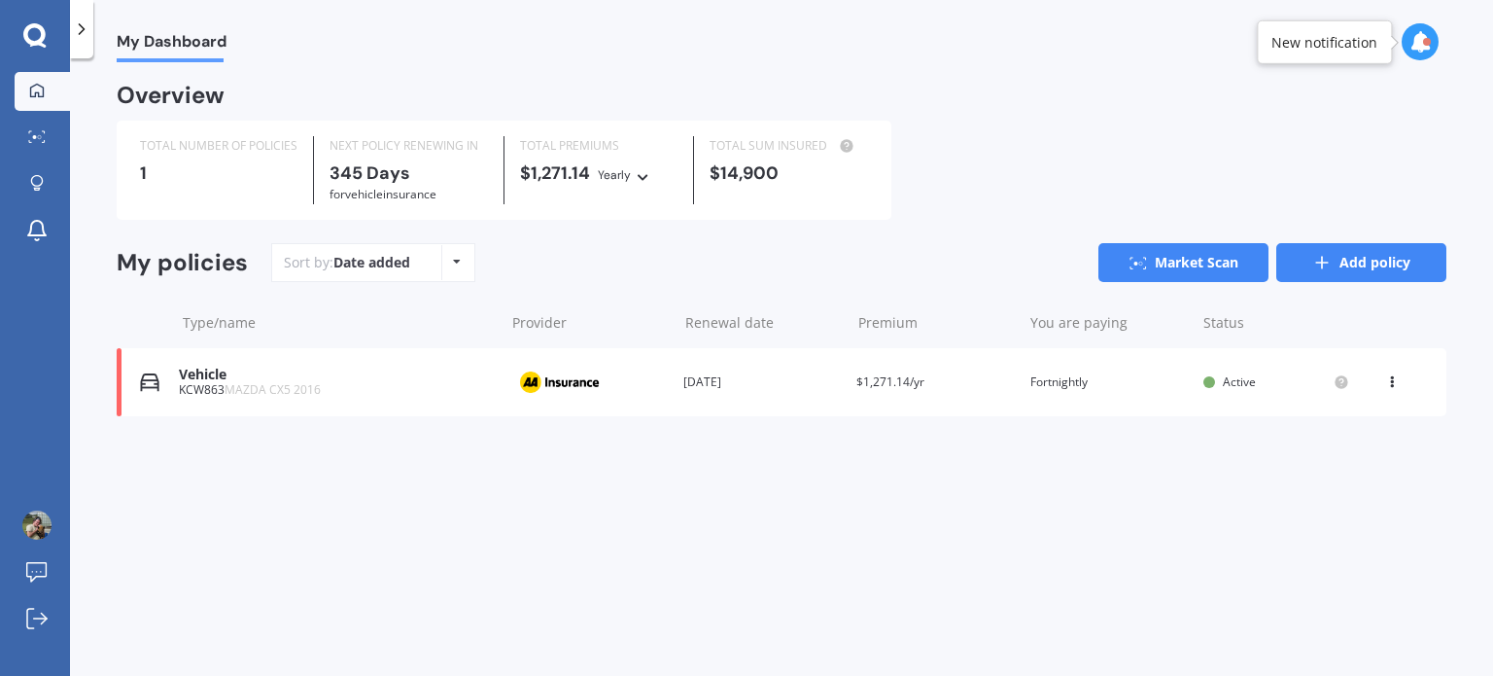
click at [1376, 260] on link "Add policy" at bounding box center [1361, 262] width 170 height 39
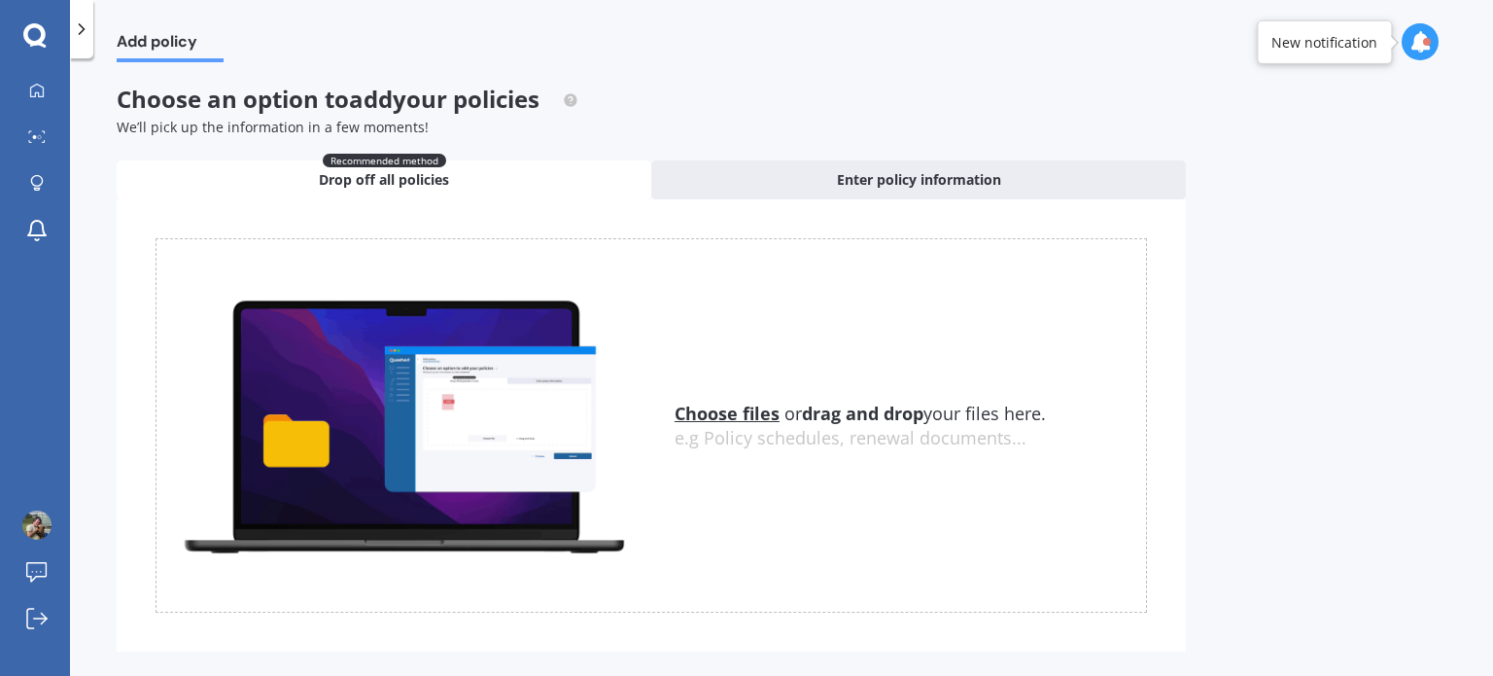
click at [79, 48] on div at bounding box center [81, 29] width 23 height 58
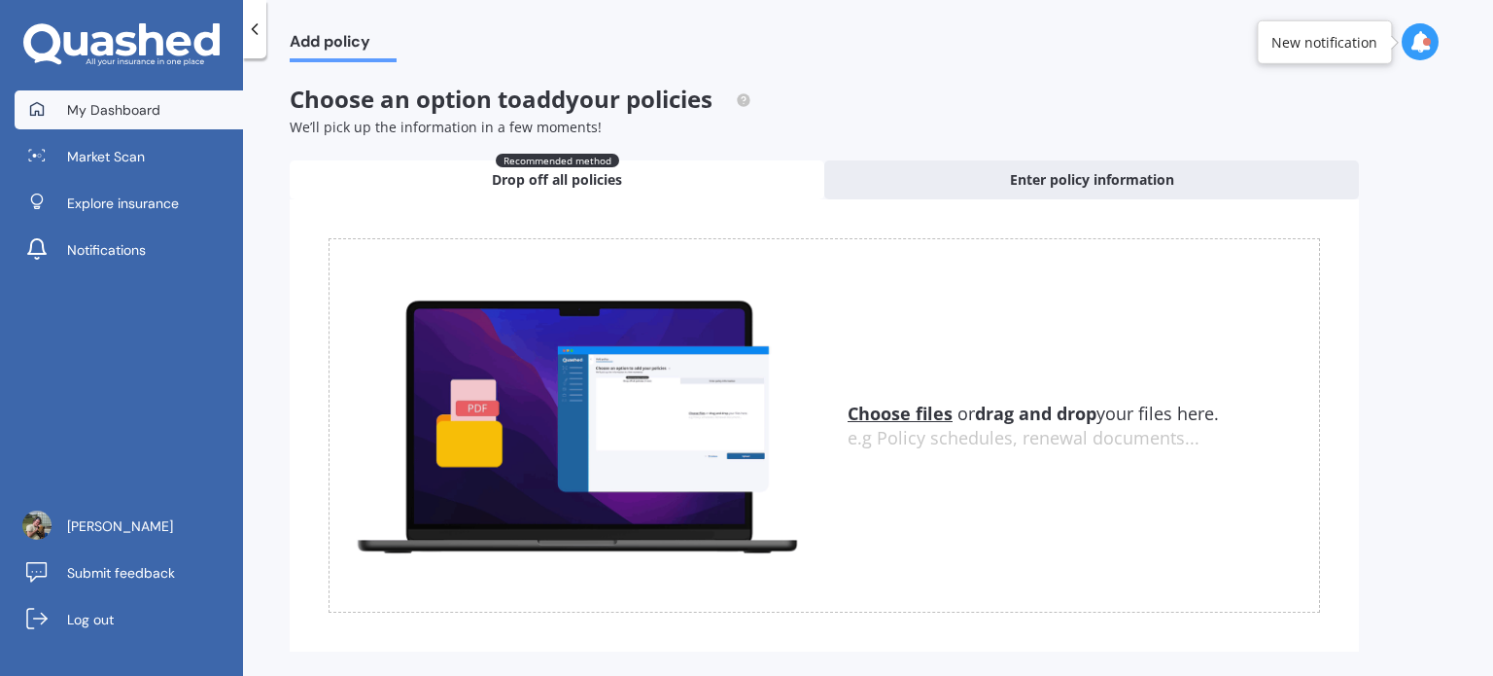
click at [113, 108] on span "My Dashboard" at bounding box center [113, 109] width 93 height 19
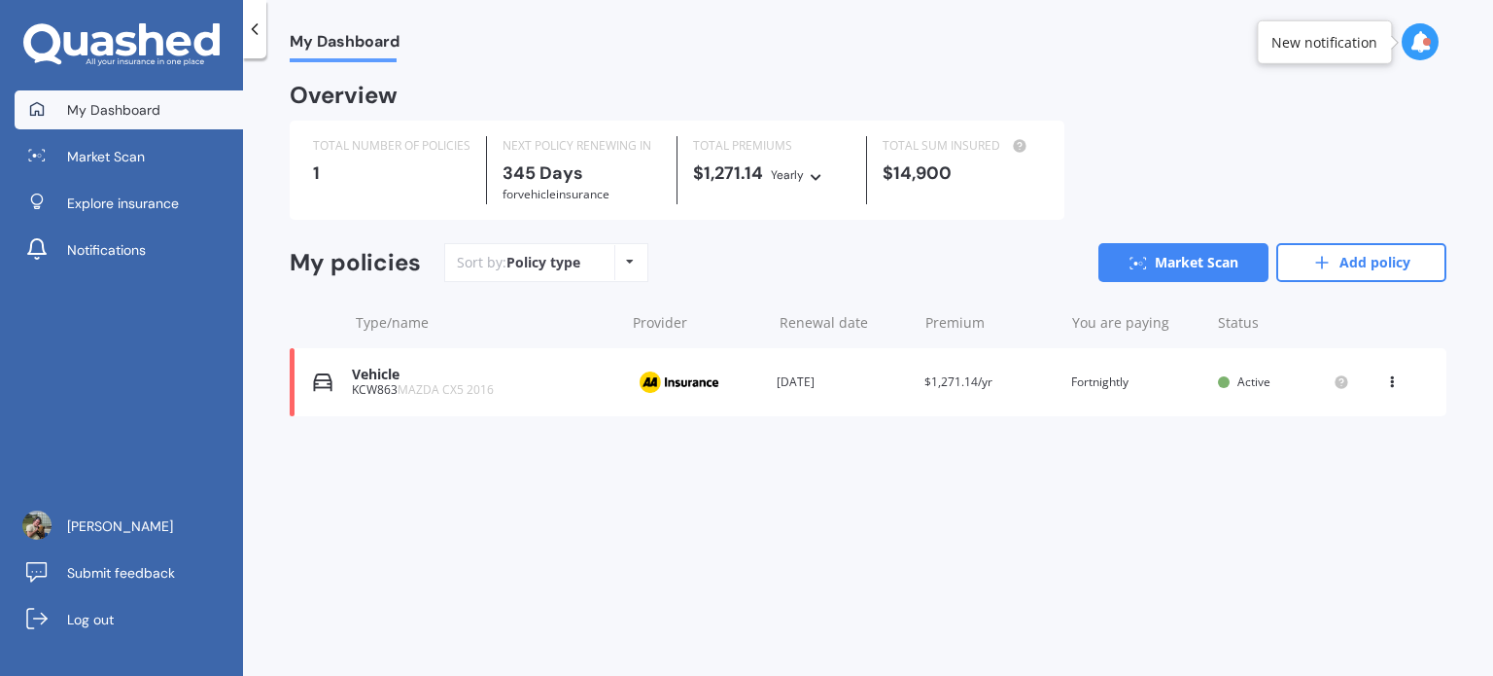
click at [813, 178] on icon at bounding box center [817, 174] width 14 height 12
click at [797, 118] on div "Overview" at bounding box center [868, 103] width 1157 height 35
click at [1337, 279] on link "Add policy" at bounding box center [1361, 262] width 170 height 39
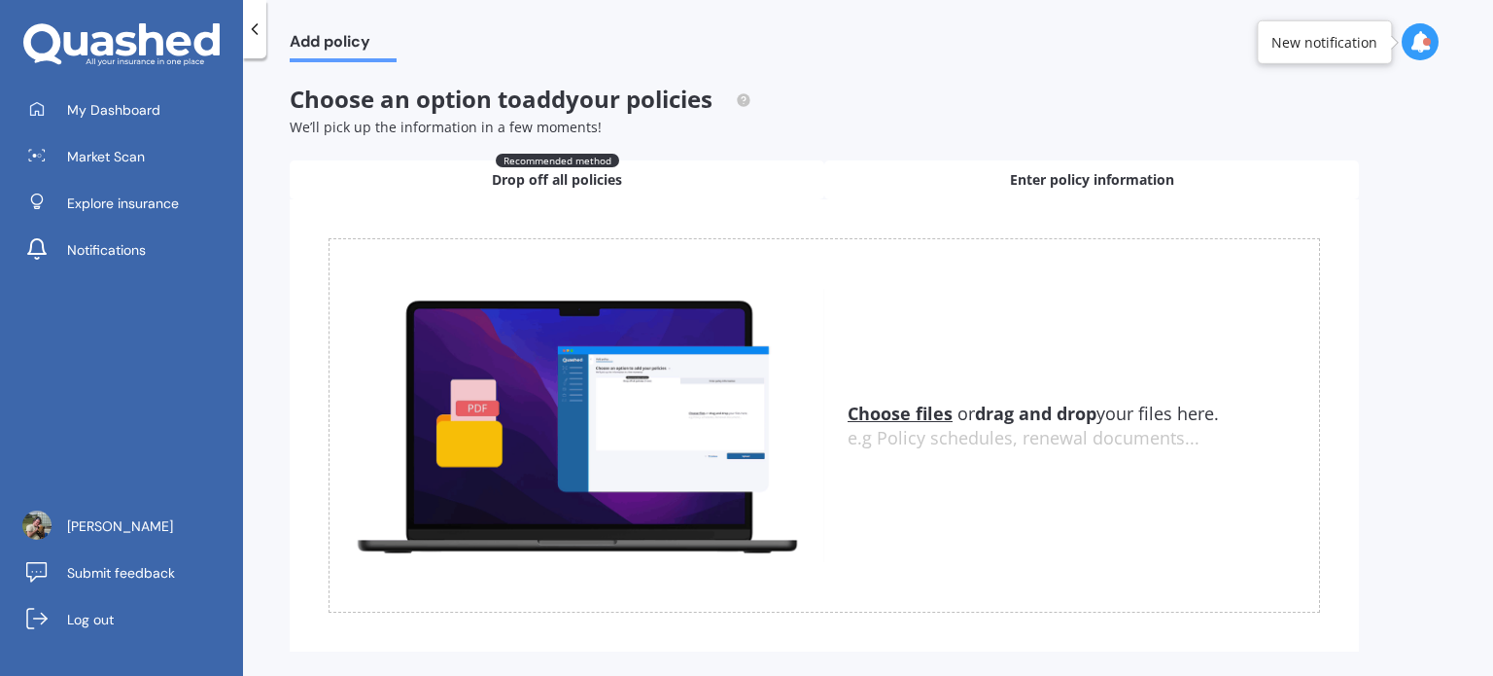
click at [1055, 170] on span "Enter policy information" at bounding box center [1092, 179] width 164 height 19
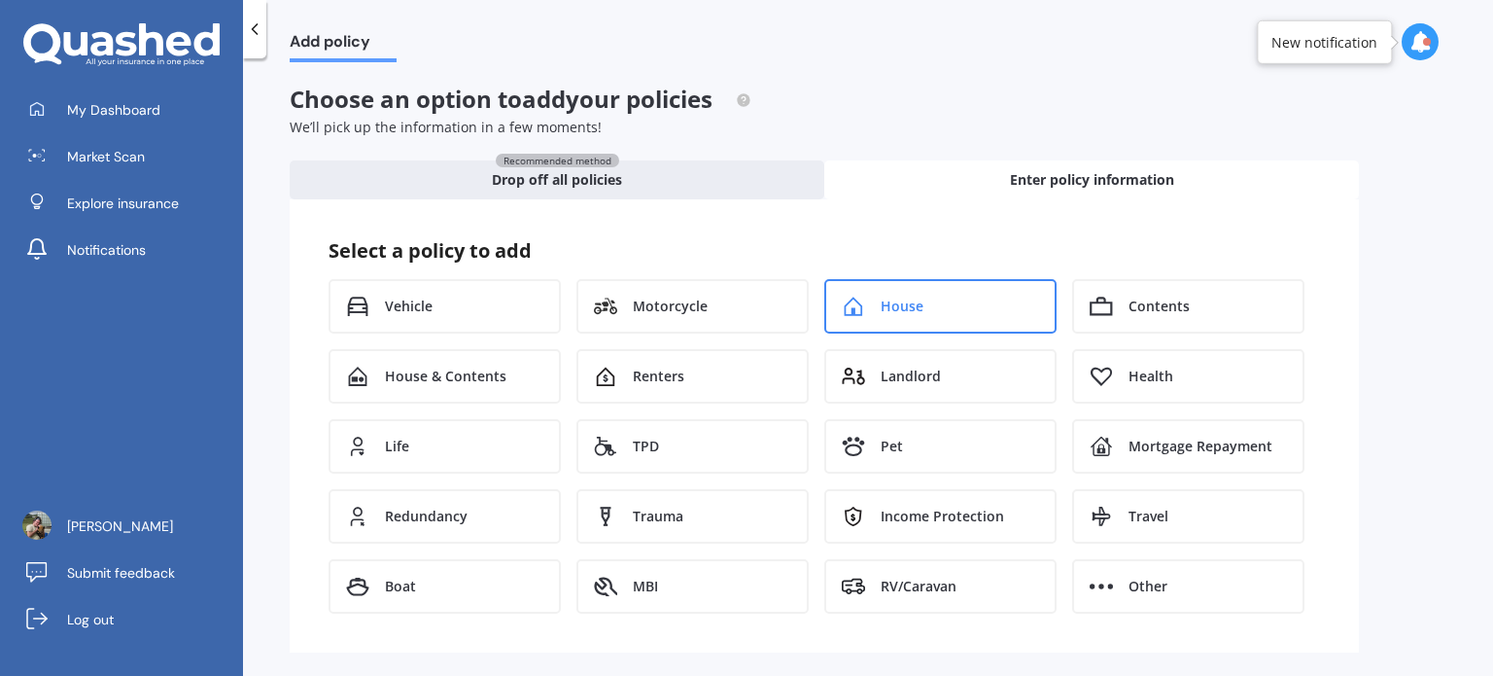
click at [942, 296] on div "House" at bounding box center [940, 306] width 232 height 54
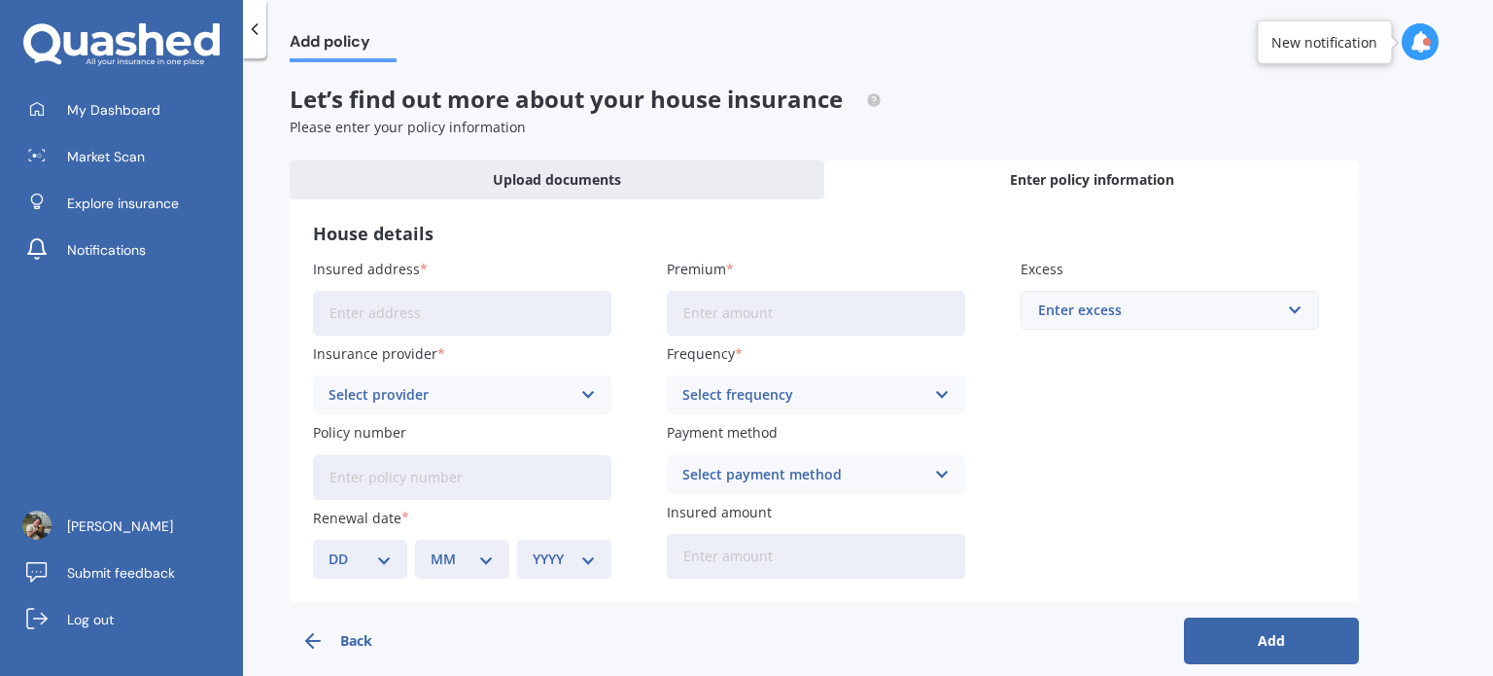
click at [372, 308] on input "Insured address" at bounding box center [462, 313] width 298 height 45
type input "[STREET_ADDRESS][PERSON_NAME]"
click at [459, 387] on div "Select provider" at bounding box center [450, 394] width 242 height 21
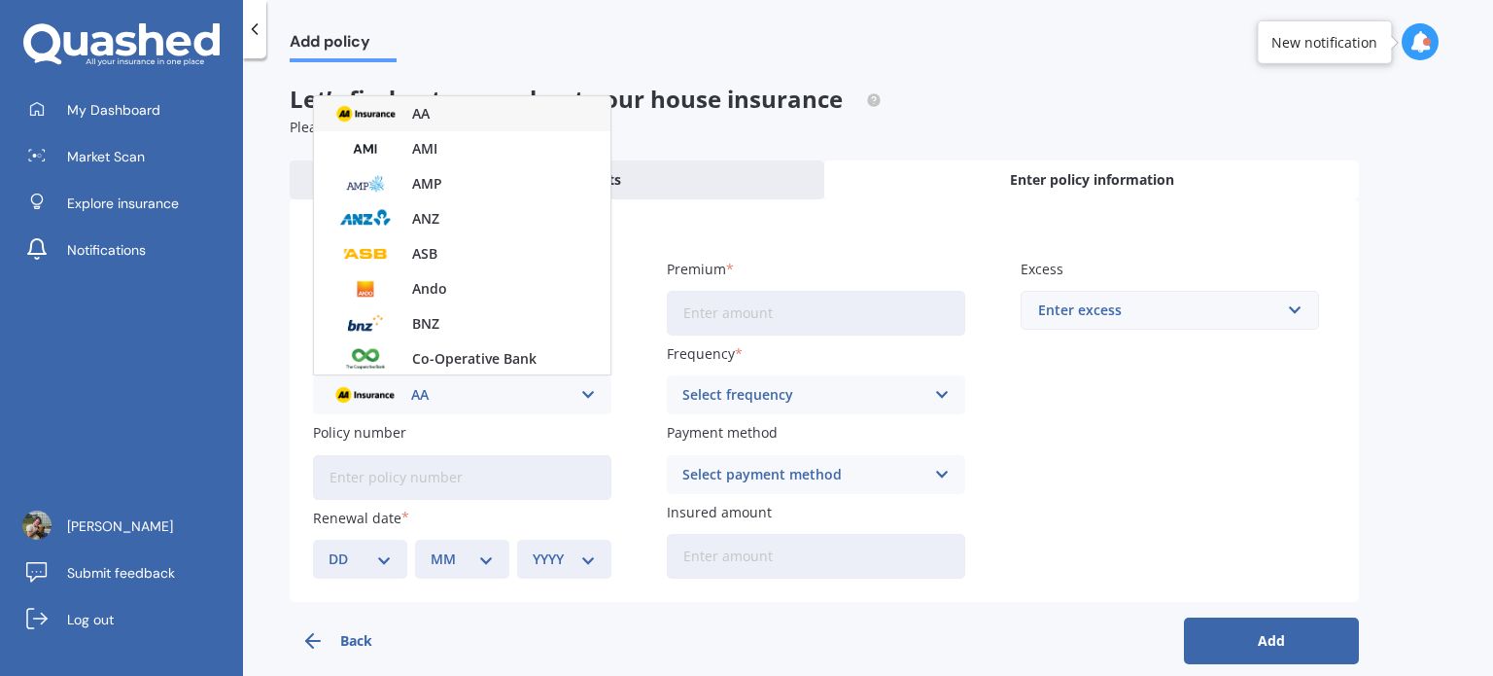
click at [402, 121] on div "AA" at bounding box center [462, 113] width 296 height 35
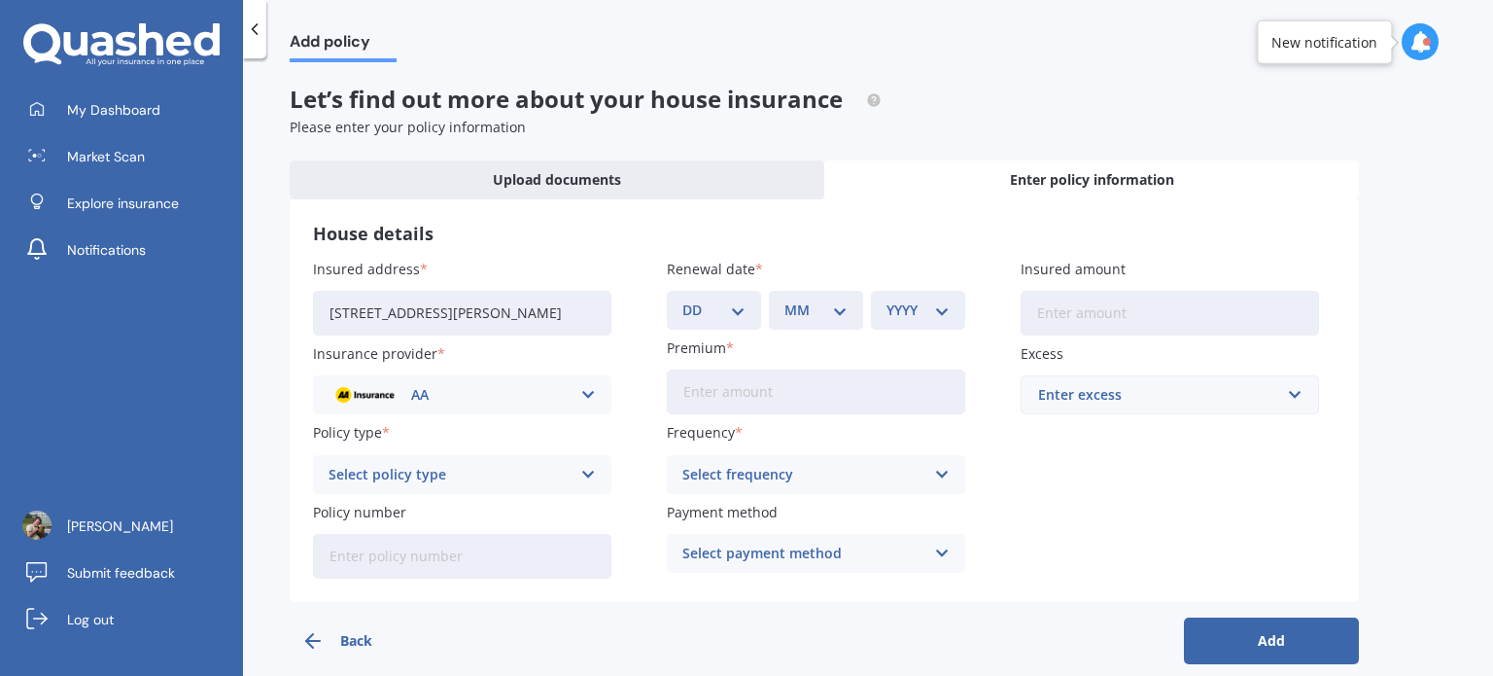
click at [529, 471] on div "Select policy type" at bounding box center [450, 474] width 242 height 21
click at [509, 520] on div "Home Insurance Policy" at bounding box center [462, 512] width 296 height 35
drag, startPoint x: 495, startPoint y: 563, endPoint x: 514, endPoint y: 563, distance: 19.4
click at [495, 563] on input "Policy number" at bounding box center [462, 556] width 298 height 45
click at [1077, 536] on div "Insured address [STREET_ADDRESS][PERSON_NAME] Insurance provider AA AA AMI AMP …" at bounding box center [824, 419] width 1023 height 320
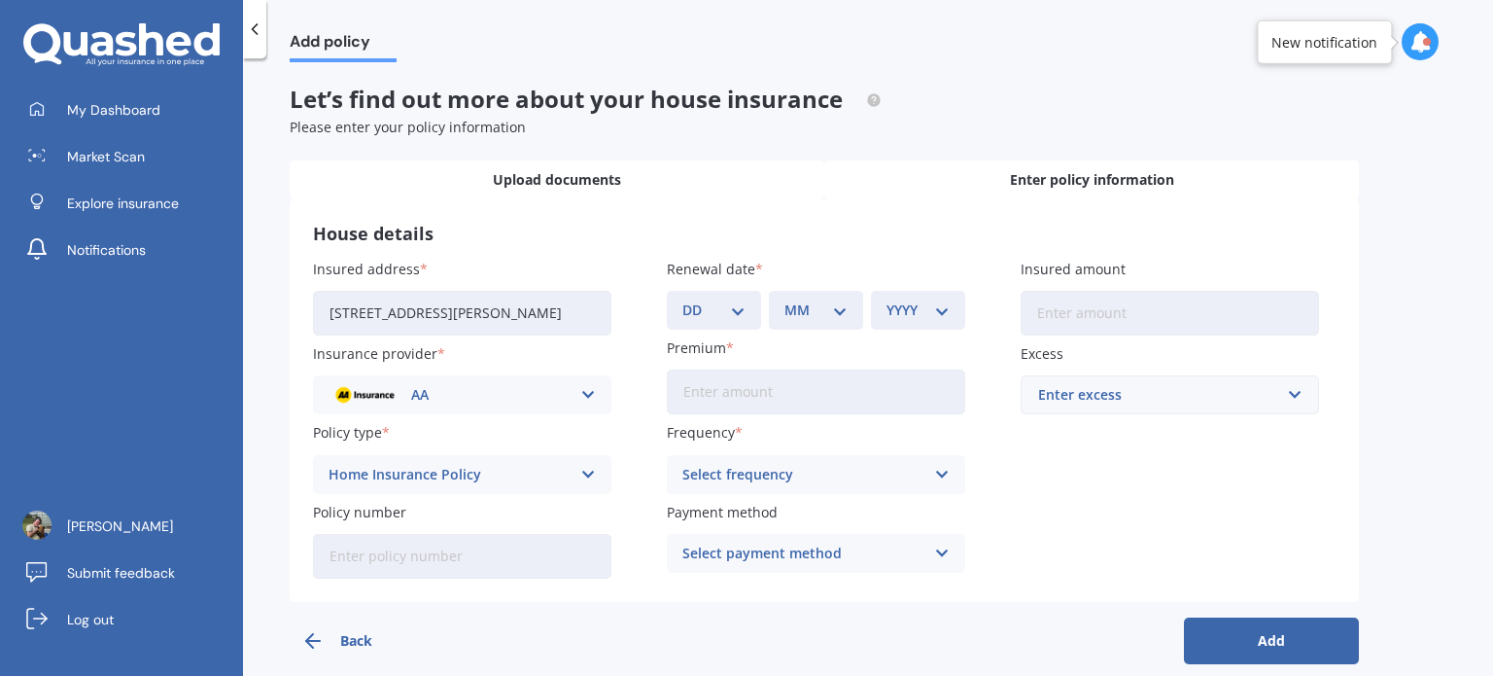
click at [457, 196] on div "Upload documents" at bounding box center [557, 179] width 535 height 39
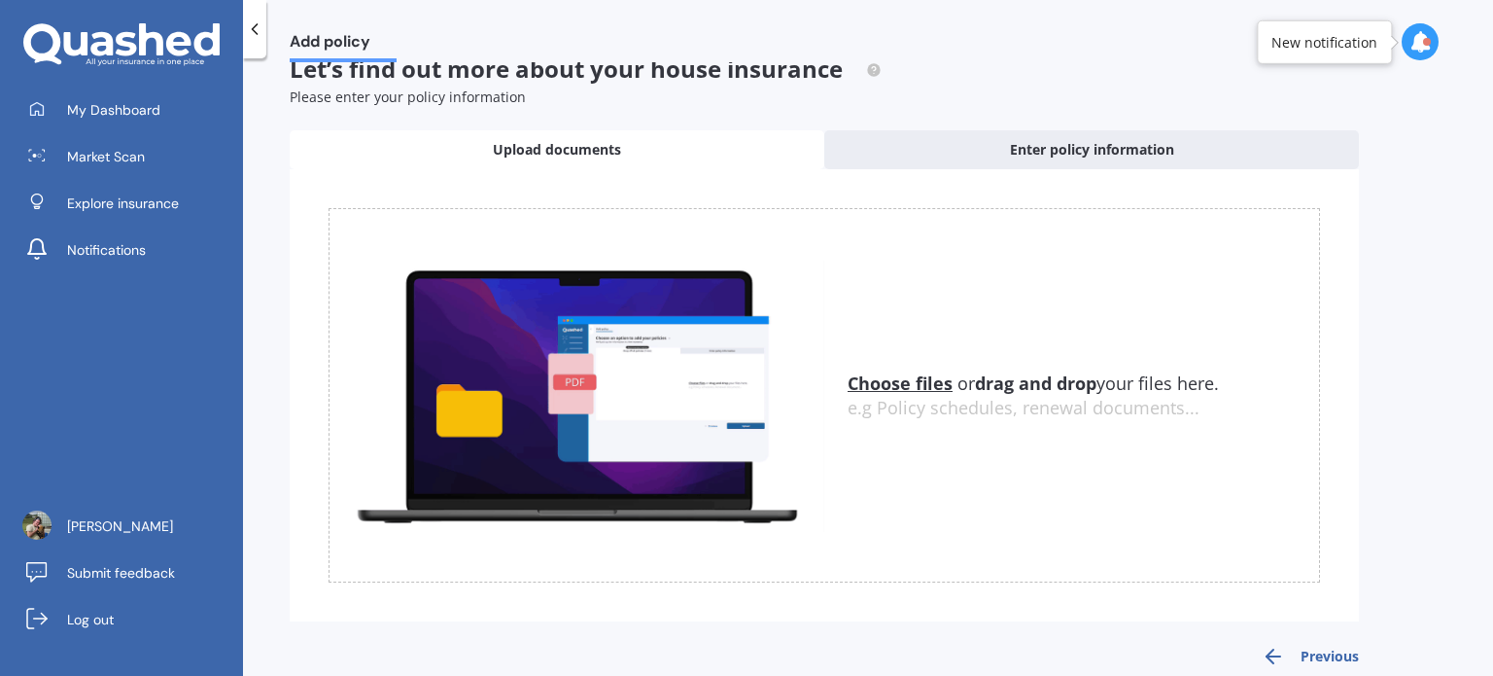
scroll to position [56, 0]
